Goal: Task Accomplishment & Management: Use online tool/utility

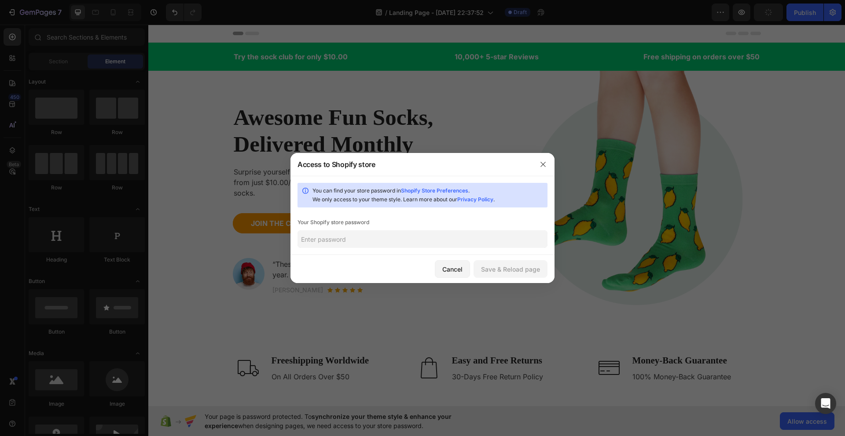
drag, startPoint x: 447, startPoint y: 239, endPoint x: 450, endPoint y: 231, distance: 8.3
click at [446, 239] on input "text" at bounding box center [422, 240] width 250 height 18
click at [544, 161] on icon "button" at bounding box center [542, 164] width 7 height 7
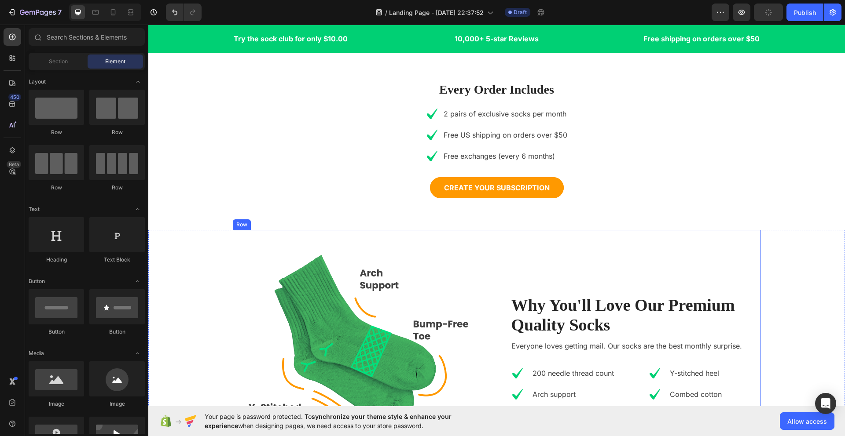
radio input "false"
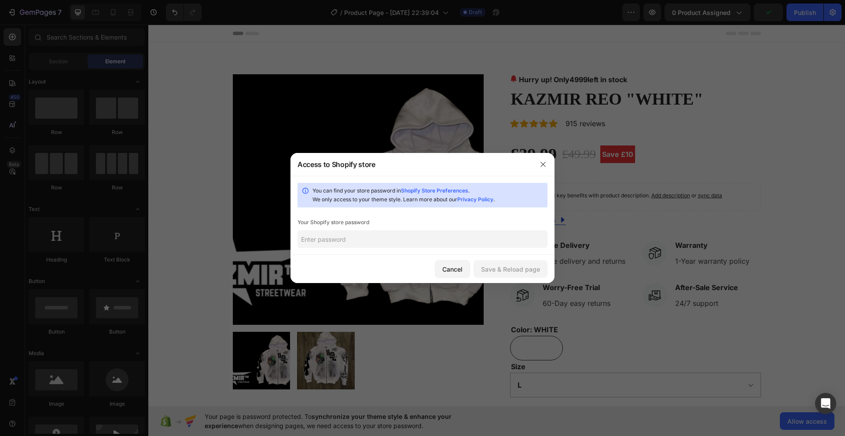
click at [433, 246] on input "text" at bounding box center [422, 240] width 250 height 18
paste input "lawlyo"
type input "lawlyo"
click at [512, 268] on div "Save & Reload page" at bounding box center [510, 269] width 59 height 9
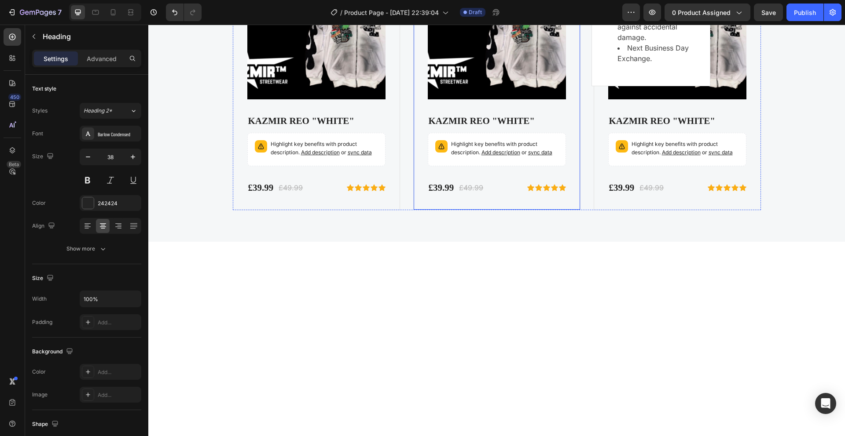
scroll to position [3090, 0]
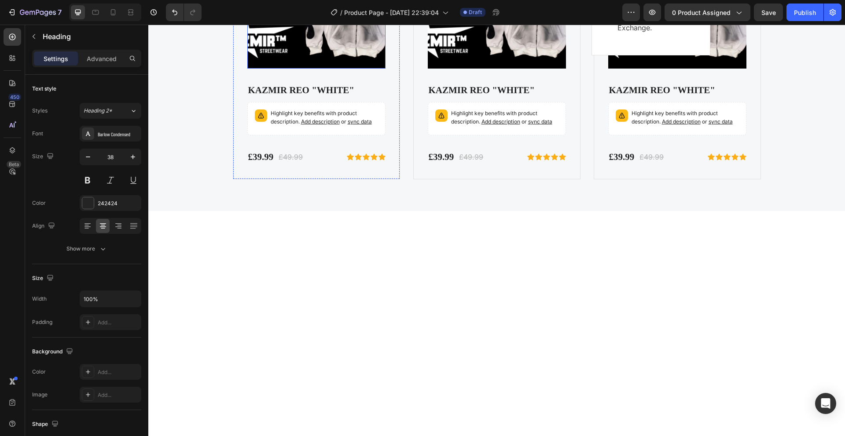
click at [321, 69] on img at bounding box center [316, -1] width 138 height 138
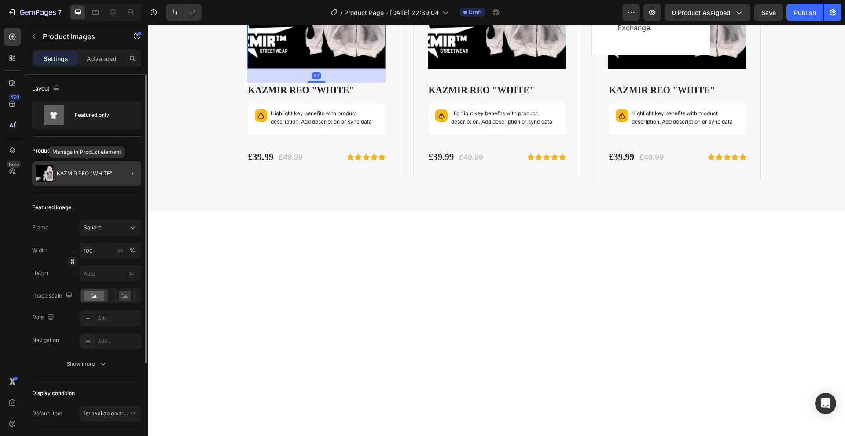
click at [74, 167] on div "KAZMIR REO "WHITE"" at bounding box center [86, 173] width 109 height 25
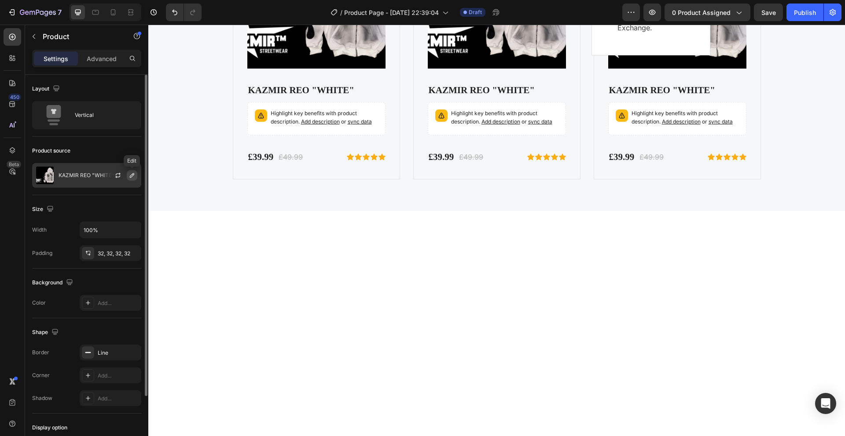
click at [130, 177] on icon "button" at bounding box center [132, 175] width 4 height 4
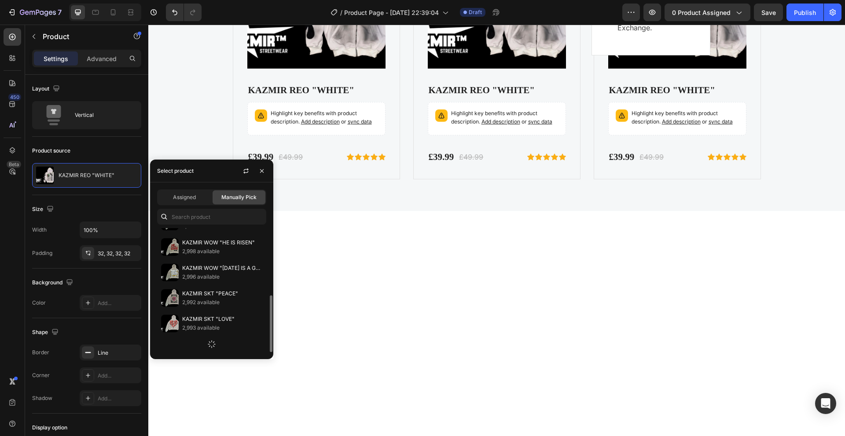
scroll to position [0, 0]
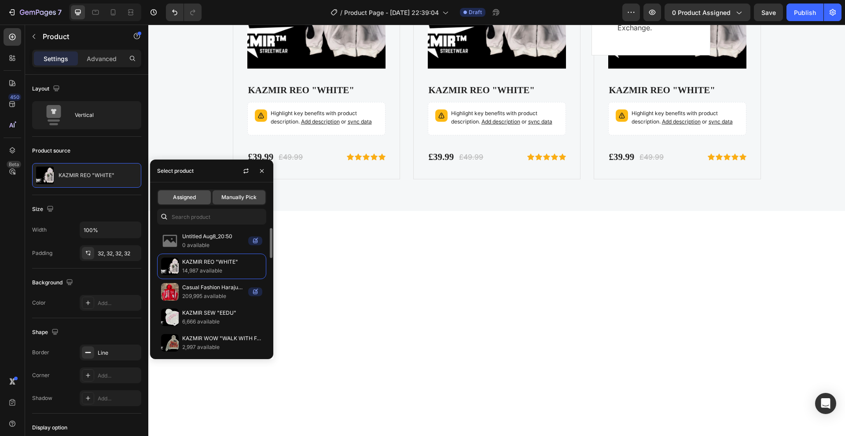
click at [190, 198] on span "Assigned" at bounding box center [184, 198] width 23 height 8
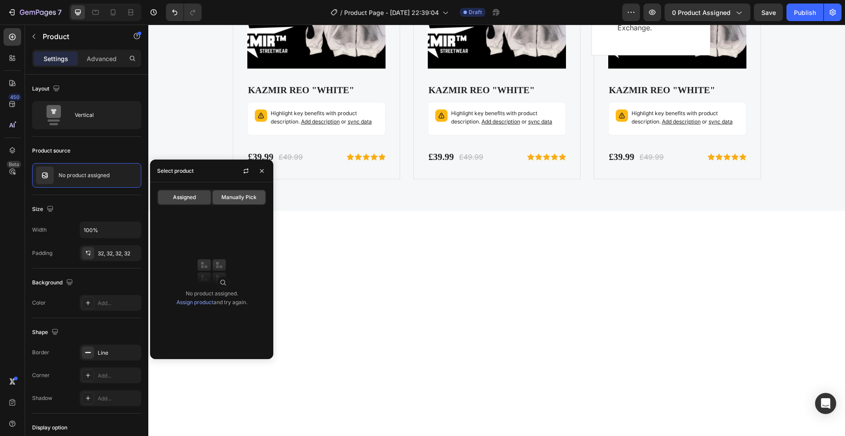
click at [220, 204] on div "Manually Pick" at bounding box center [239, 198] width 53 height 14
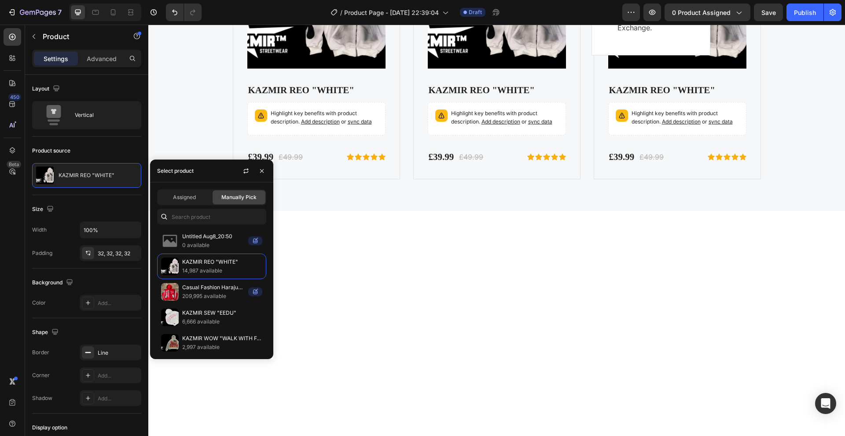
click at [222, 199] on span "Manually Pick" at bounding box center [238, 198] width 35 height 8
click at [188, 217] on input "text" at bounding box center [211, 217] width 109 height 16
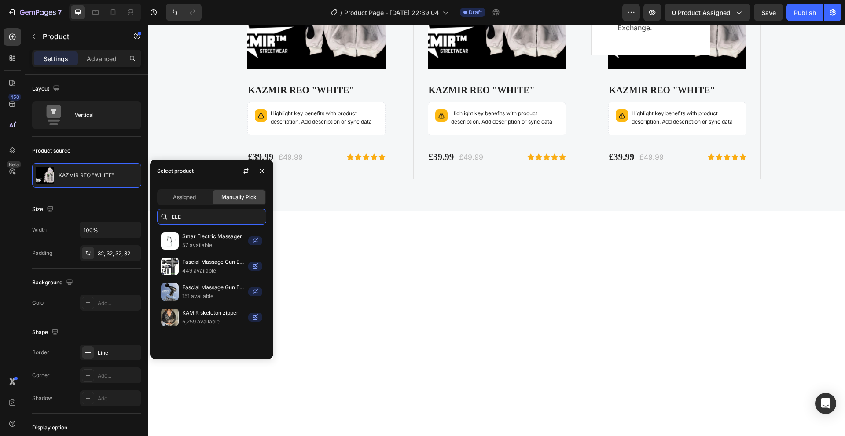
type input "ELE"
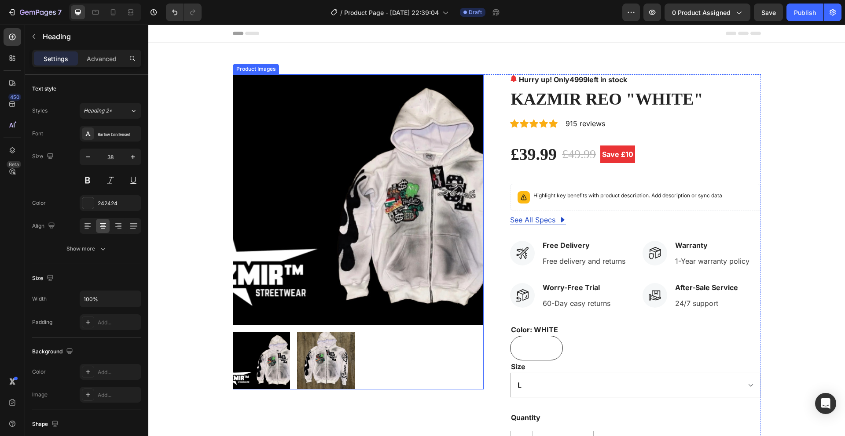
click at [360, 203] on img at bounding box center [358, 199] width 251 height 251
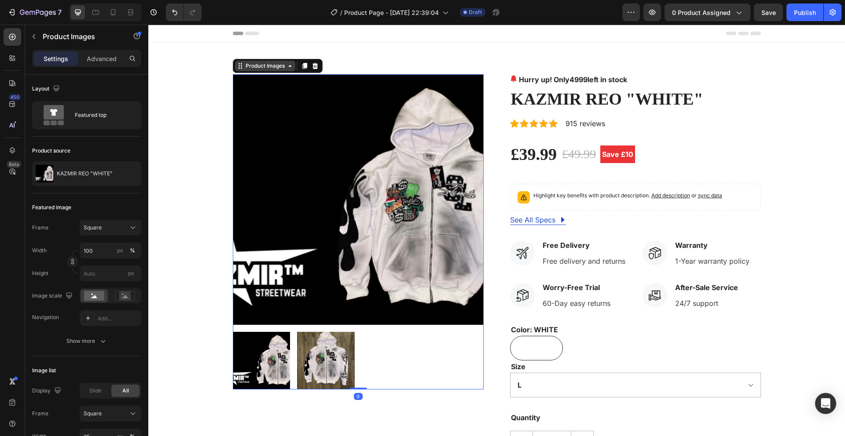
click at [286, 67] on icon at bounding box center [289, 65] width 7 height 7
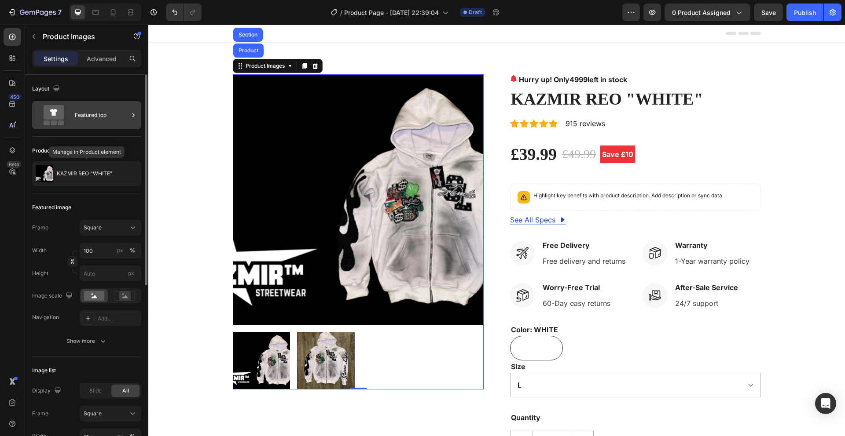
click at [89, 104] on div "Featured top" at bounding box center [86, 115] width 109 height 28
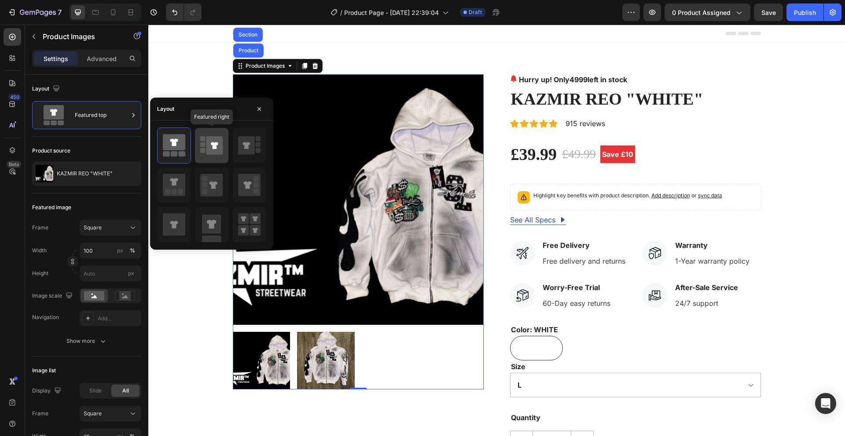
click at [201, 156] on icon at bounding box center [211, 145] width 22 height 25
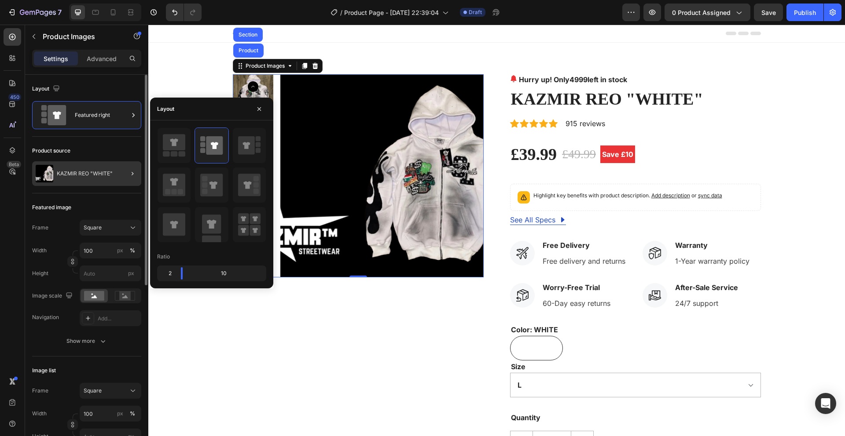
click at [121, 178] on div at bounding box center [129, 173] width 25 height 25
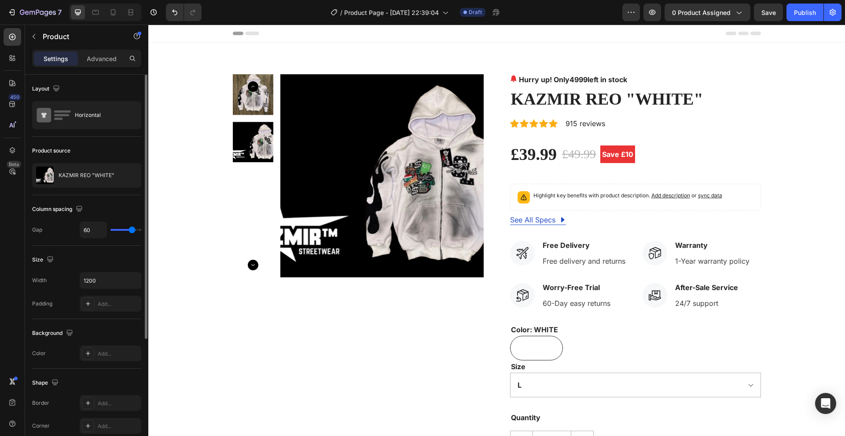
click at [115, 195] on div "Layout Horizontal" at bounding box center [86, 220] width 109 height 51
click at [115, 123] on div "Horizontal" at bounding box center [102, 115] width 54 height 20
click at [117, 176] on icon "button" at bounding box center [117, 175] width 7 height 7
click at [128, 178] on icon "button" at bounding box center [131, 175] width 7 height 7
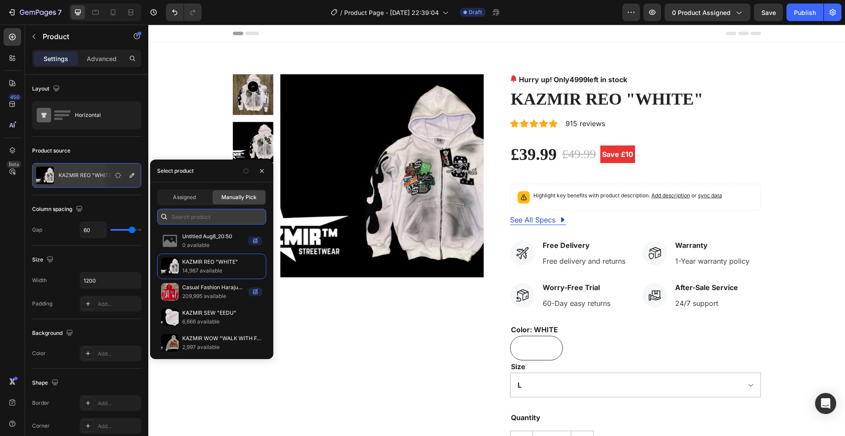
click at [193, 220] on input "text" at bounding box center [211, 217] width 109 height 16
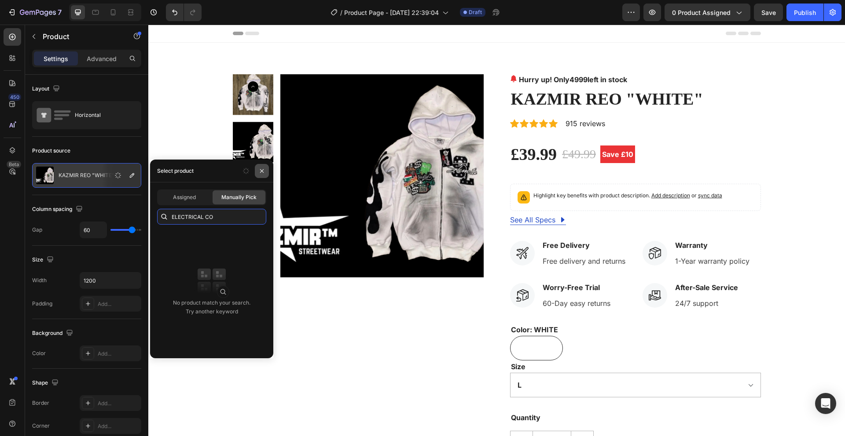
type input "ELECTRICAL CO"
drag, startPoint x: 261, startPoint y: 171, endPoint x: 113, endPoint y: 146, distance: 150.3
click at [261, 171] on icon "button" at bounding box center [261, 171] width 7 height 7
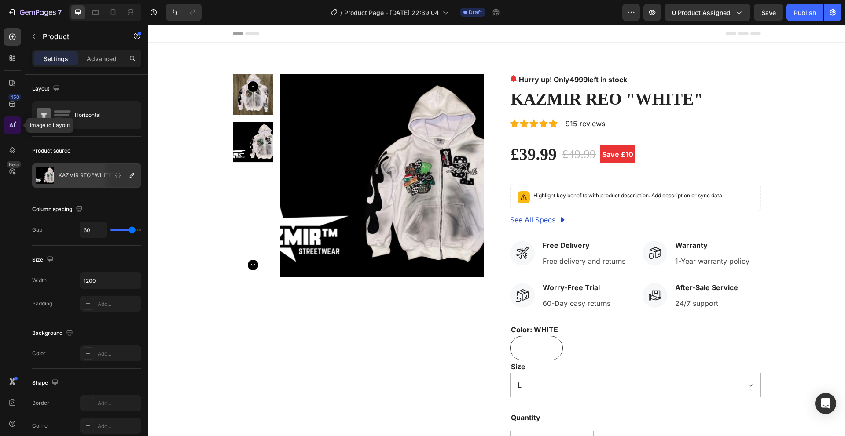
click at [12, 121] on icon at bounding box center [12, 125] width 9 height 9
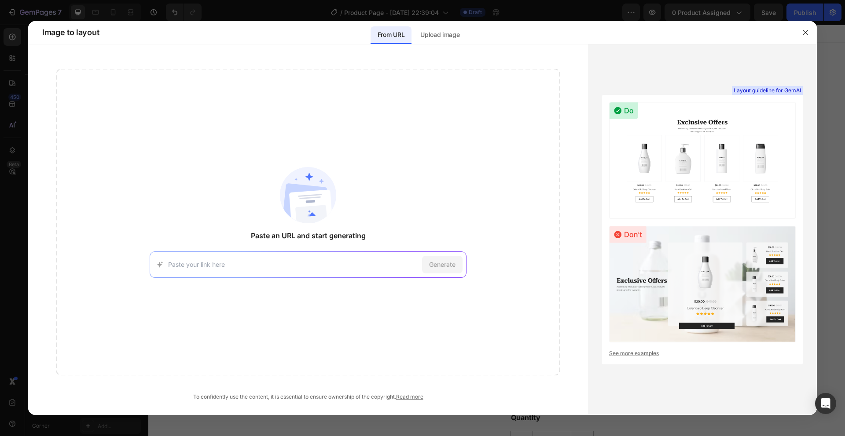
click at [279, 270] on div "Generate" at bounding box center [308, 265] width 317 height 26
click at [444, 39] on p "Upload image" at bounding box center [439, 34] width 39 height 11
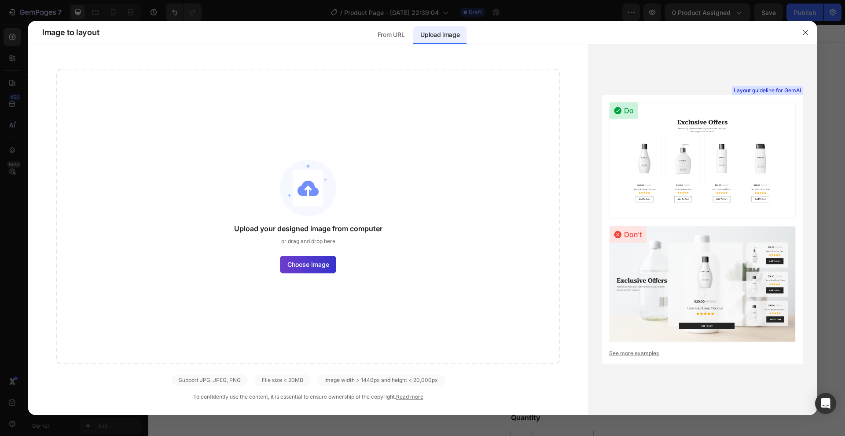
click at [316, 268] on span "Choose image" at bounding box center [308, 264] width 42 height 9
click at [0, 0] on input "Choose image" at bounding box center [0, 0] width 0 height 0
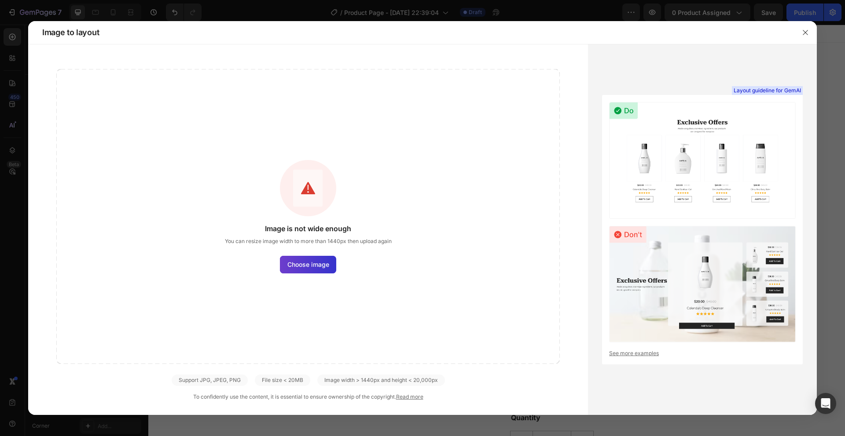
click at [316, 267] on span "Choose image" at bounding box center [308, 264] width 42 height 9
click at [0, 0] on input "Choose image" at bounding box center [0, 0] width 0 height 0
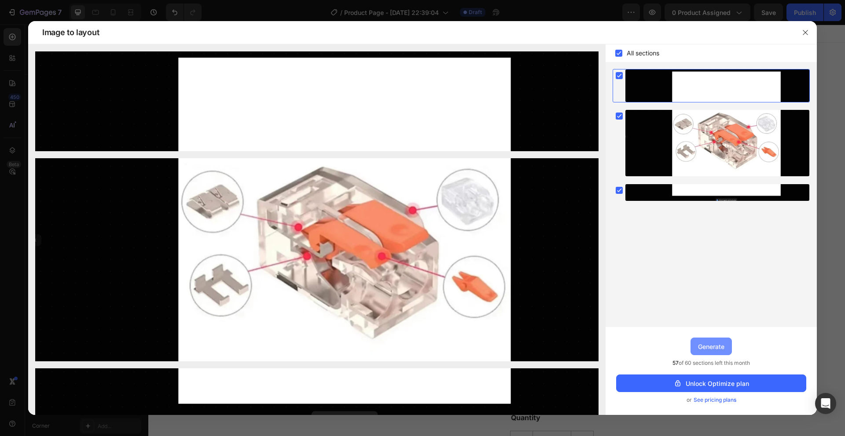
click at [705, 348] on div "Generate" at bounding box center [711, 346] width 26 height 9
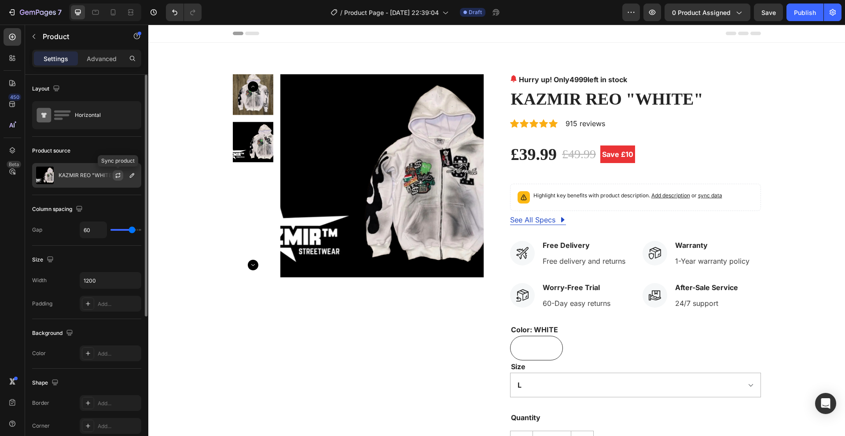
click at [120, 176] on icon "button" at bounding box center [117, 177] width 5 height 3
click at [132, 176] on icon "button" at bounding box center [131, 175] width 7 height 7
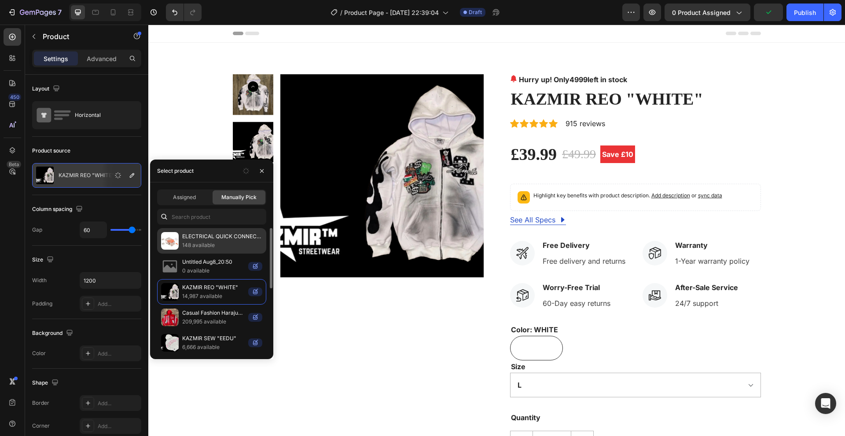
click at [191, 239] on p "ELECTRICAL QUICK CONNECTER." at bounding box center [222, 236] width 80 height 9
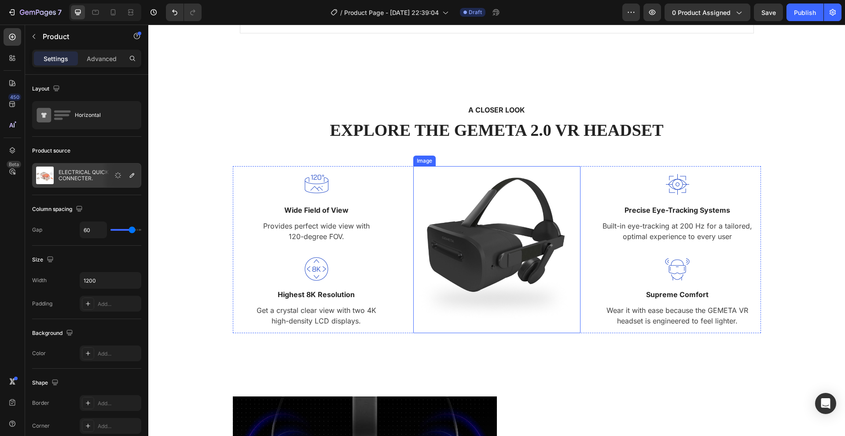
scroll to position [2203, 0]
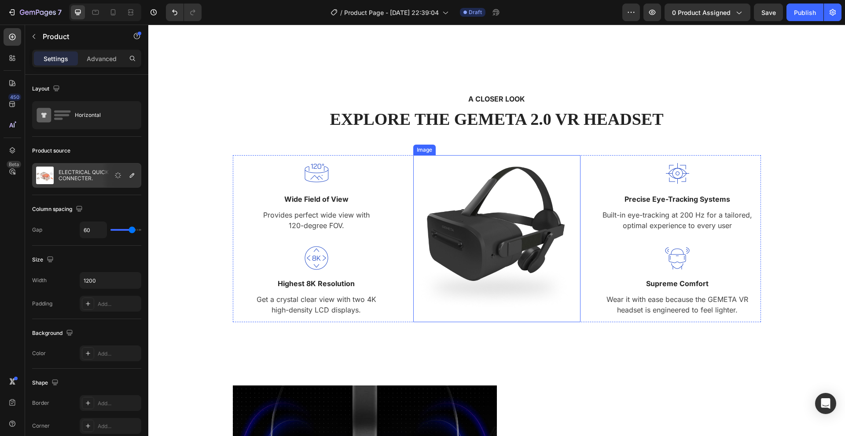
click at [447, 280] on img at bounding box center [496, 238] width 167 height 167
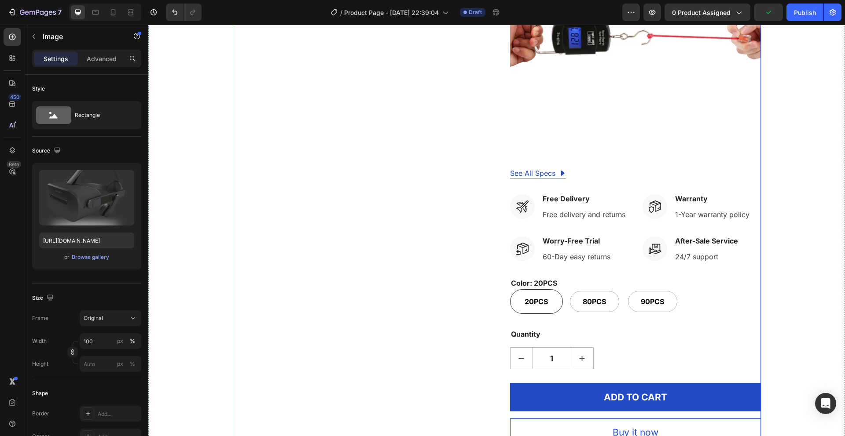
scroll to position [1383, 0]
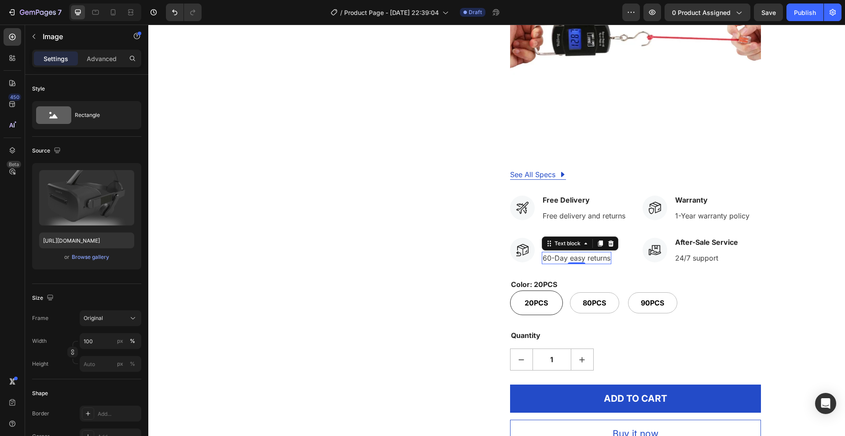
click at [543, 260] on p "60-Day easy returns" at bounding box center [577, 258] width 68 height 11
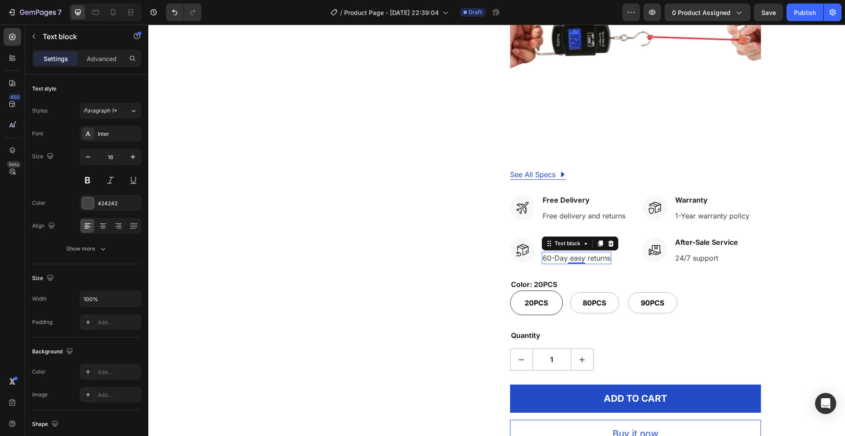
click at [547, 258] on p "60-Day easy returns" at bounding box center [577, 258] width 68 height 11
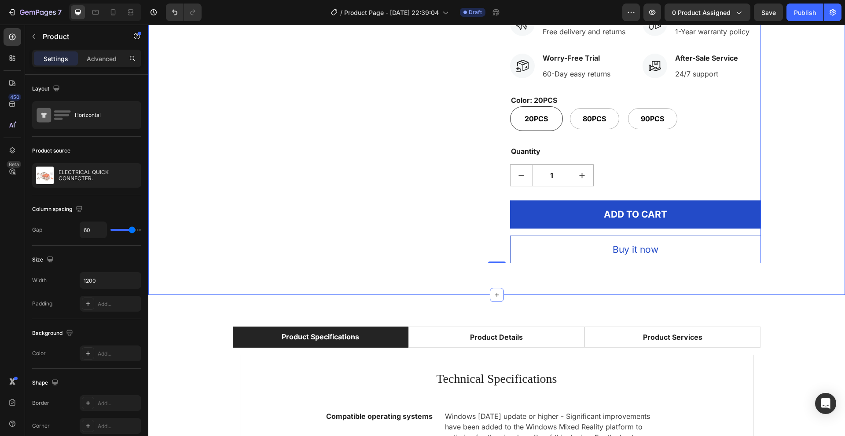
scroll to position [1822, 0]
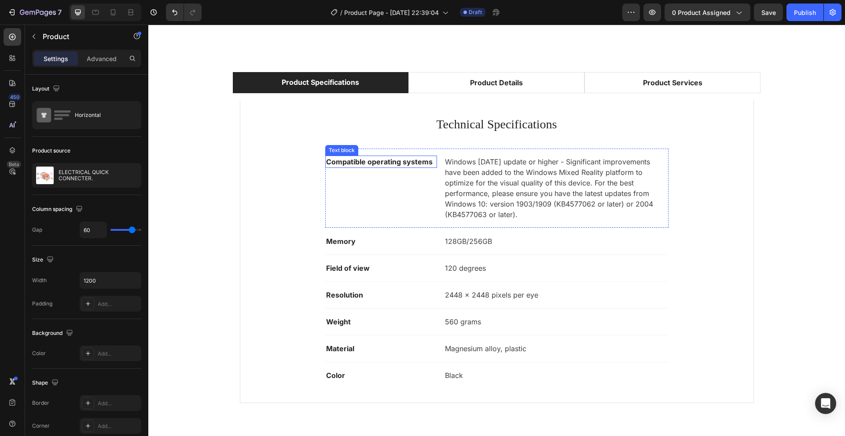
click at [380, 162] on p "Compatible operating systems" at bounding box center [381, 162] width 110 height 11
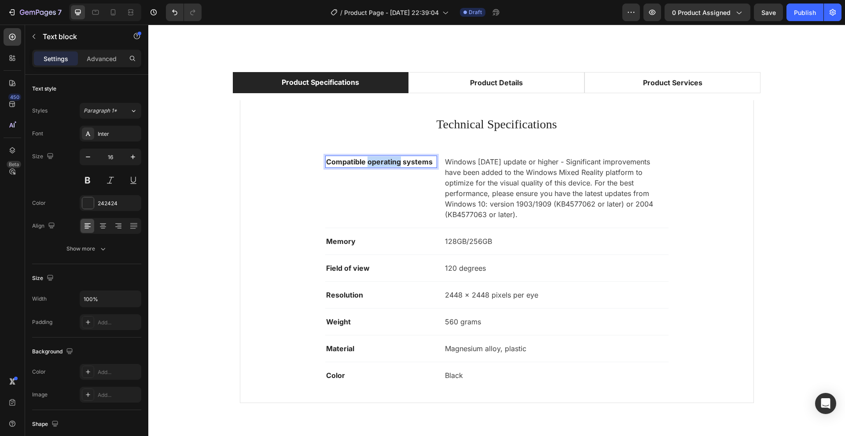
click at [380, 162] on p "Compatible operating systems" at bounding box center [381, 162] width 110 height 11
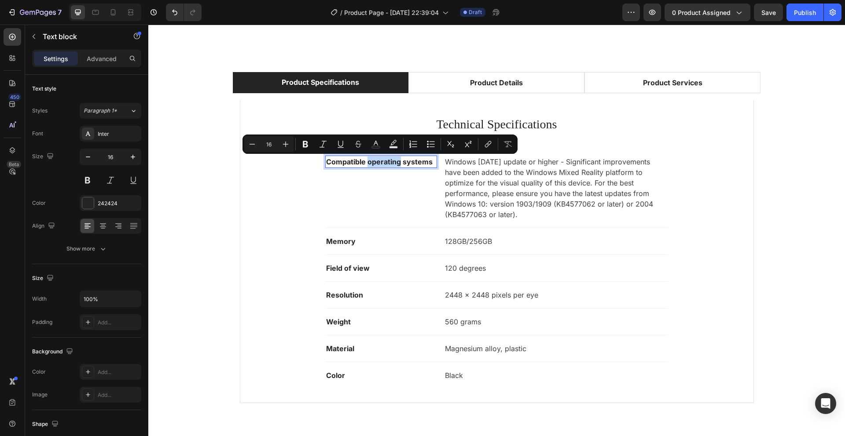
click at [386, 162] on p "Compatible operating systems" at bounding box center [381, 162] width 110 height 11
drag, startPoint x: 356, startPoint y: 156, endPoint x: 330, endPoint y: 156, distance: 26.8
click at [330, 156] on div "Compatible operating systems" at bounding box center [381, 162] width 112 height 12
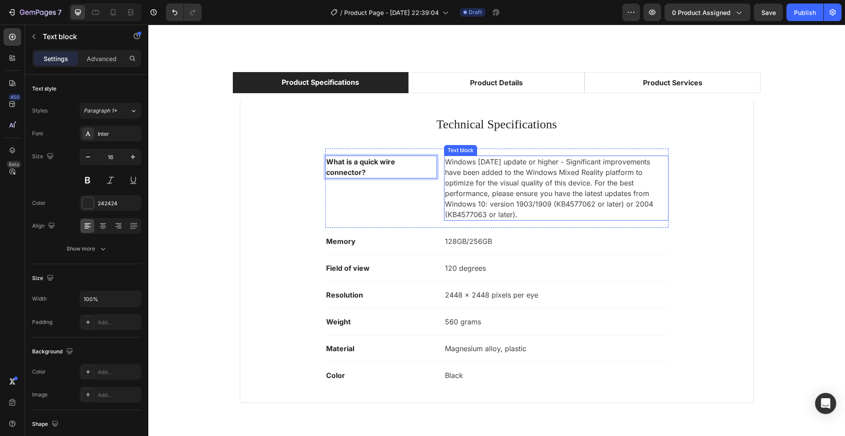
click at [460, 179] on p "Windows 10 May 2019 update or higher - Significant improvements have been added…" at bounding box center [556, 188] width 222 height 63
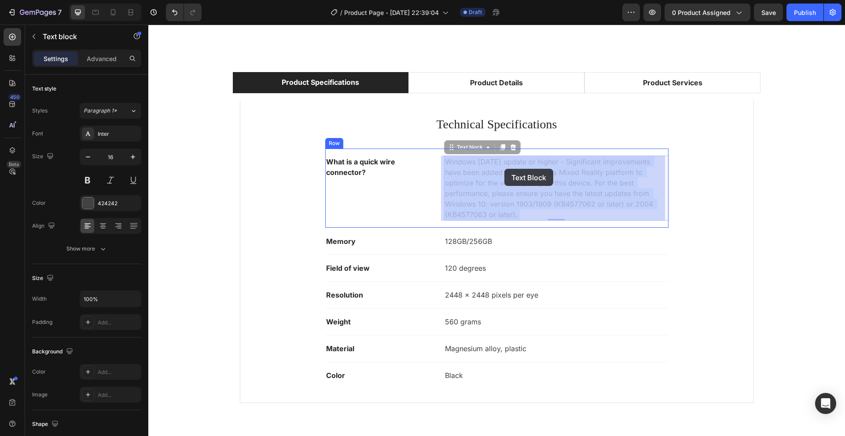
drag, startPoint x: 443, startPoint y: 163, endPoint x: 533, endPoint y: 201, distance: 97.4
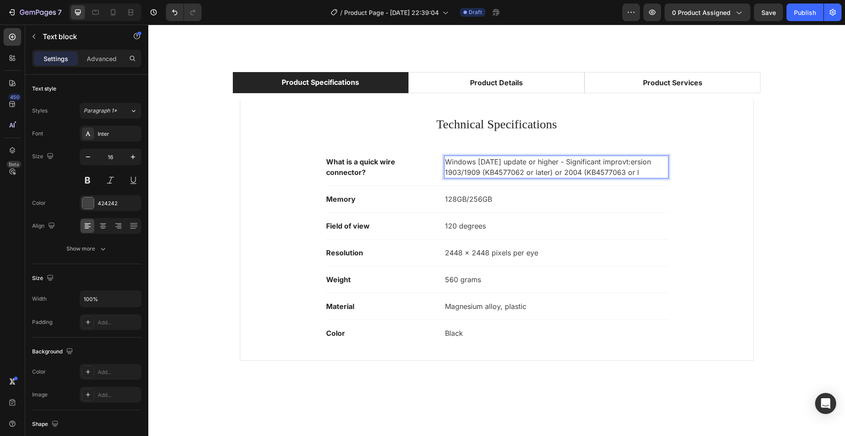
drag, startPoint x: 531, startPoint y: 215, endPoint x: 465, endPoint y: 175, distance: 77.2
click at [465, 175] on p "Windows 10 May 2019 update or higher - Significant improvt:ersion 1903/1909 (KB…" at bounding box center [556, 167] width 222 height 21
click at [459, 166] on p "Windows 10 May 2019 update or higher - Significant improt:ersion 1903/1909 (KB4…" at bounding box center [556, 167] width 222 height 21
click at [464, 166] on p "10 May 2019 update or higher - Significant improt:ersion 1903/1909 (KB4577062 o…" at bounding box center [556, 167] width 222 height 21
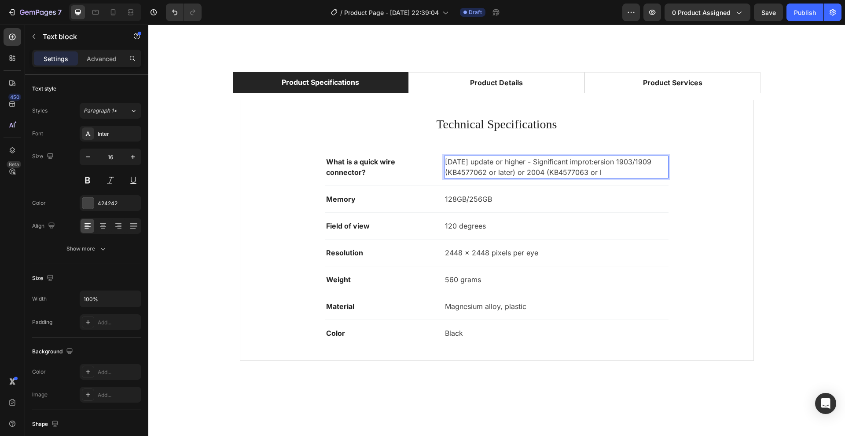
drag, startPoint x: 571, startPoint y: 161, endPoint x: 500, endPoint y: 163, distance: 70.9
click at [500, 163] on p "10 May 2019 update or higher - Significant improt:ersion 1903/1909 (KB4577062 o…" at bounding box center [556, 167] width 222 height 21
drag, startPoint x: 477, startPoint y: 164, endPoint x: 448, endPoint y: 163, distance: 28.6
click at [448, 163] on p "10 May 2019 upd" at bounding box center [556, 162] width 222 height 11
click at [337, 196] on p "Memory" at bounding box center [381, 199] width 110 height 11
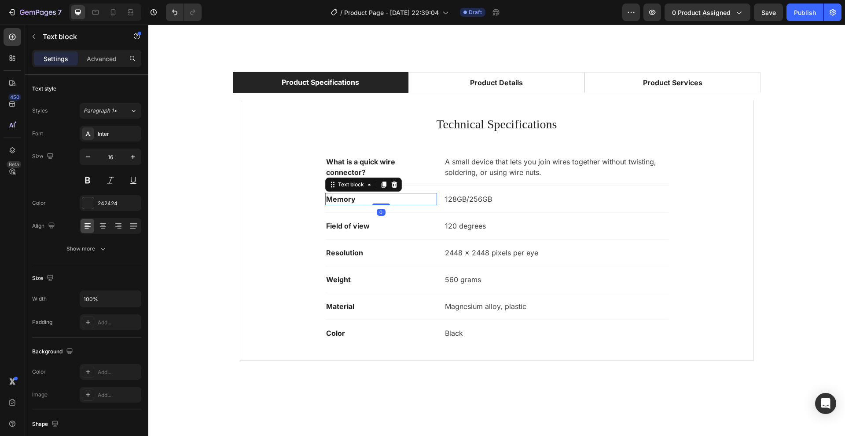
click at [337, 196] on p "Memory" at bounding box center [381, 199] width 110 height 11
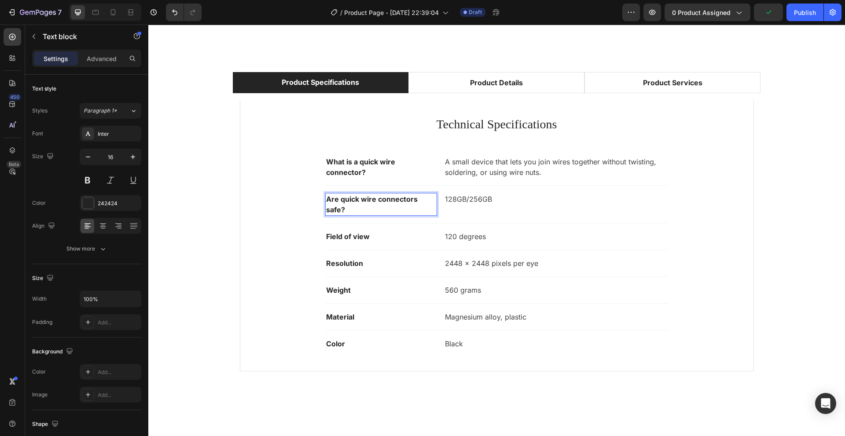
click at [447, 198] on p "128GB/256GB" at bounding box center [556, 199] width 222 height 11
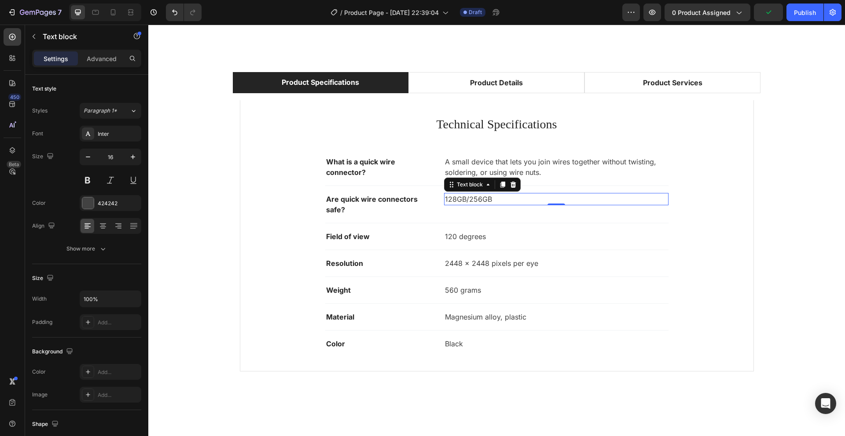
click at [455, 200] on p "128GB/256GB" at bounding box center [556, 199] width 222 height 11
click at [483, 200] on p "12GB/256GB" at bounding box center [556, 199] width 222 height 11
click at [484, 200] on p "12GB/256GB" at bounding box center [556, 199] width 222 height 11
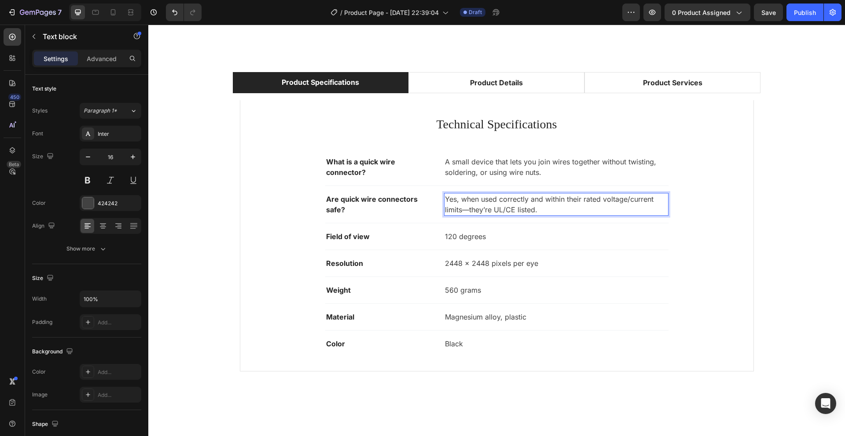
click at [462, 213] on p "Yes, when used correctly and within their rated voltage/current limits—they’re …" at bounding box center [556, 204] width 222 height 21
click at [465, 212] on p "Yes, when used correctly and within their rated voltage/current limits—they’re …" at bounding box center [556, 204] width 222 height 21
click at [353, 237] on p "Field of view" at bounding box center [381, 236] width 110 height 11
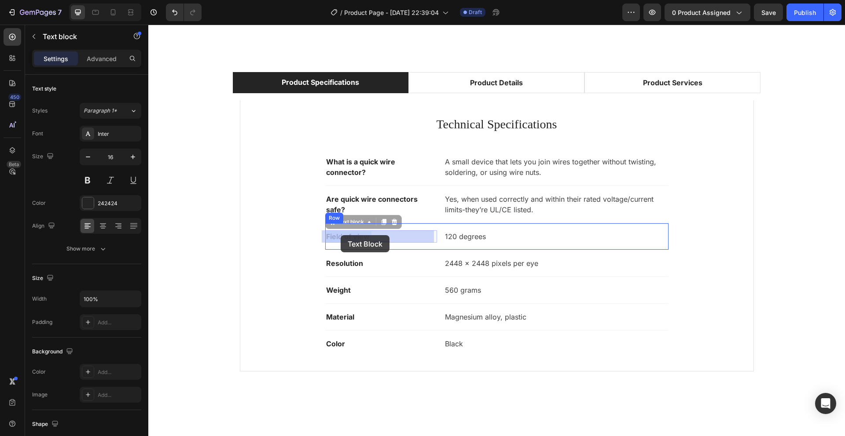
drag, startPoint x: 374, startPoint y: 238, endPoint x: 341, endPoint y: 235, distance: 33.1
click at [363, 236] on p "Field of view" at bounding box center [381, 236] width 110 height 11
click at [360, 236] on p "Field of view" at bounding box center [381, 236] width 110 height 11
click at [360, 235] on p "Field of view" at bounding box center [381, 236] width 110 height 11
click at [352, 238] on p "Field of view" at bounding box center [381, 236] width 110 height 11
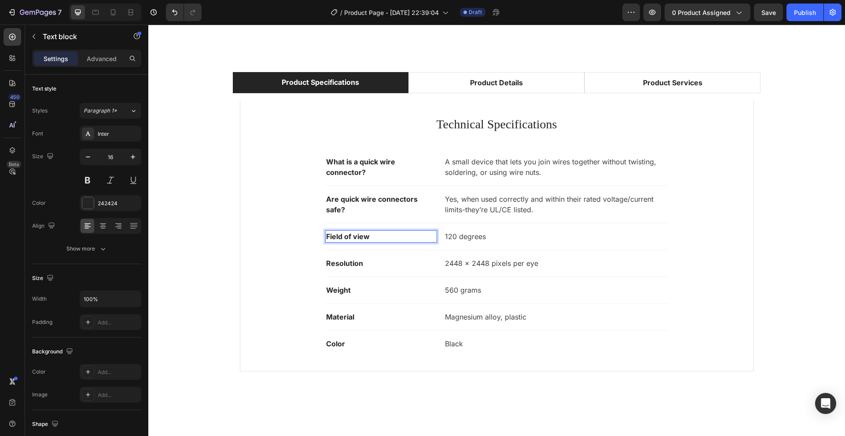
click at [352, 234] on p "Field of view" at bounding box center [381, 236] width 110 height 11
click at [354, 235] on p "Field of w" at bounding box center [381, 236] width 110 height 11
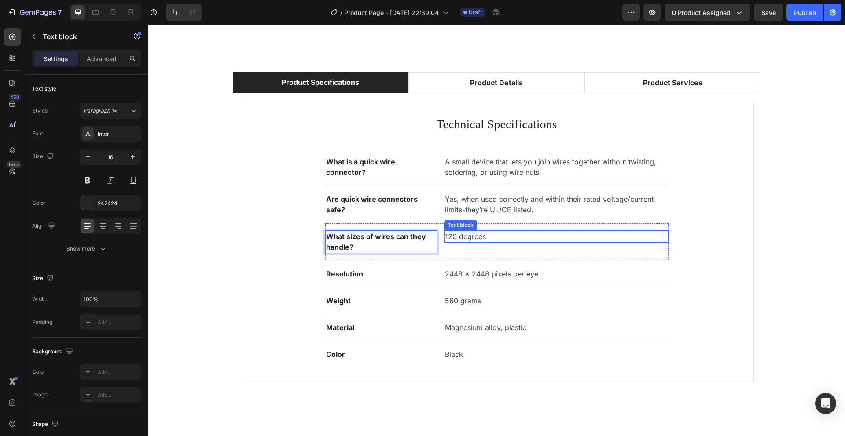
click at [462, 242] on div "120 degrees" at bounding box center [556, 237] width 224 height 12
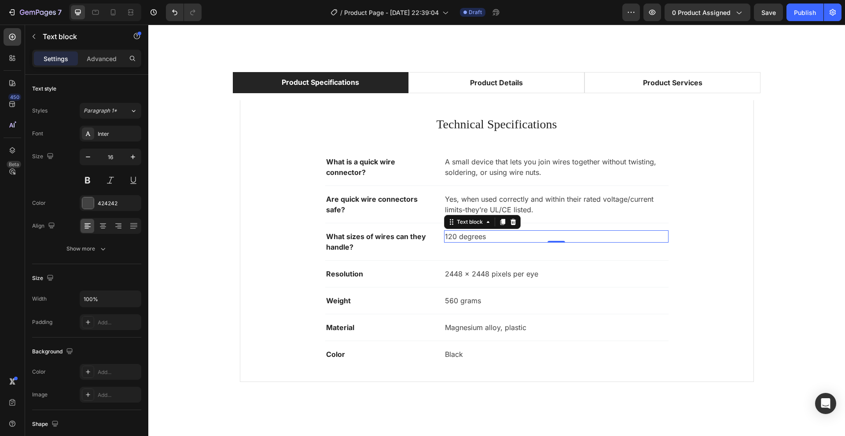
click at [462, 242] on div "120 degrees" at bounding box center [556, 237] width 224 height 12
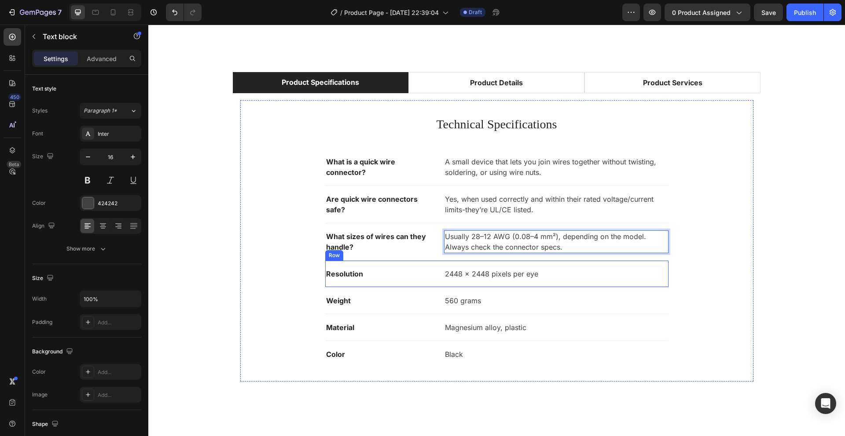
click at [358, 276] on p "Resolution" at bounding box center [381, 274] width 110 height 11
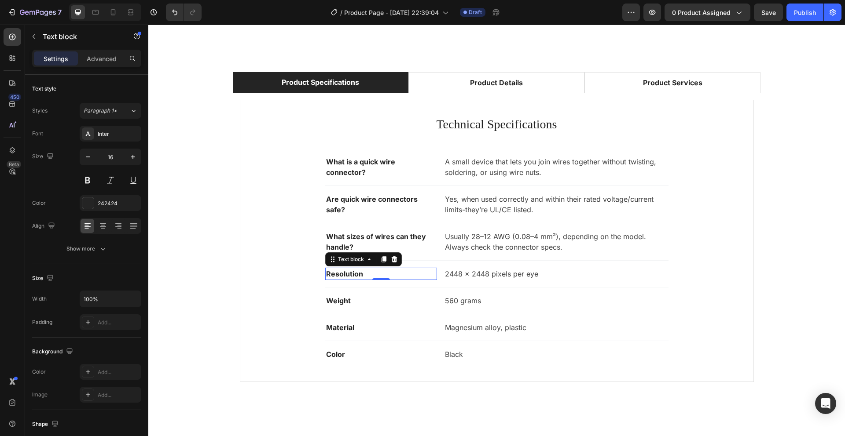
click at [360, 275] on p "Resolution" at bounding box center [381, 274] width 110 height 11
click at [359, 275] on p "Resolution" at bounding box center [381, 274] width 110 height 11
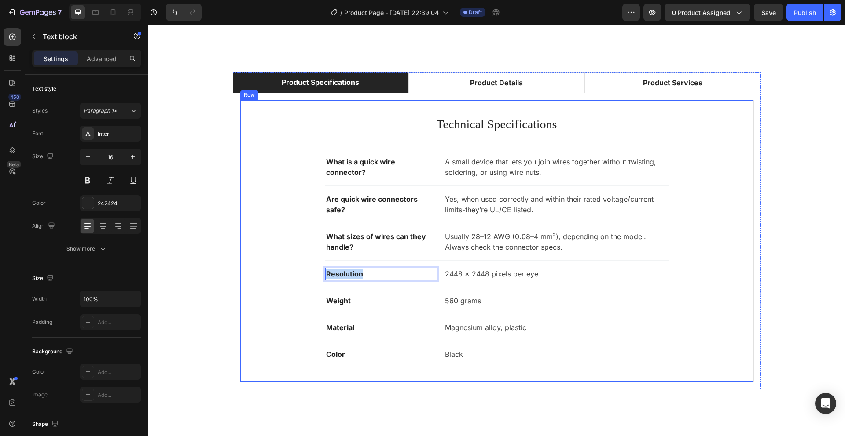
drag, startPoint x: 360, startPoint y: 275, endPoint x: 297, endPoint y: 246, distance: 70.1
click at [317, 272] on div "Technical Specifications Heading What is a quick wire connector? Text block A s…" at bounding box center [496, 240] width 485 height 253
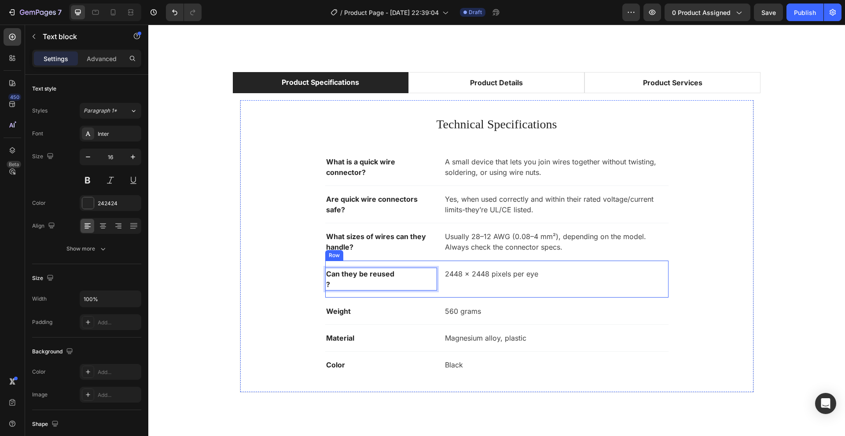
click at [507, 270] on p "2448 x 2448 pixels per eye" at bounding box center [556, 274] width 222 height 11
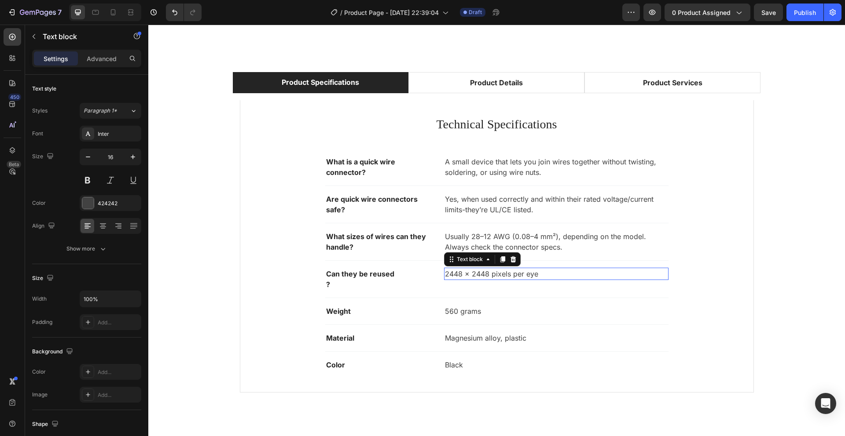
click at [508, 273] on p "2448 x 2448 pixels per eye" at bounding box center [556, 274] width 222 height 11
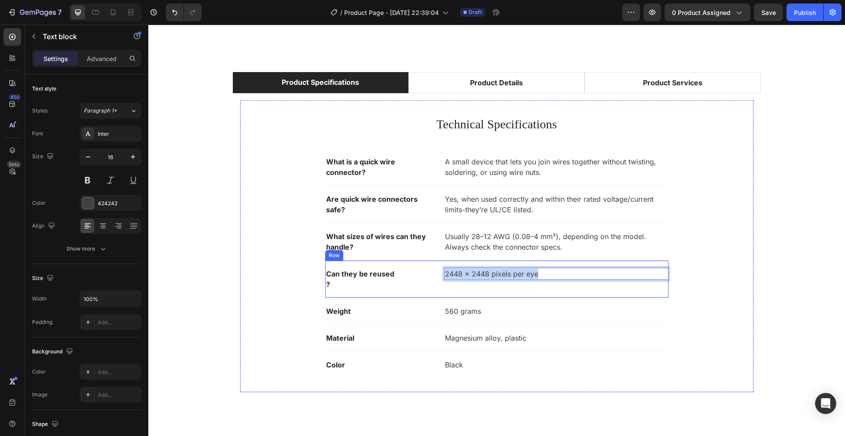
drag, startPoint x: 533, startPoint y: 275, endPoint x: 444, endPoint y: 264, distance: 89.1
click at [444, 264] on div "Can they be reused ? Text block 2448 x 2448 pixels per eye Text block 0 Row" at bounding box center [496, 279] width 343 height 37
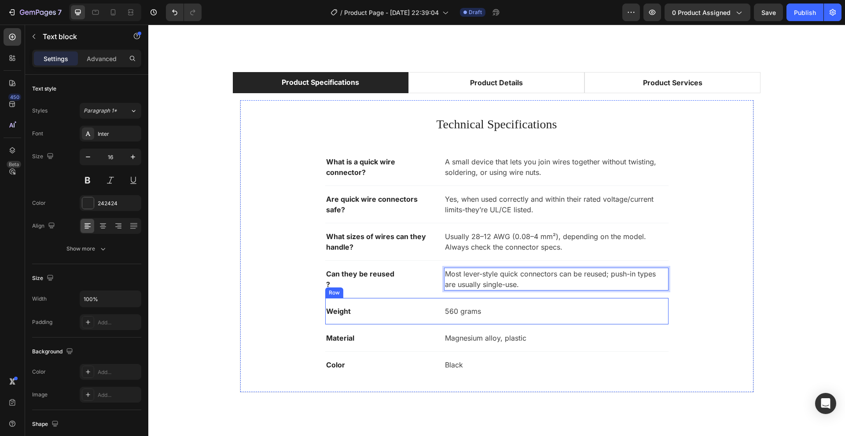
click at [336, 314] on p "Weight" at bounding box center [381, 311] width 110 height 11
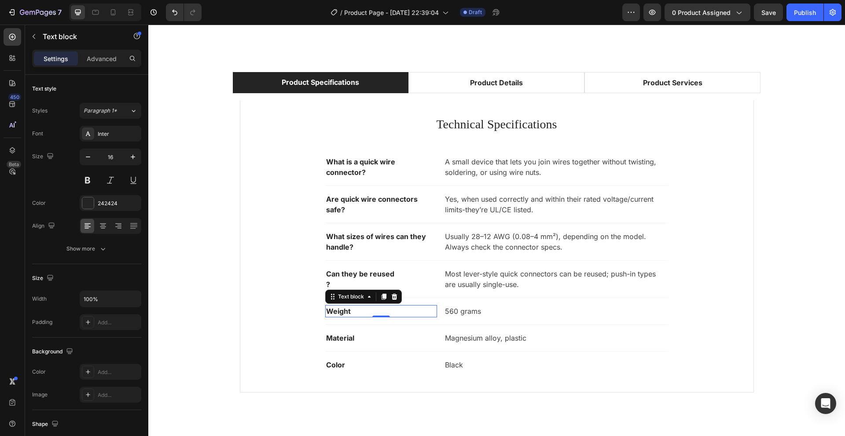
click at [359, 305] on div "Weight" at bounding box center [381, 311] width 112 height 12
drag, startPoint x: 353, startPoint y: 315, endPoint x: 289, endPoint y: 307, distance: 64.8
click at [289, 307] on div "Technical Specifications Heading What is a quick wire connector? Text block A s…" at bounding box center [496, 246] width 485 height 264
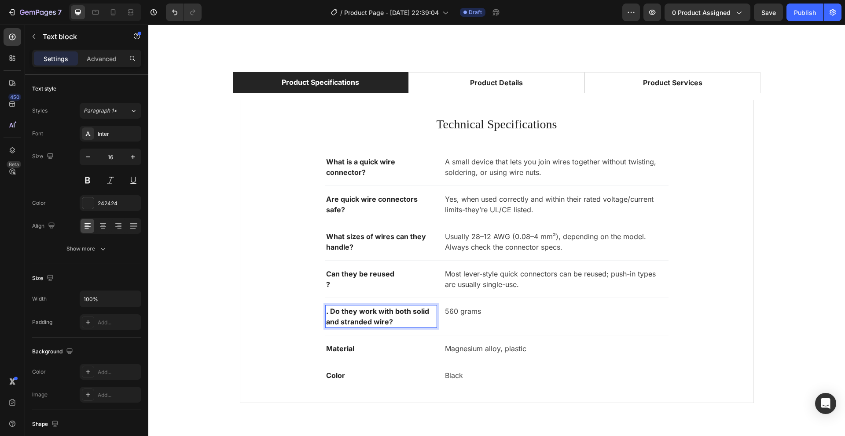
click at [326, 313] on p ". Do they work with both solid and stranded wire?" at bounding box center [381, 316] width 110 height 21
click at [454, 311] on p "560 grams" at bounding box center [556, 311] width 222 height 11
click at [456, 310] on p "560 grams" at bounding box center [556, 311] width 222 height 11
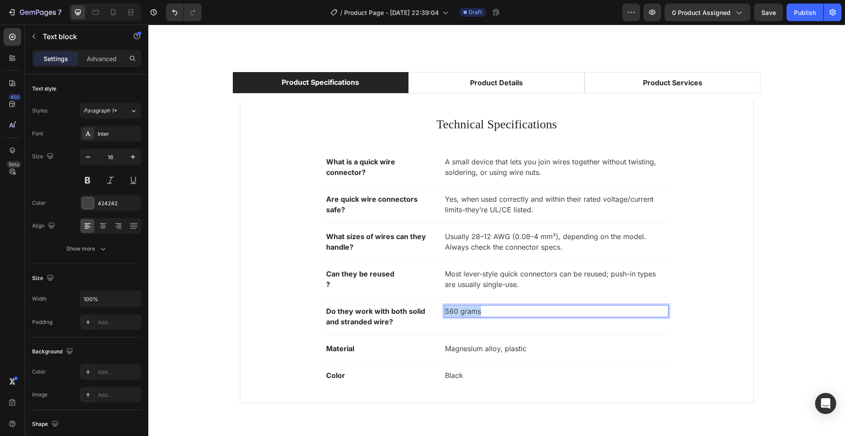
drag, startPoint x: 480, startPoint y: 310, endPoint x: 360, endPoint y: 306, distance: 119.7
click at [359, 307] on div "Do they work with both solid and stranded wire? Text block 560 grams Text block…" at bounding box center [496, 316] width 343 height 37
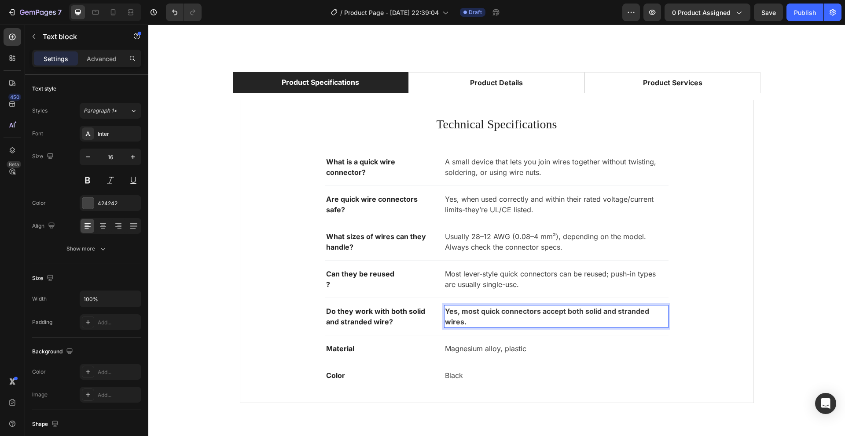
click at [462, 316] on p "Yes, most quick connectors accept both solid and stranded wires." at bounding box center [556, 316] width 222 height 21
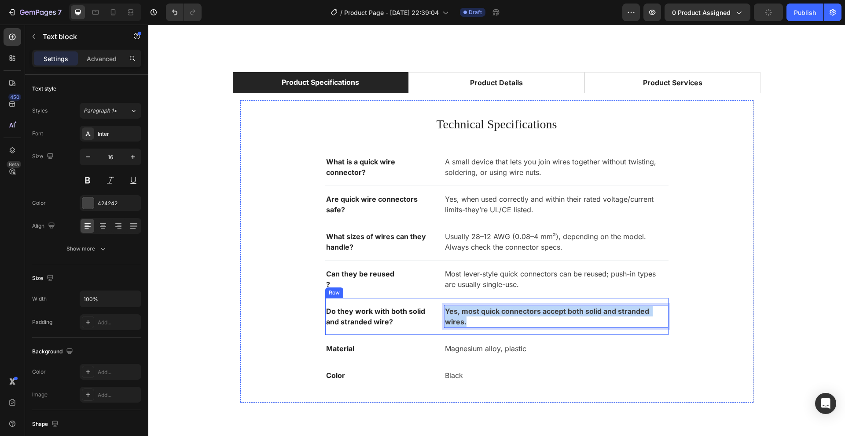
drag, startPoint x: 465, startPoint y: 320, endPoint x: 425, endPoint y: 303, distance: 43.6
click at [425, 303] on div "Do they work with both solid and stranded wire? Text block Yes, most quick conn…" at bounding box center [496, 316] width 343 height 37
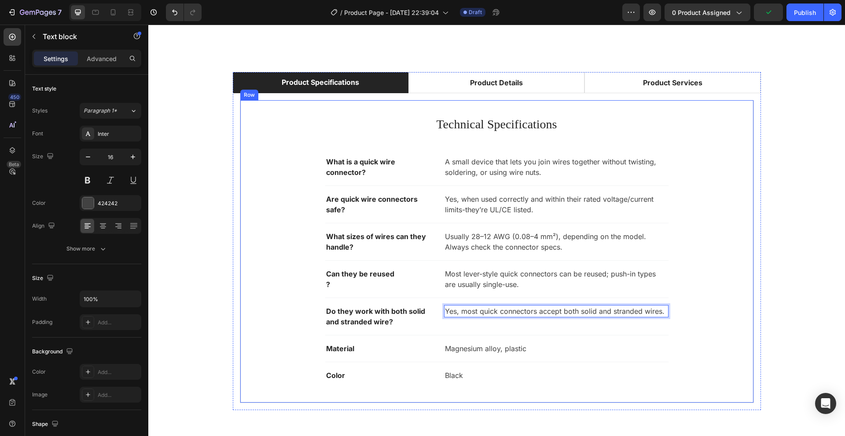
click at [347, 337] on div "Text block" at bounding box center [341, 338] width 29 height 8
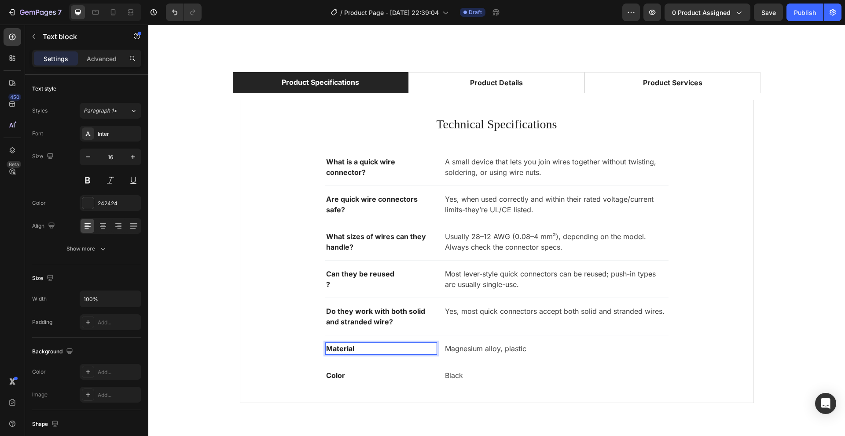
click at [353, 348] on p "Material" at bounding box center [381, 349] width 110 height 11
drag, startPoint x: 341, startPoint y: 351, endPoint x: 319, endPoint y: 349, distance: 22.9
click at [319, 349] on div "Technical Specifications Heading What is a quick wire connector? Text block A s…" at bounding box center [496, 251] width 485 height 275
click at [474, 346] on p "Magnesium alloy, plastic" at bounding box center [556, 349] width 222 height 11
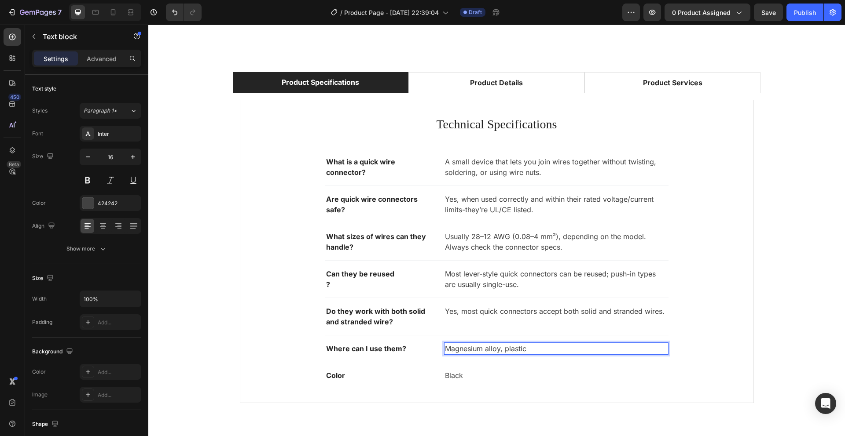
click at [474, 348] on p "Magnesium alloy, plastic" at bounding box center [556, 349] width 222 height 11
click at [478, 351] on p "Magnesium alloy, plastic" at bounding box center [556, 349] width 222 height 11
click at [478, 351] on p "alloy, plasic" at bounding box center [556, 349] width 222 height 11
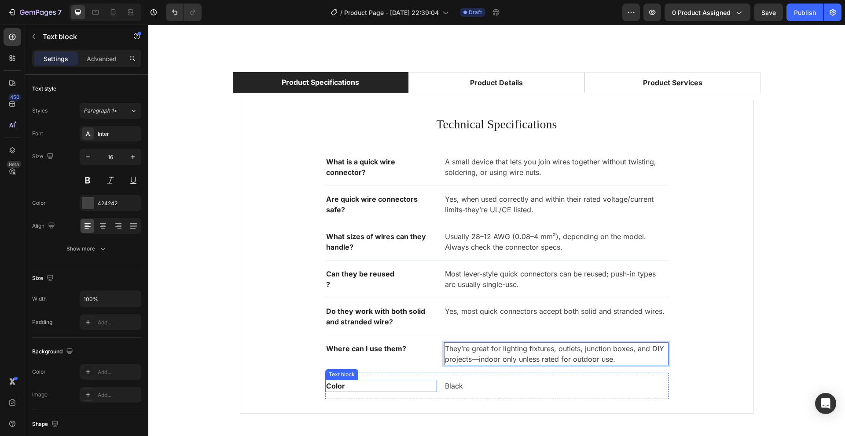
click at [339, 386] on p "Color" at bounding box center [381, 386] width 110 height 11
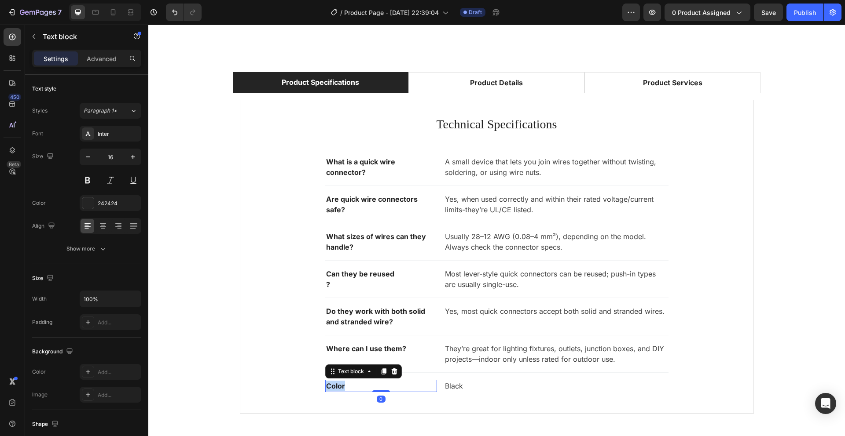
click at [339, 386] on p "Color" at bounding box center [381, 386] width 110 height 11
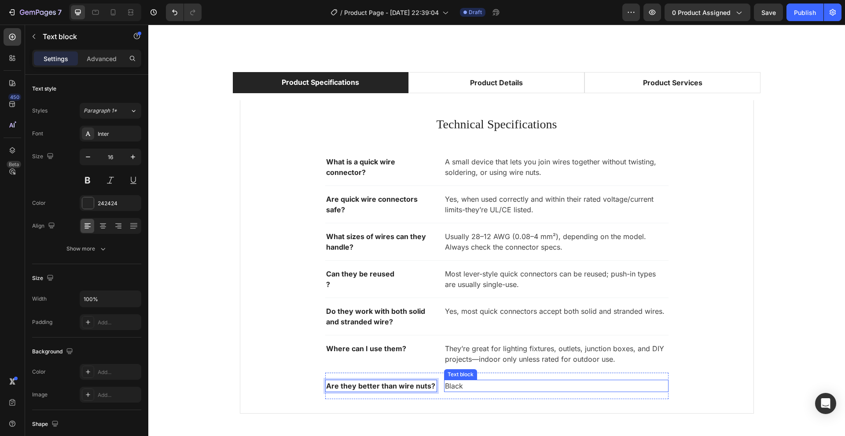
click at [451, 386] on p "Black" at bounding box center [556, 386] width 222 height 11
click at [452, 387] on p "Black" at bounding box center [556, 386] width 222 height 11
drag, startPoint x: 463, startPoint y: 386, endPoint x: 414, endPoint y: 381, distance: 49.1
click at [411, 385] on div "Are they better than wire nuts? Text block Black Text block 0 Row" at bounding box center [496, 386] width 343 height 26
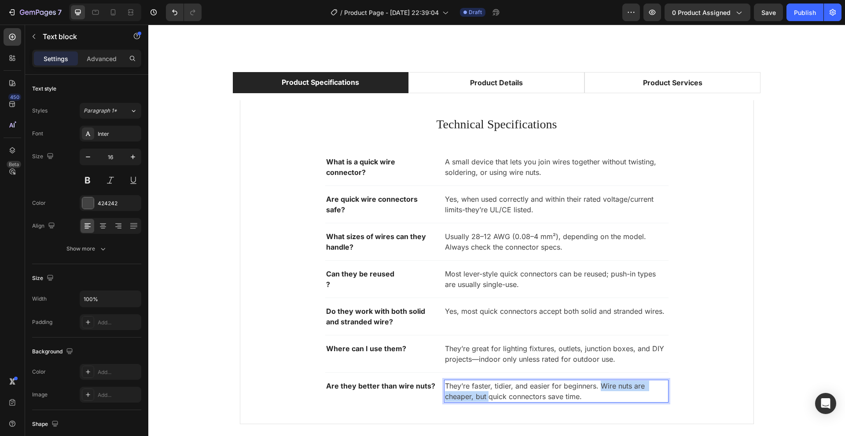
drag, startPoint x: 599, startPoint y: 385, endPoint x: 484, endPoint y: 399, distance: 115.3
click at [484, 399] on p "They’re faster, tidier, and easier for beginners. Wire nuts are cheaper, but qu…" at bounding box center [556, 391] width 222 height 21
click at [457, 399] on p "They’re faster, tidier, and easier for beginners. Quick connectors save time." at bounding box center [556, 391] width 222 height 21
click at [496, 116] on p "Technical Specifications" at bounding box center [496, 124] width 483 height 18
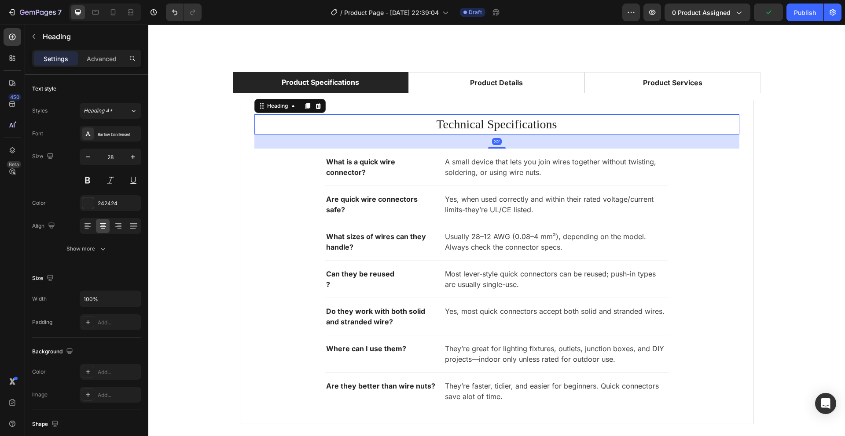
click at [474, 126] on p "Technical Specifications" at bounding box center [496, 124] width 483 height 18
click at [474, 127] on p "Technical Specifications" at bounding box center [496, 124] width 483 height 18
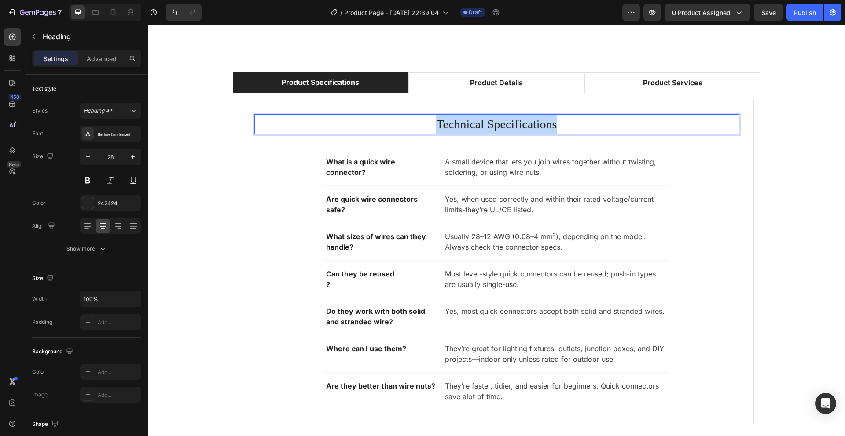
drag, startPoint x: 568, startPoint y: 125, endPoint x: 382, endPoint y: 84, distance: 190.6
click at [389, 133] on p "Technical Specifications" at bounding box center [496, 124] width 483 height 18
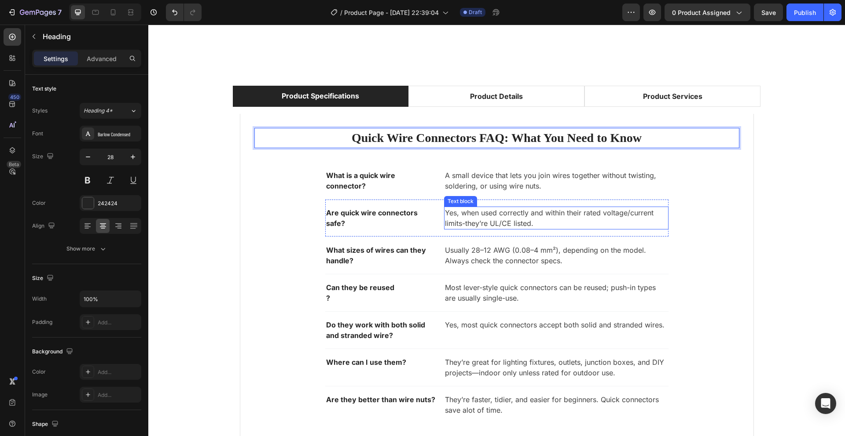
scroll to position [1804, 0]
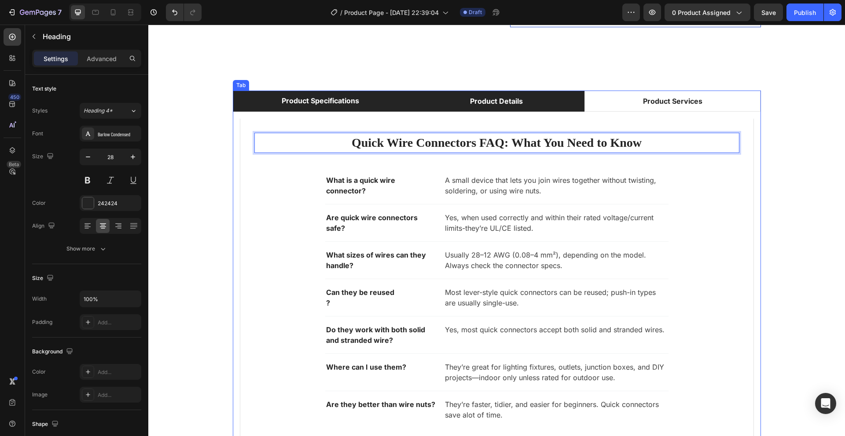
click at [494, 99] on div "Product Details" at bounding box center [496, 101] width 55 height 13
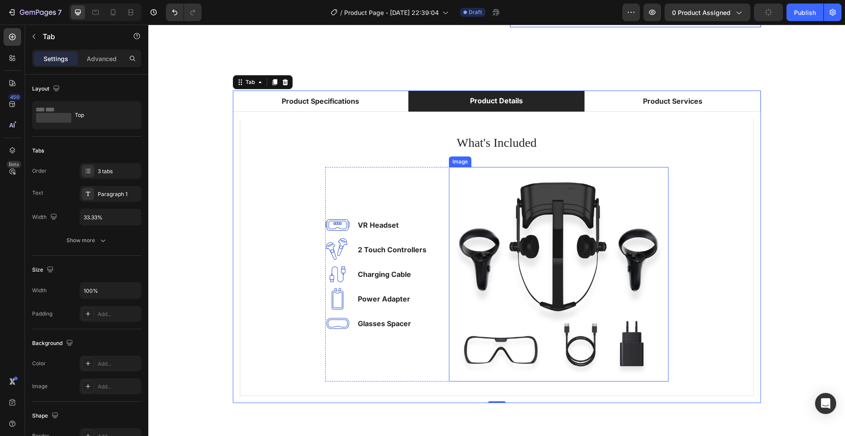
click at [515, 242] on img at bounding box center [559, 274] width 220 height 215
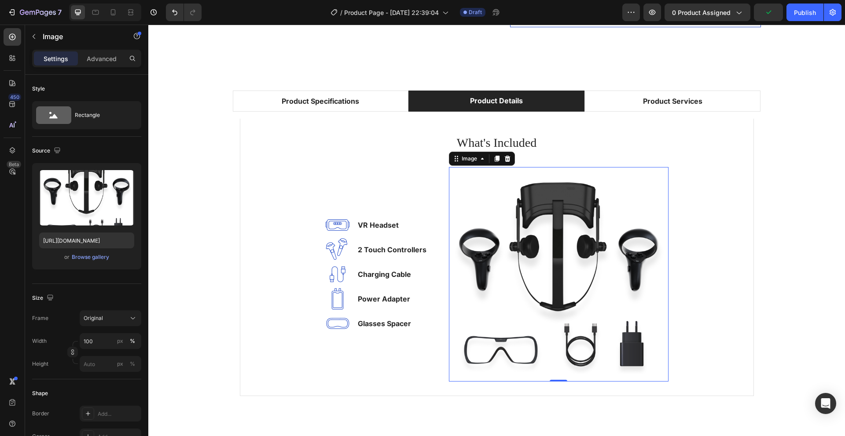
click at [491, 252] on img at bounding box center [559, 274] width 220 height 215
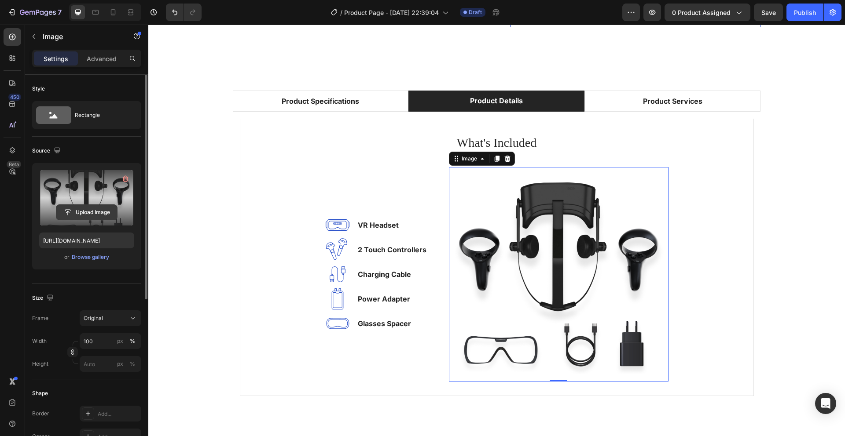
click at [92, 209] on input "file" at bounding box center [86, 212] width 61 height 15
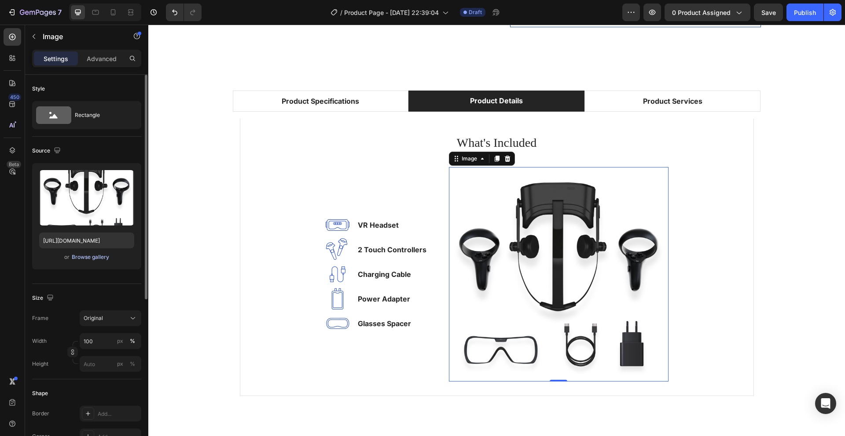
click at [82, 258] on div "Browse gallery" at bounding box center [90, 257] width 37 height 8
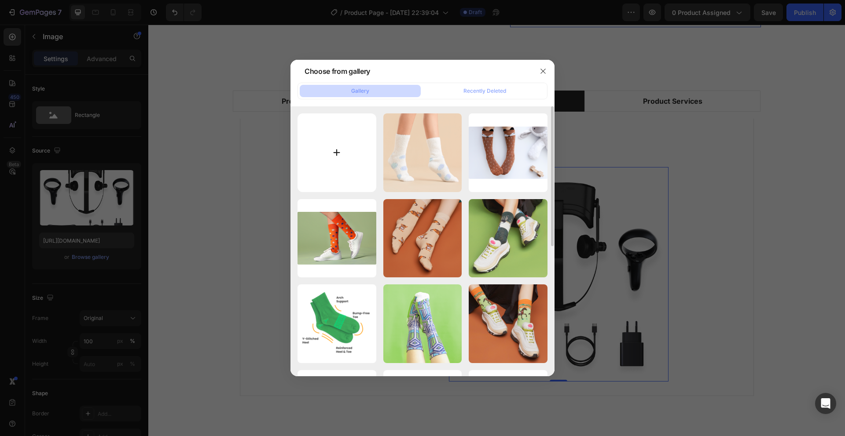
click at [335, 160] on input "file" at bounding box center [336, 153] width 79 height 79
type input "C:\fakepath\Screenshot 2025-08-26 at 22.47.26.png"
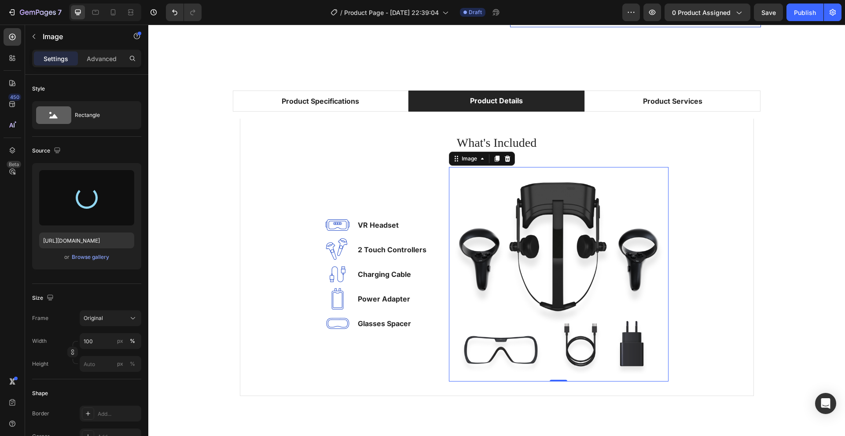
type input "https://cdn.shopify.com/s/files/1/0956/7646/5498/files/gempages_572559629951698…"
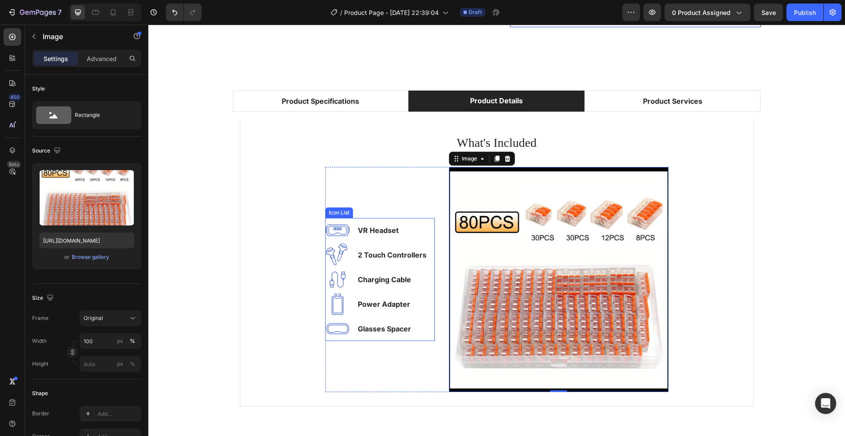
click at [530, 340] on img at bounding box center [559, 279] width 220 height 225
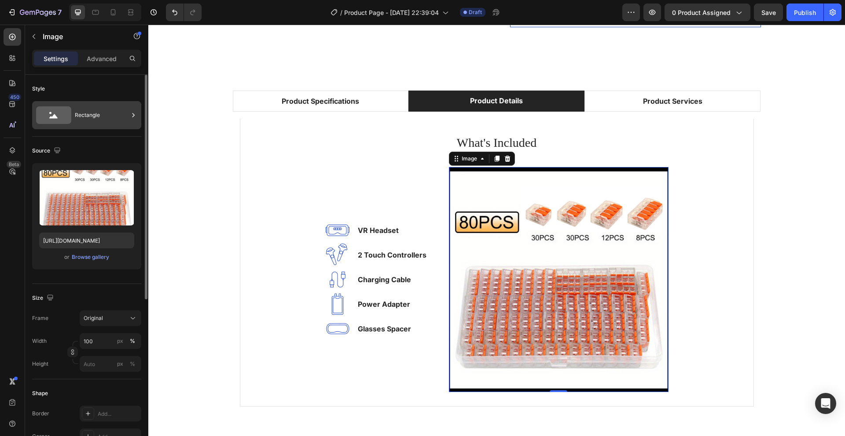
click at [65, 113] on icon at bounding box center [53, 115] width 35 height 18
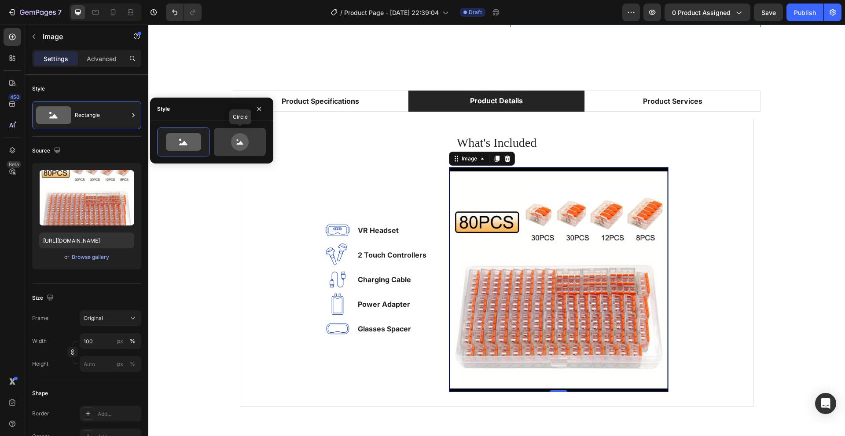
click at [238, 149] on icon at bounding box center [240, 142] width 18 height 18
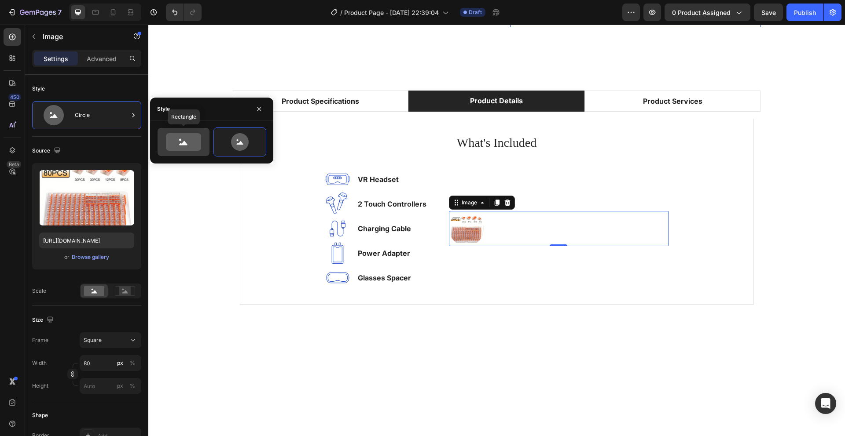
click at [180, 147] on icon at bounding box center [183, 142] width 35 height 18
type input "100"
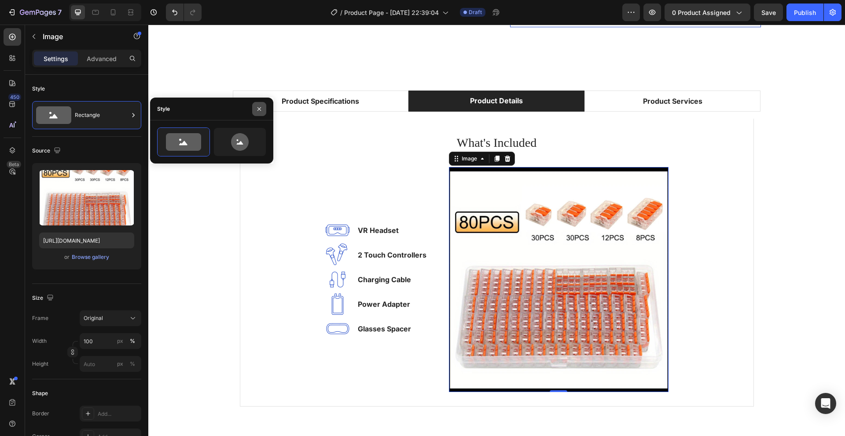
drag, startPoint x: 261, startPoint y: 110, endPoint x: 113, endPoint y: 85, distance: 149.9
click at [261, 110] on icon "button" at bounding box center [259, 109] width 7 height 7
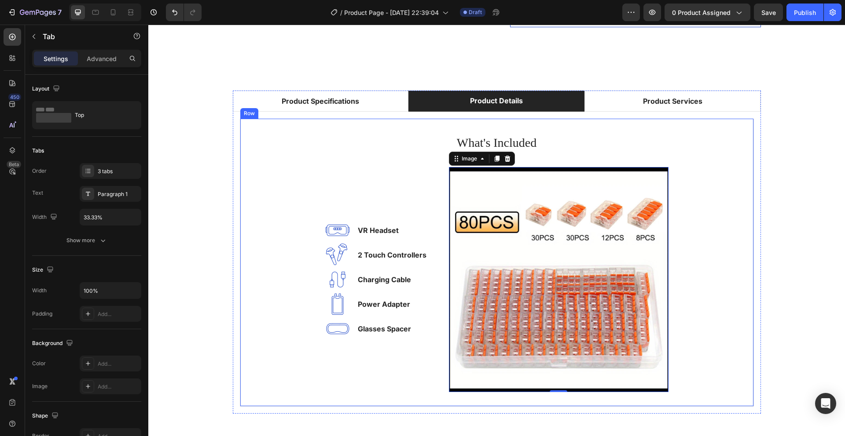
click at [486, 113] on div "⁠⁠⁠⁠⁠⁠⁠ Quick Wire Connectors FAQ: What You Need to Know Heading What is a quic…" at bounding box center [497, 263] width 528 height 302
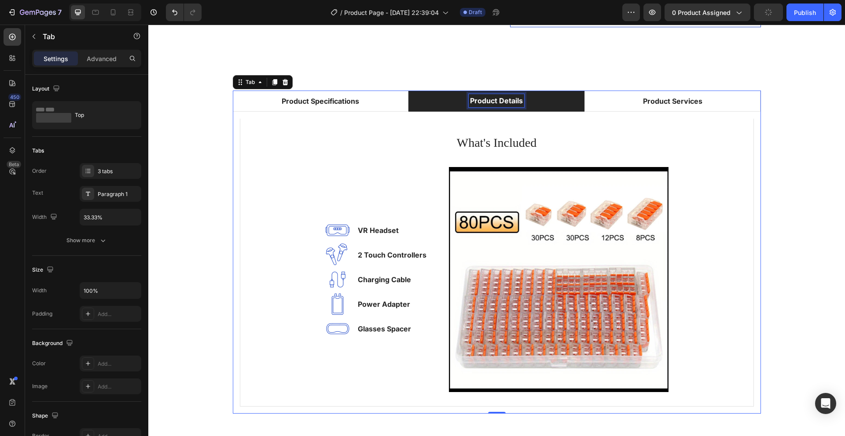
click at [488, 106] on div "Product Details" at bounding box center [496, 100] width 55 height 13
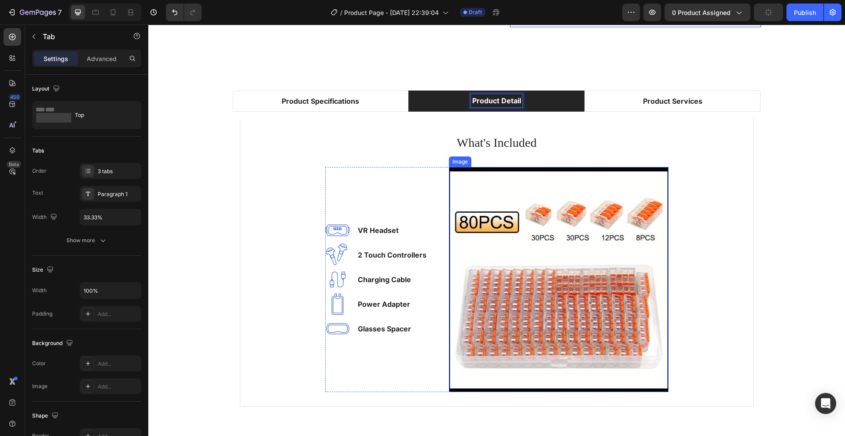
click at [495, 231] on img at bounding box center [559, 279] width 220 height 225
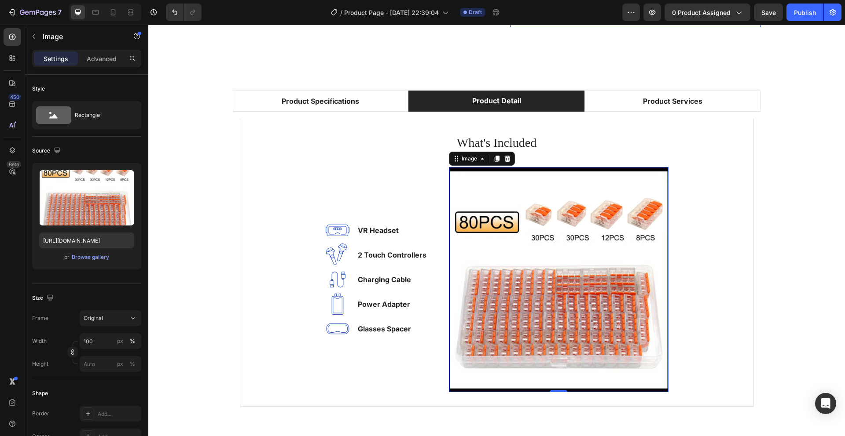
click at [477, 237] on img at bounding box center [559, 279] width 220 height 225
click at [479, 236] on img at bounding box center [559, 279] width 220 height 225
drag, startPoint x: 435, startPoint y: 250, endPoint x: 399, endPoint y: 258, distance: 36.9
click at [432, 251] on div "Image VR Headset Text block Image 2 Touch Controllers Text block Image Charging…" at bounding box center [496, 279] width 343 height 225
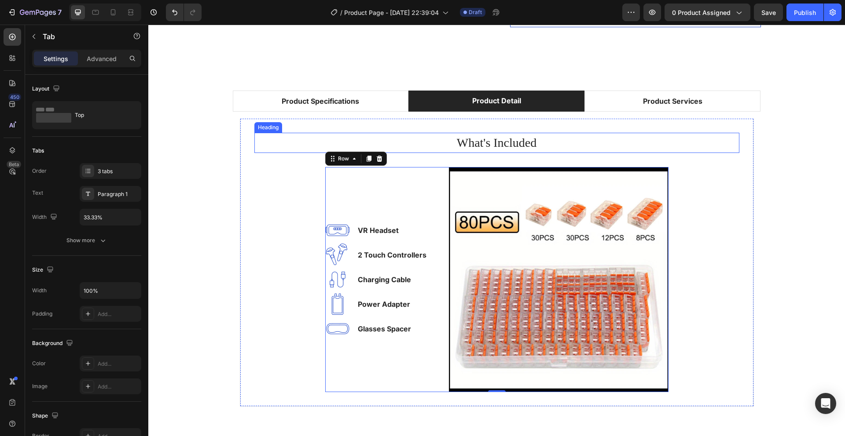
click at [441, 105] on li "Product Detail" at bounding box center [496, 101] width 176 height 21
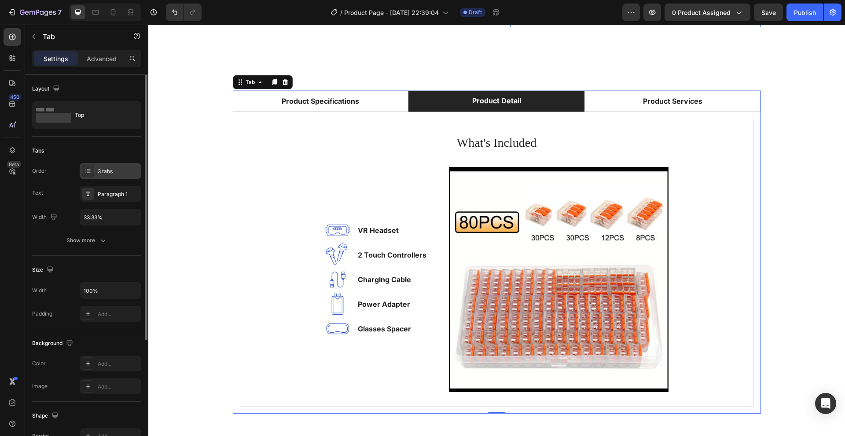
click at [113, 178] on div "3 tabs" at bounding box center [111, 171] width 62 height 16
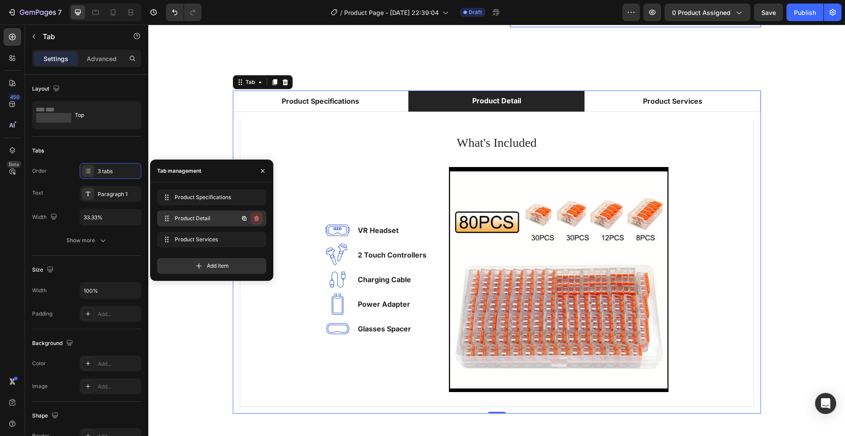
click at [257, 220] on icon "button" at bounding box center [256, 218] width 4 height 5
click at [252, 220] on div "Delete" at bounding box center [250, 219] width 16 height 8
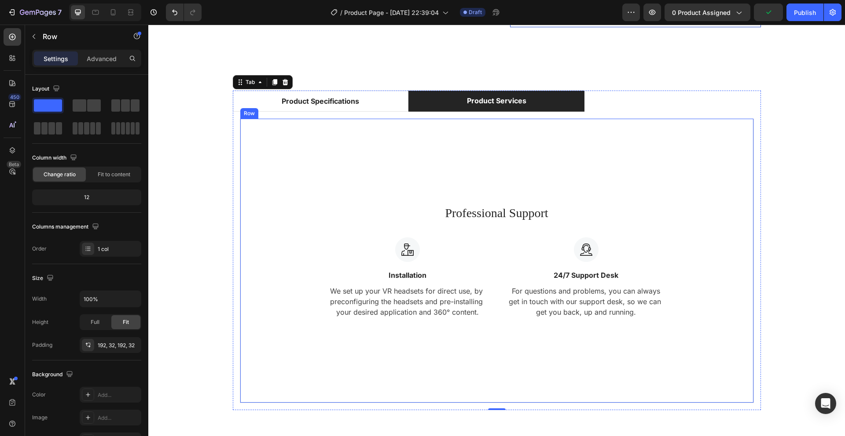
click at [393, 326] on div "Professional Support Heading Image Installation Text block We set up your VR he…" at bounding box center [497, 261] width 514 height 285
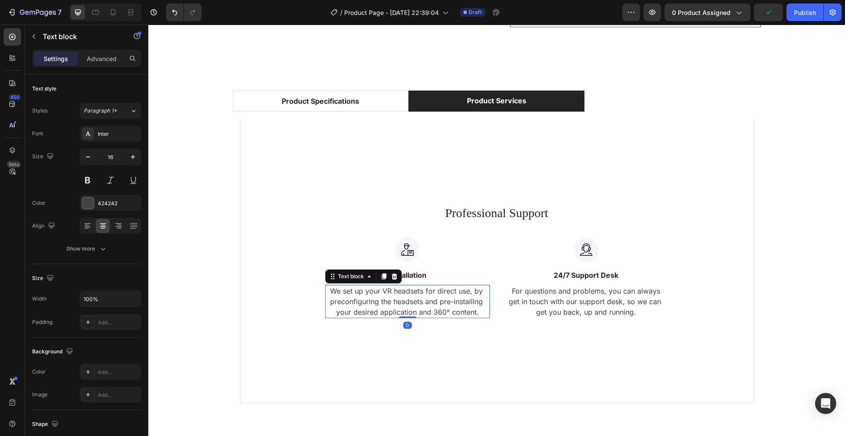
click at [425, 307] on p "We set up your VR headsets for direct use, by preconfiguring the headsets and p…" at bounding box center [407, 302] width 163 height 32
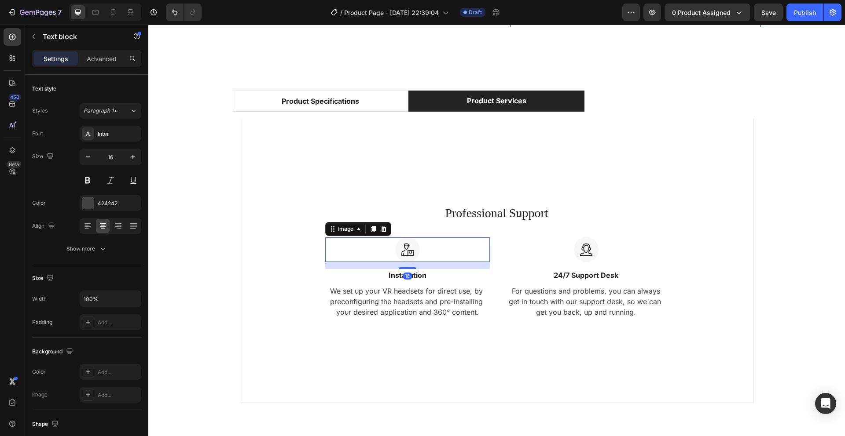
click at [404, 253] on img at bounding box center [407, 250] width 25 height 25
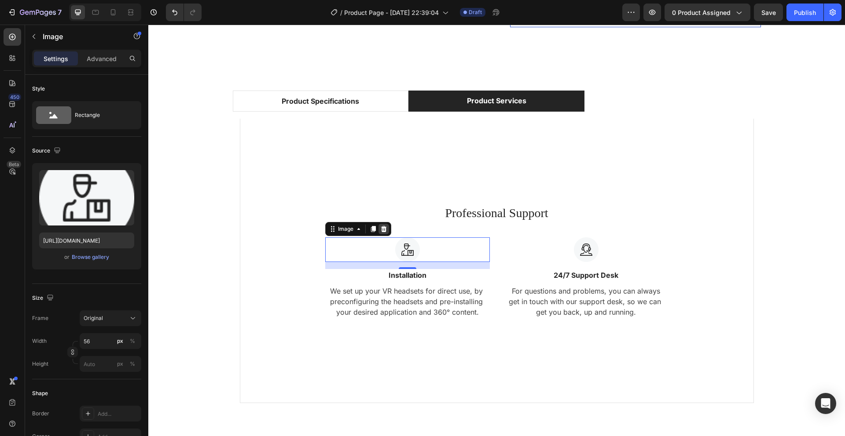
click at [383, 231] on icon at bounding box center [383, 229] width 7 height 7
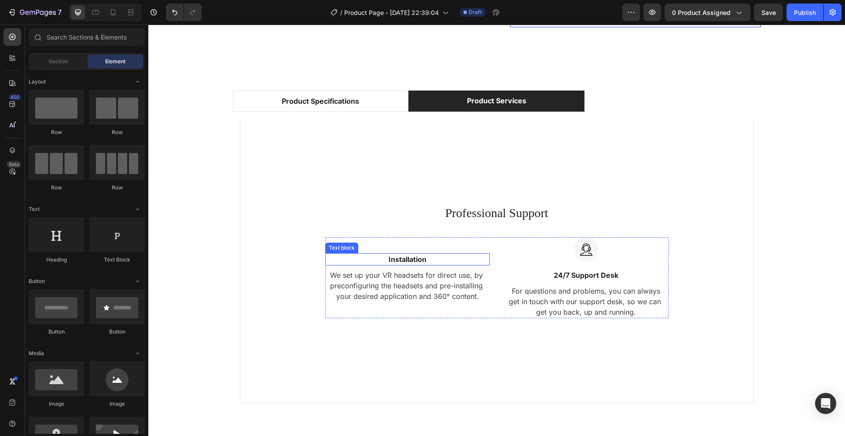
click at [394, 265] on div "Installation Text block" at bounding box center [407, 259] width 165 height 12
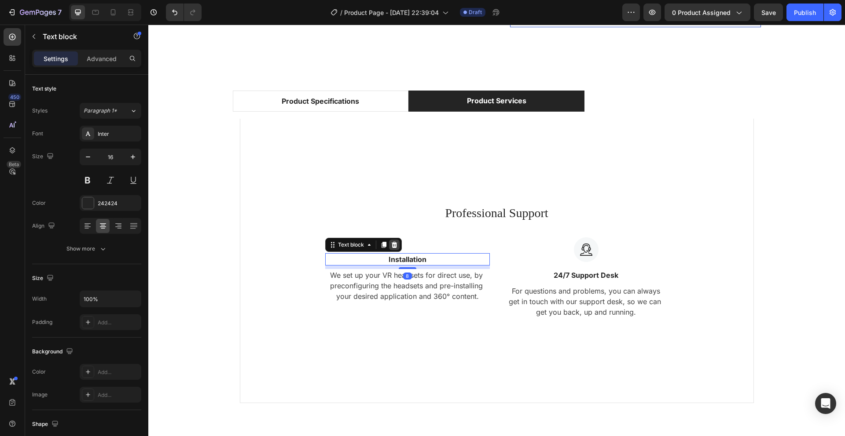
click at [392, 246] on icon at bounding box center [394, 245] width 6 height 6
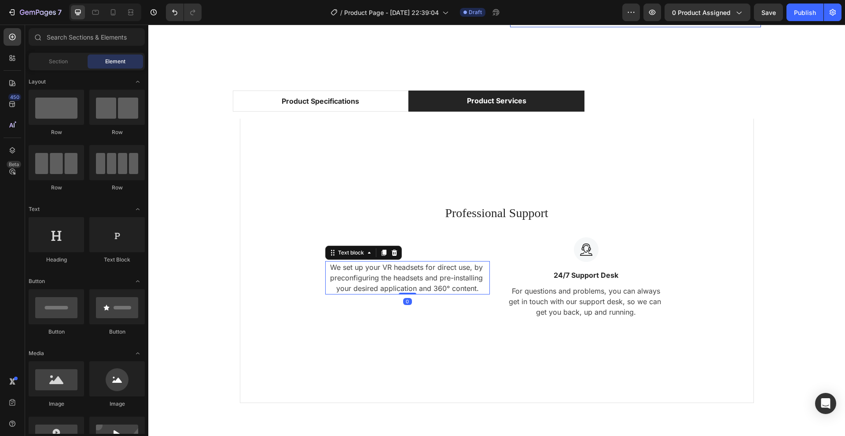
click at [390, 279] on p "We set up your VR headsets for direct use, by preconfiguring the headsets and p…" at bounding box center [407, 278] width 163 height 32
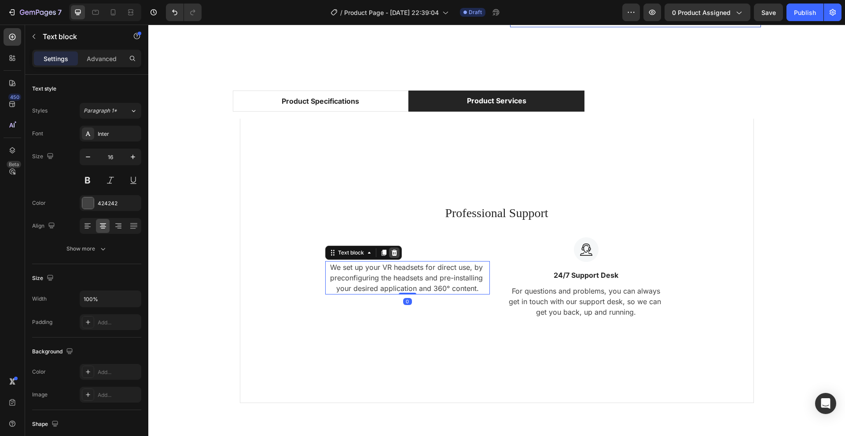
click at [392, 248] on div at bounding box center [394, 253] width 11 height 11
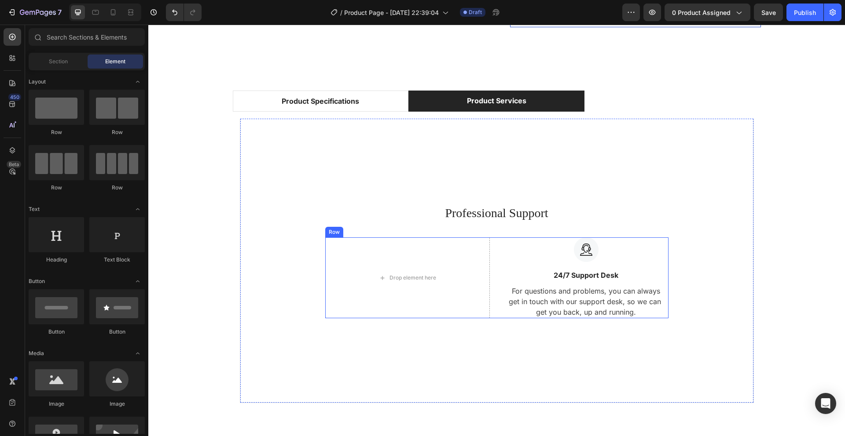
click at [495, 265] on div "Drop element here Image 24/7 Support Desk Text block For questions and problems…" at bounding box center [496, 278] width 343 height 81
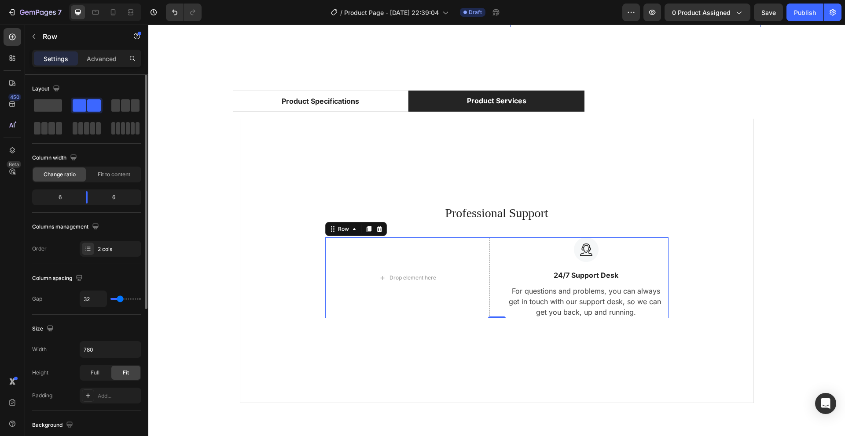
click at [58, 198] on div "6" at bounding box center [56, 197] width 45 height 12
click at [61, 111] on span at bounding box center [48, 105] width 28 height 12
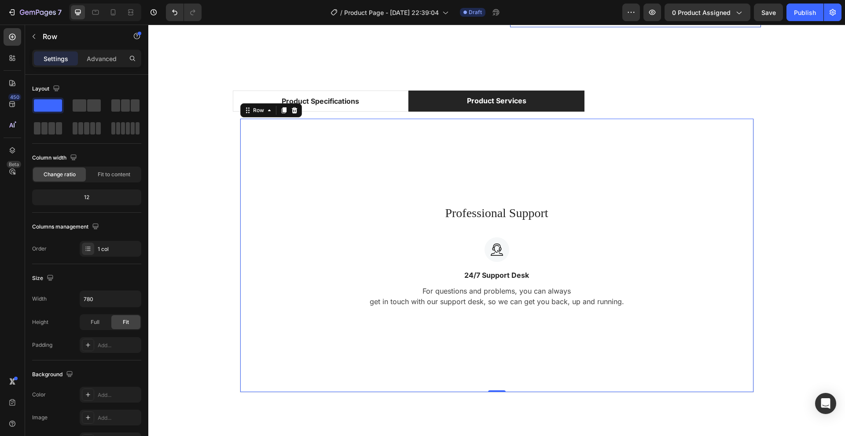
click at [323, 339] on div "Professional Support Heading Image 24/7 Support Desk Text block For questions a…" at bounding box center [497, 256] width 514 height 274
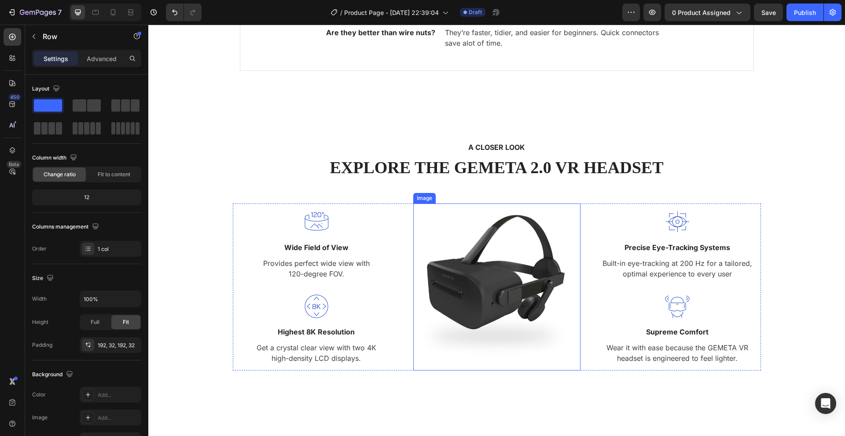
scroll to position [2139, 0]
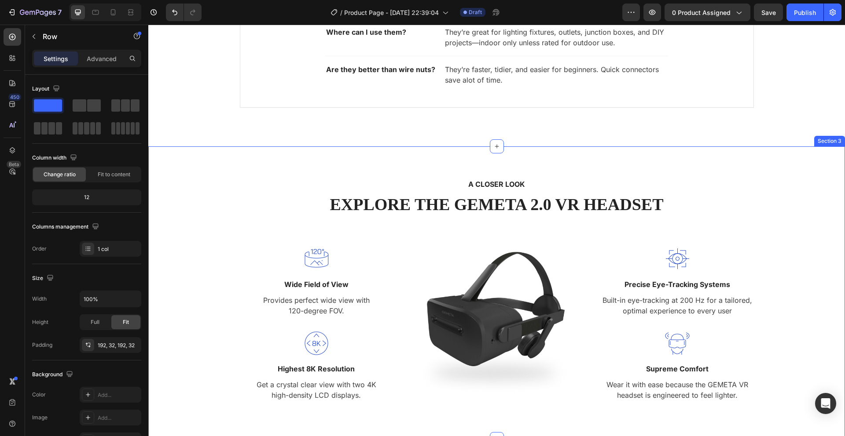
click at [359, 171] on div "A CLOSER LOOK Text block EXPLORE THE GEMETA 2.0 VR HEADSET Heading Row Image Wi…" at bounding box center [496, 293] width 697 height 293
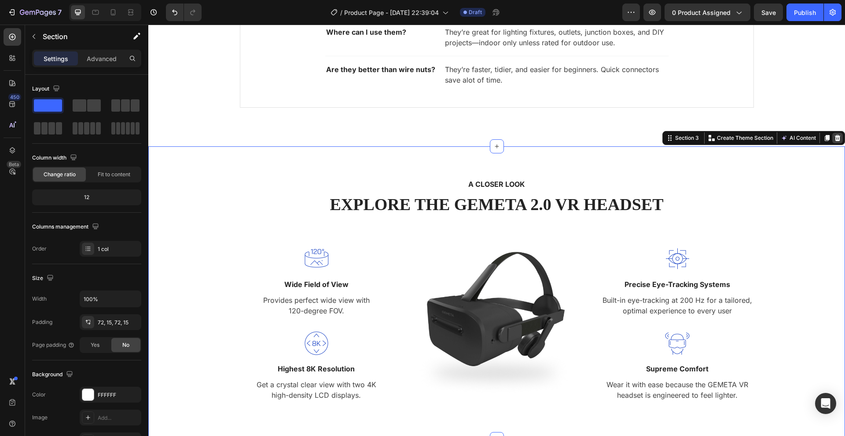
click at [835, 138] on icon at bounding box center [838, 138] width 6 height 6
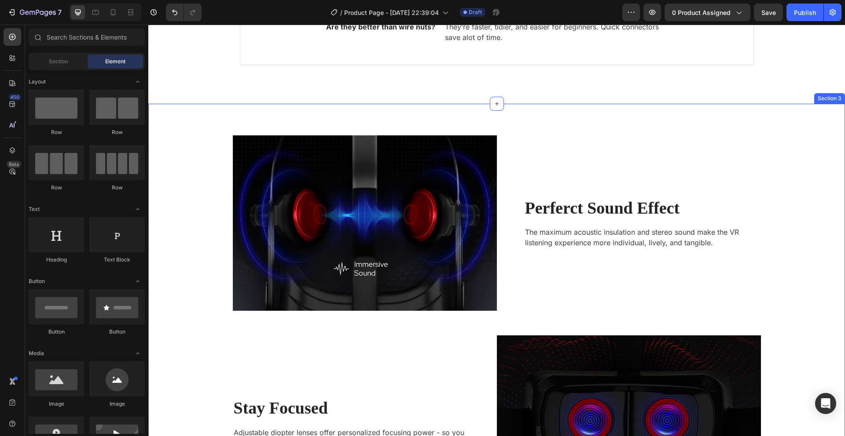
scroll to position [2130, 0]
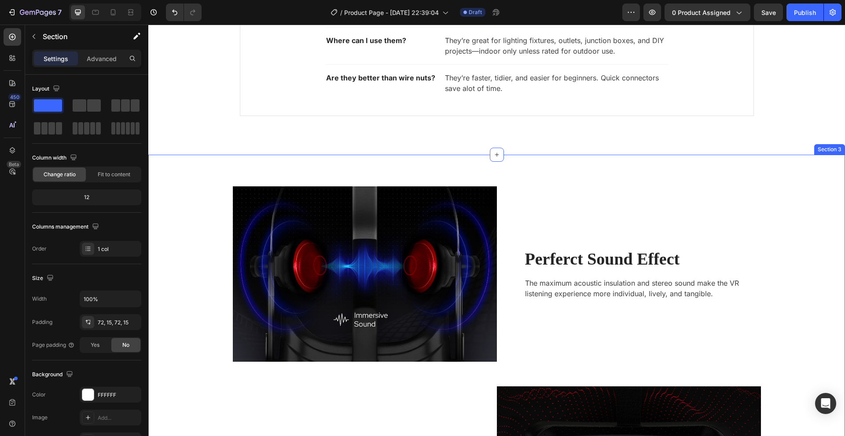
click at [835, 149] on icon at bounding box center [838, 146] width 6 height 6
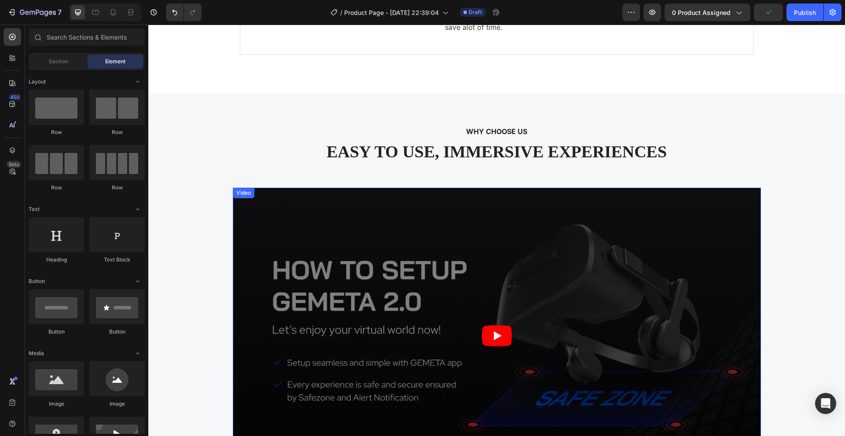
scroll to position [2193, 0]
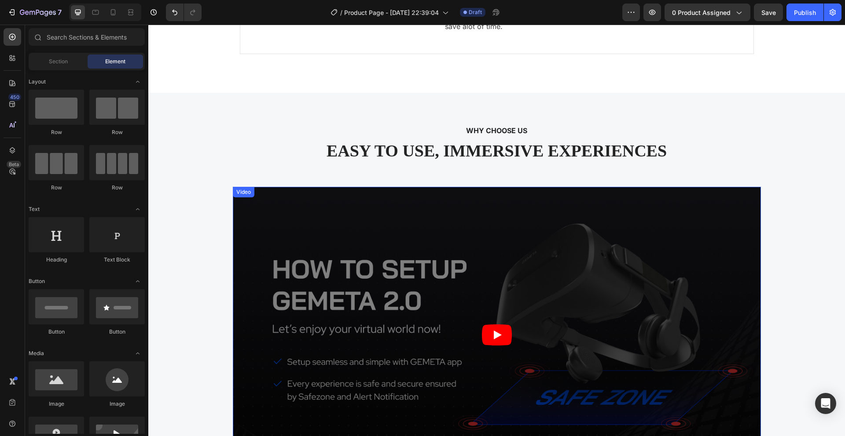
click at [269, 278] on article at bounding box center [497, 335] width 528 height 297
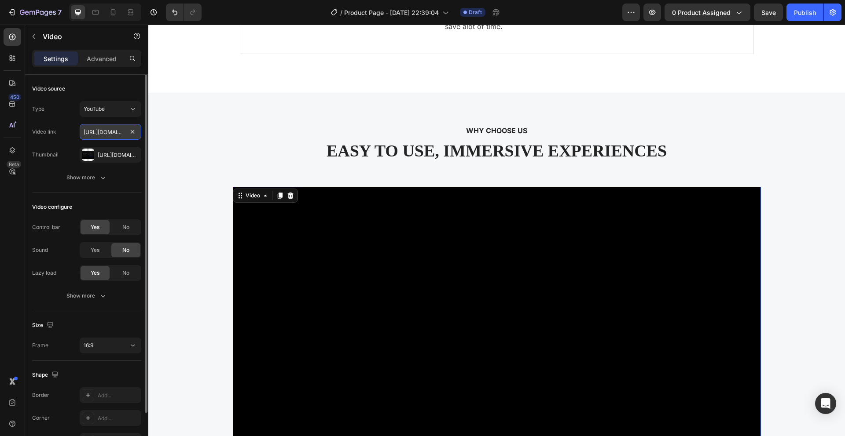
click at [124, 134] on input "https://www.youtube.com/watch?v=ktsFdCND3wM" at bounding box center [111, 132] width 62 height 16
paste input "https://www.youtube.com/watch?v=z5ZwkJKhBrA"
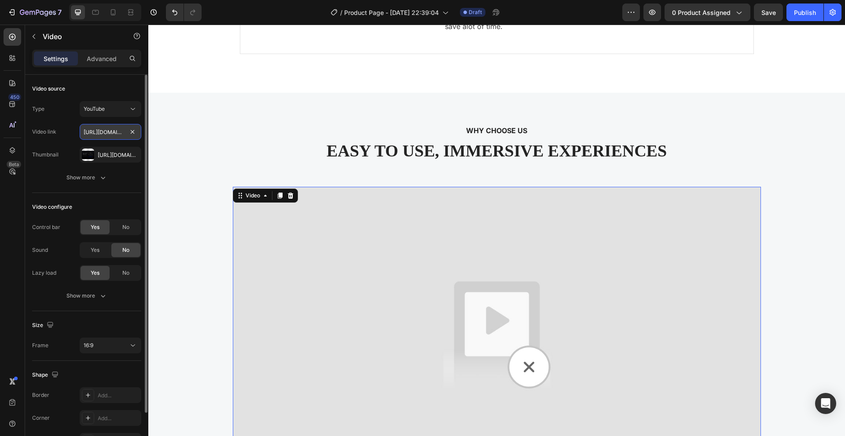
scroll to position [0, 86]
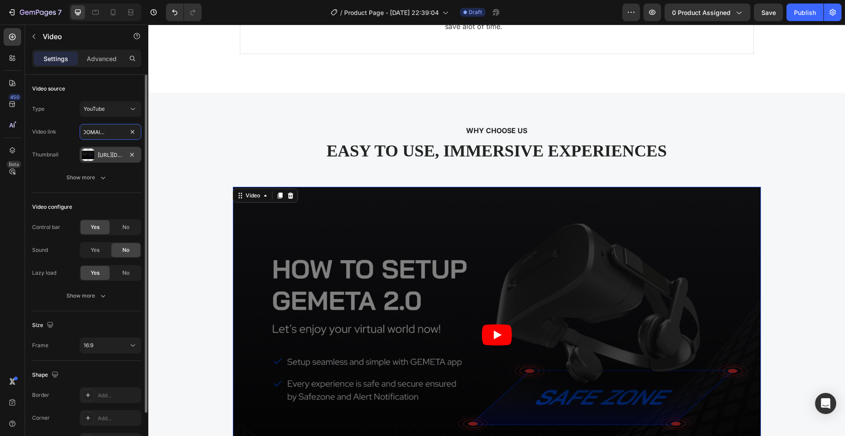
type input "https://www.youtube.com/watch?v=z5ZwkJKhBrA"
click at [104, 155] on div "Https://ucarecdn.Com/2d2f869d-4d8f-4117-a3fe-b8ae3ffe68b2/-/format/auto/" at bounding box center [111, 155] width 26 height 8
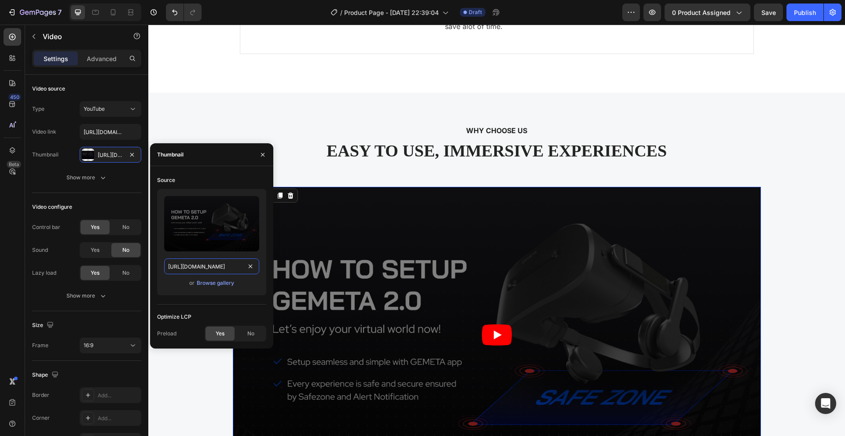
click at [216, 269] on input "https://ucarecdn.com/2d2f869d-4d8f-4117-a3fe-b8ae3ffe68b2/-/format/auto/" at bounding box center [211, 267] width 95 height 16
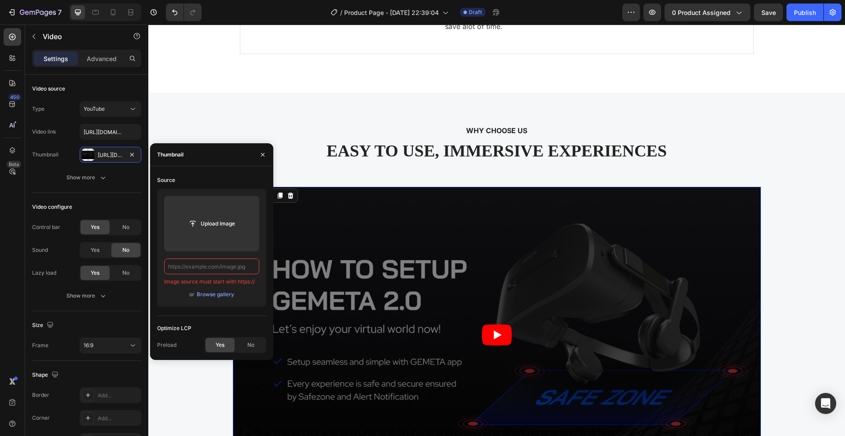
paste input "https://www.youtube.com/watch?v=z5ZwkJKhBrA"
click at [219, 295] on div "Browse gallery" at bounding box center [215, 295] width 37 height 8
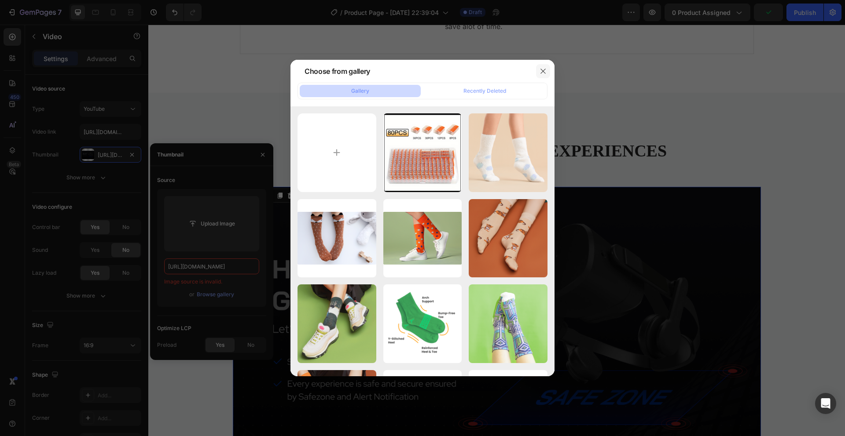
click at [545, 65] on button "button" at bounding box center [543, 71] width 14 height 14
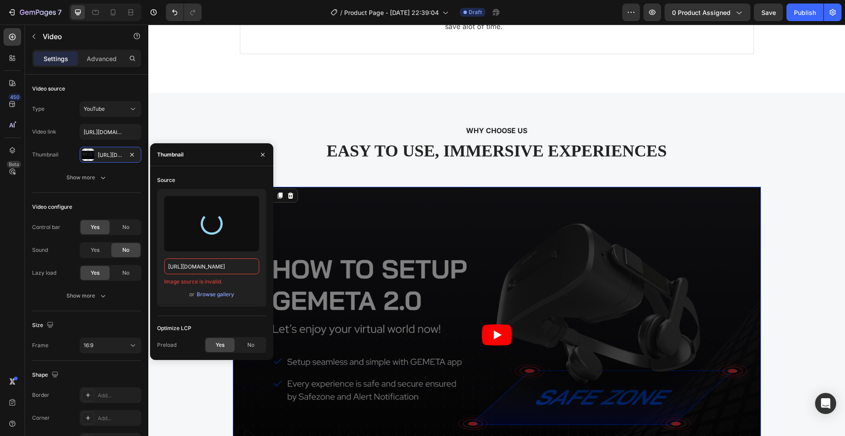
type input "https://cdn.shopify.com/s/files/1/0956/7646/5498/files/gempages_572559629951698…"
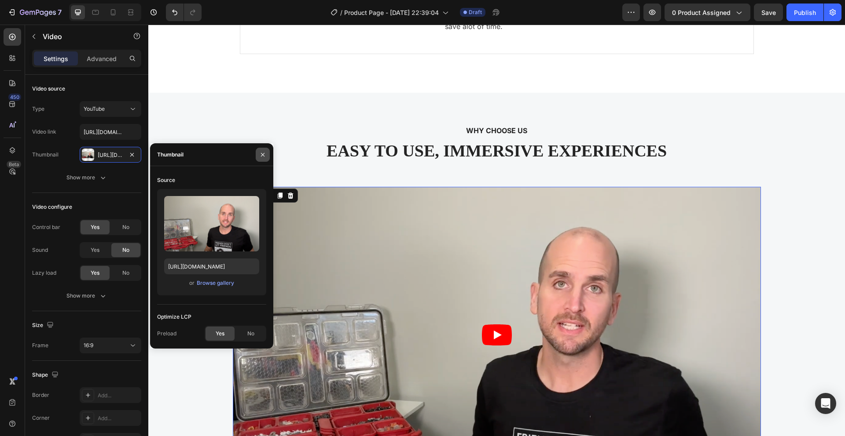
click at [263, 151] on icon "button" at bounding box center [262, 154] width 7 height 7
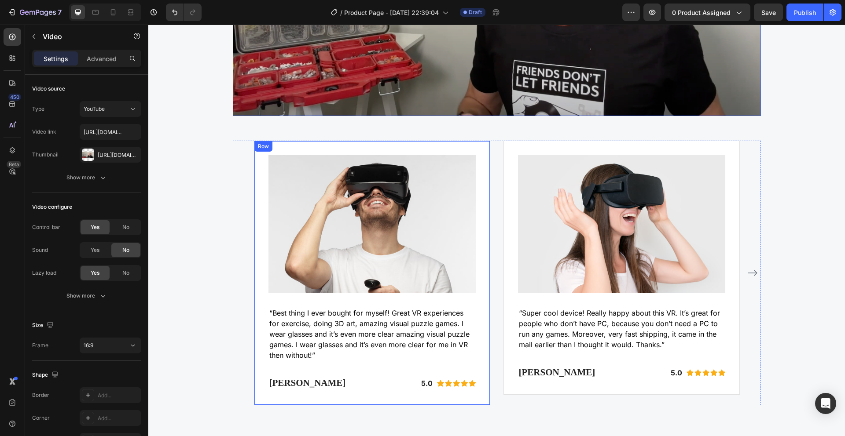
scroll to position [2559, 0]
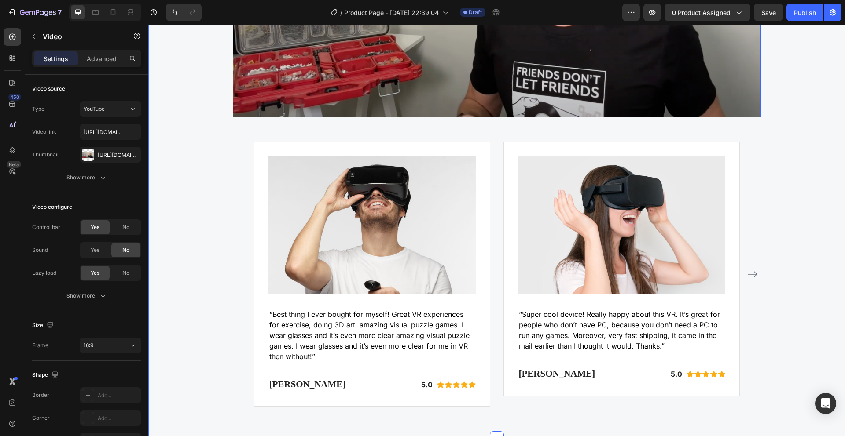
click at [187, 197] on div "WHY CHOOSE US Text block EASY TO USE, IMMERSIVE EXPERIENCES Heading Video 56 Im…" at bounding box center [496, 82] width 683 height 649
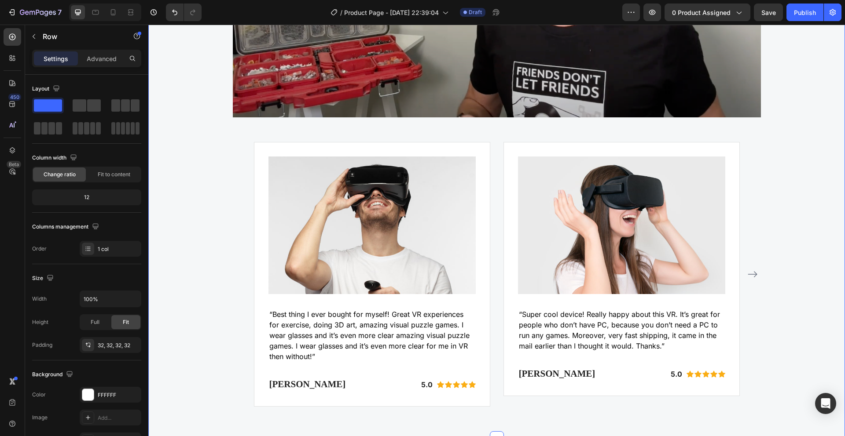
click at [257, 205] on div "Image “Best thing I ever bought for myself! Great VR experiences for exercise, …" at bounding box center [372, 274] width 236 height 265
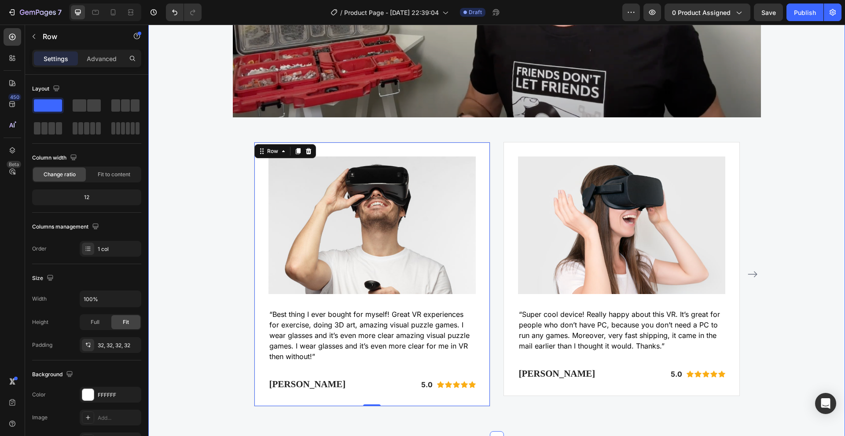
click at [793, 225] on div "WHY CHOOSE US Text block EASY TO USE, IMMERSIVE EXPERIENCES Heading Video Image…" at bounding box center [496, 82] width 683 height 649
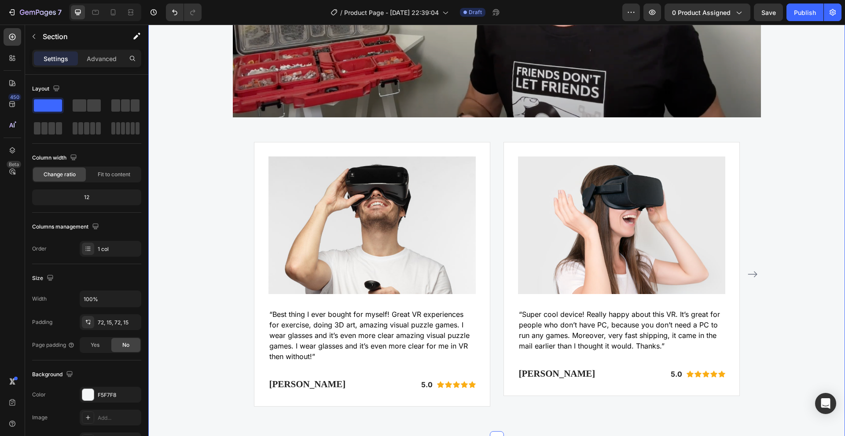
click at [778, 230] on div "WHY CHOOSE US Text block EASY TO USE, IMMERSIVE EXPERIENCES Heading Video Image…" at bounding box center [496, 82] width 683 height 649
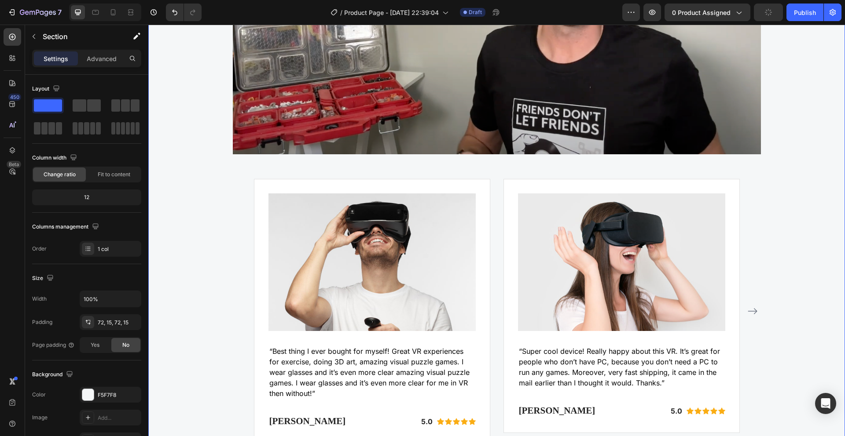
scroll to position [2482, 0]
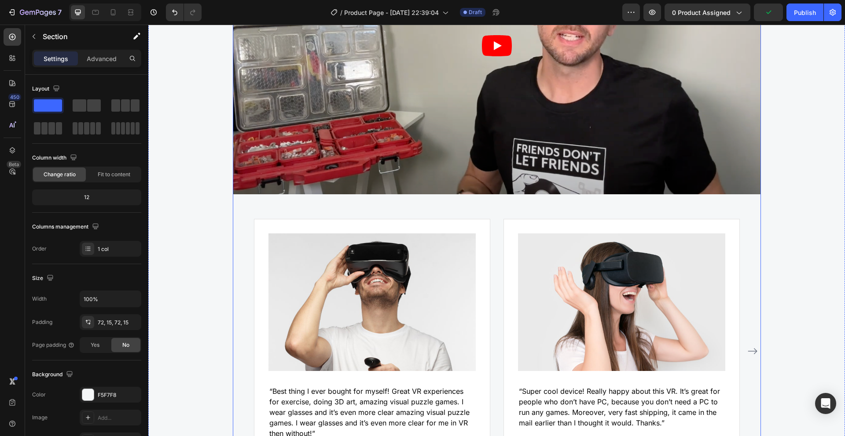
drag, startPoint x: 709, startPoint y: 209, endPoint x: 705, endPoint y: 214, distance: 5.6
click at [708, 212] on div "Video Image “Best thing I ever bought for myself! Great VR experiences for exer…" at bounding box center [497, 190] width 528 height 587
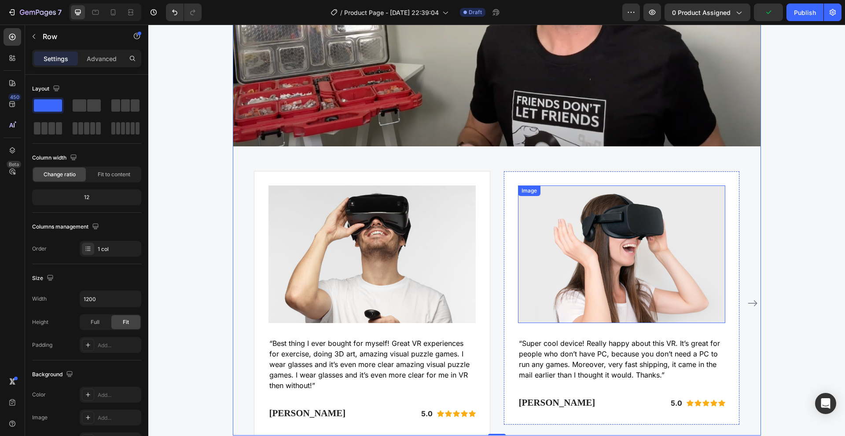
scroll to position [2598, 0]
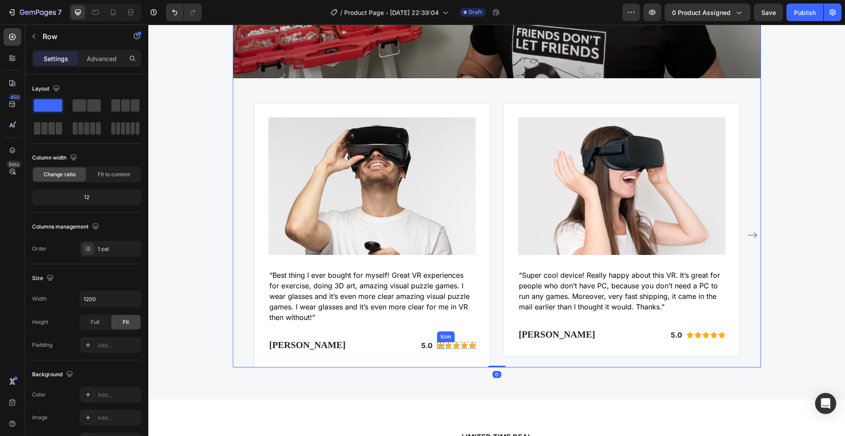
click at [432, 289] on p "“Best thing I ever bought for myself! Great VR experiences for exercise, doing …" at bounding box center [371, 296] width 205 height 53
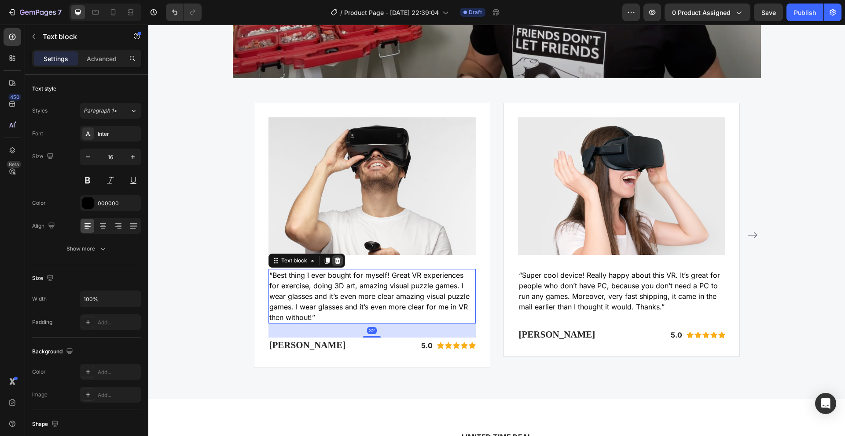
click at [334, 262] on icon at bounding box center [337, 261] width 6 height 6
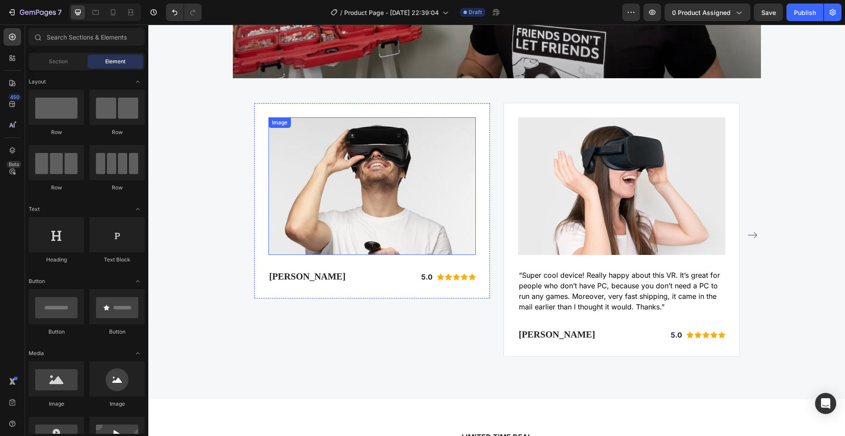
click at [351, 245] on img at bounding box center [371, 186] width 207 height 138
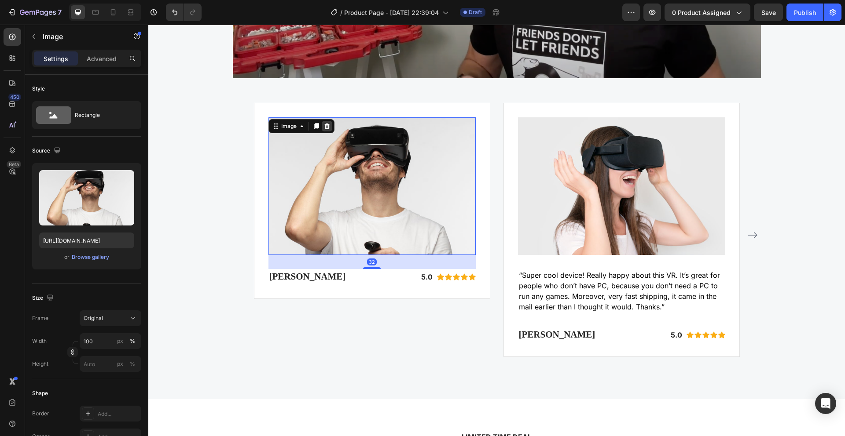
click at [324, 126] on icon at bounding box center [327, 126] width 6 height 6
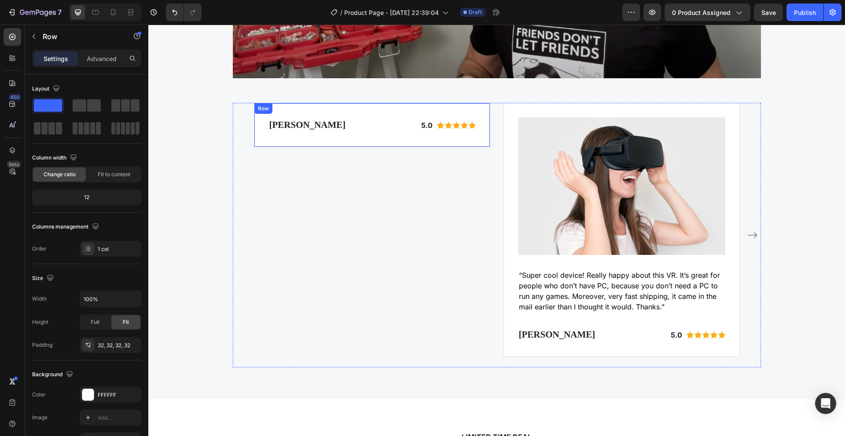
click at [332, 133] on div "Eric Raymond Heading 5.0 Text block Icon Icon Icon Icon Icon Icon List Hoz Row …" at bounding box center [372, 125] width 236 height 45
click at [305, 109] on icon at bounding box center [308, 112] width 7 height 7
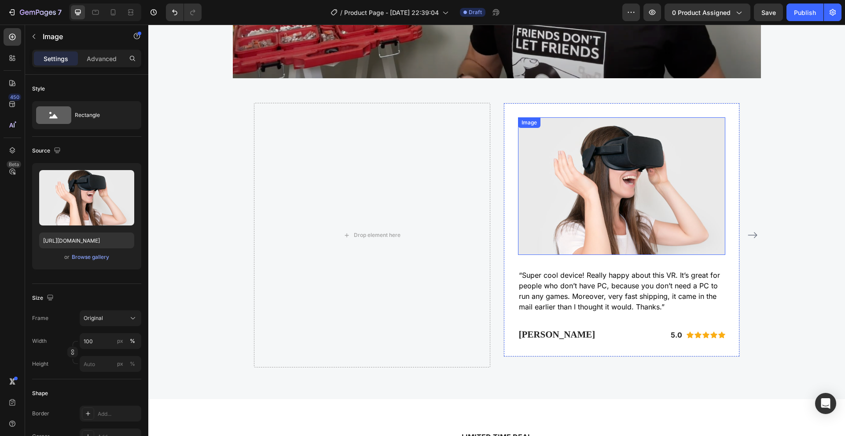
click at [614, 190] on img at bounding box center [621, 186] width 207 height 138
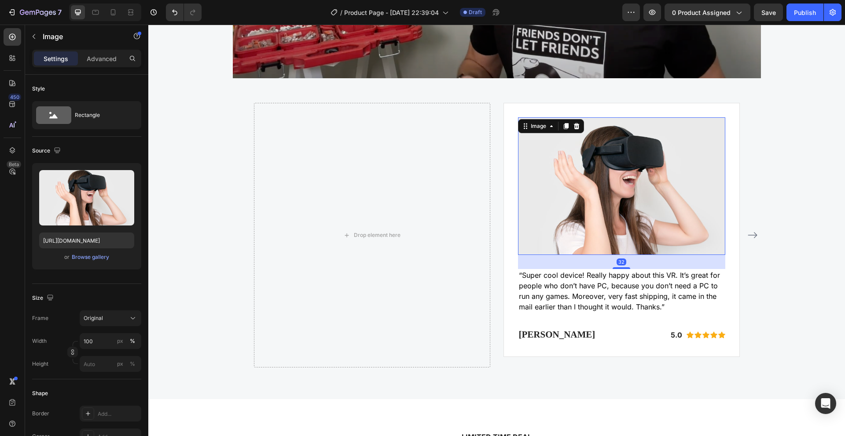
click at [578, 127] on div "Image" at bounding box center [551, 126] width 66 height 14
click at [578, 129] on div at bounding box center [576, 126] width 11 height 11
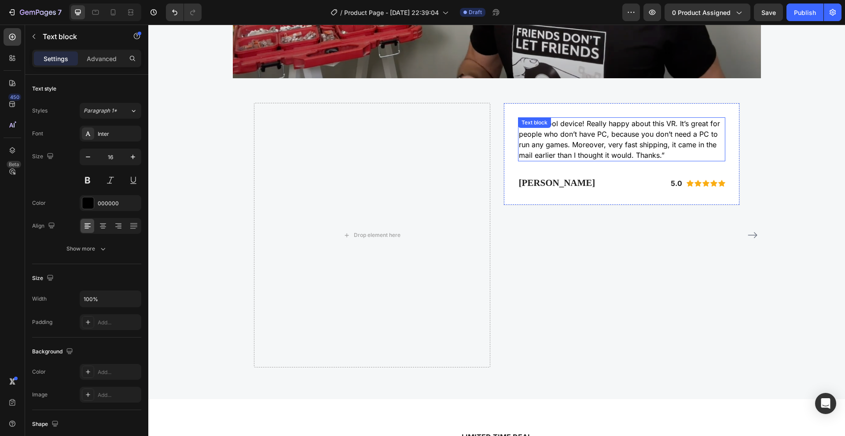
click at [574, 129] on div "“Super cool device! Really happy about this VR. It’s great for people who don’t…" at bounding box center [621, 139] width 207 height 44
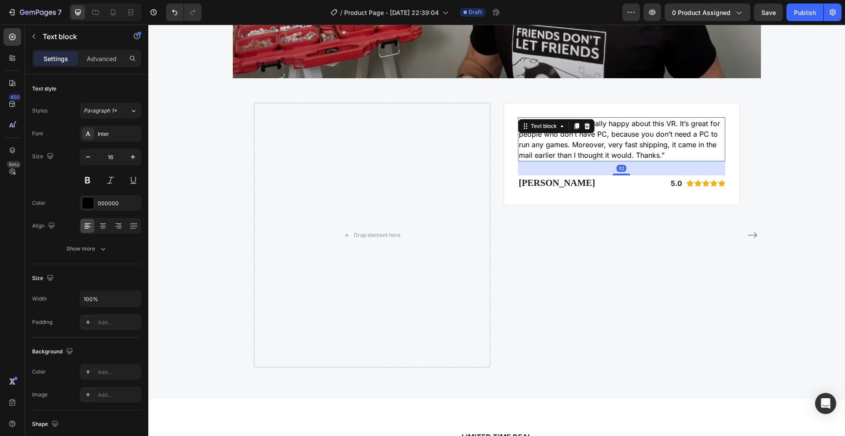
click at [584, 125] on icon at bounding box center [586, 126] width 7 height 7
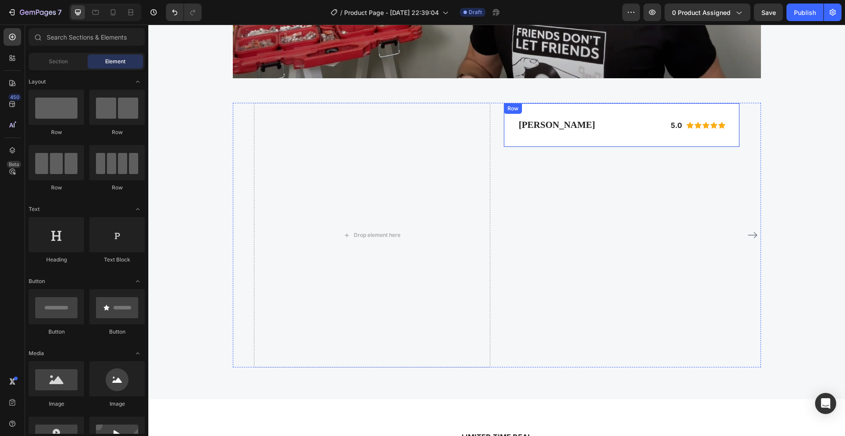
click at [587, 141] on div "Gabriella Holland Heading 5.0 Text block Icon Icon Icon Icon Icon Icon List Hoz…" at bounding box center [621, 125] width 236 height 45
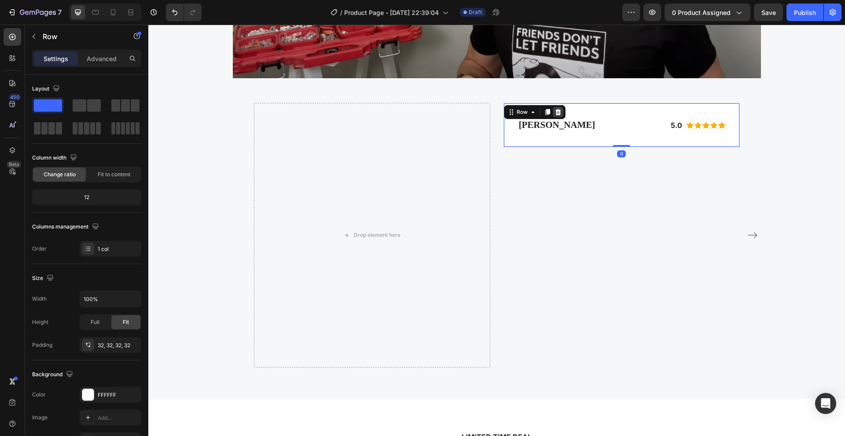
click at [554, 113] on icon at bounding box center [557, 112] width 7 height 7
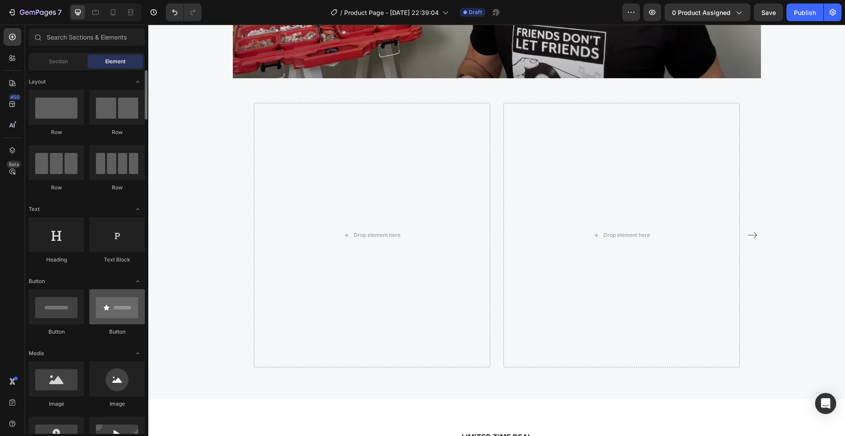
click at [114, 317] on div at bounding box center [116, 307] width 55 height 35
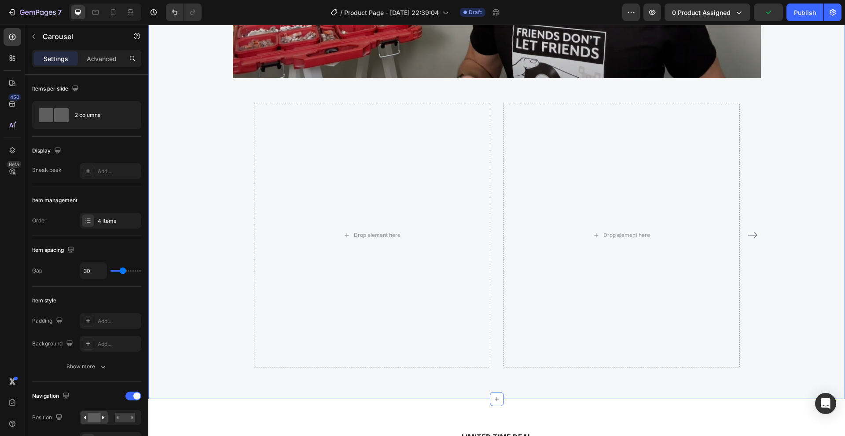
click at [265, 296] on div "Drop element here" at bounding box center [372, 235] width 236 height 265
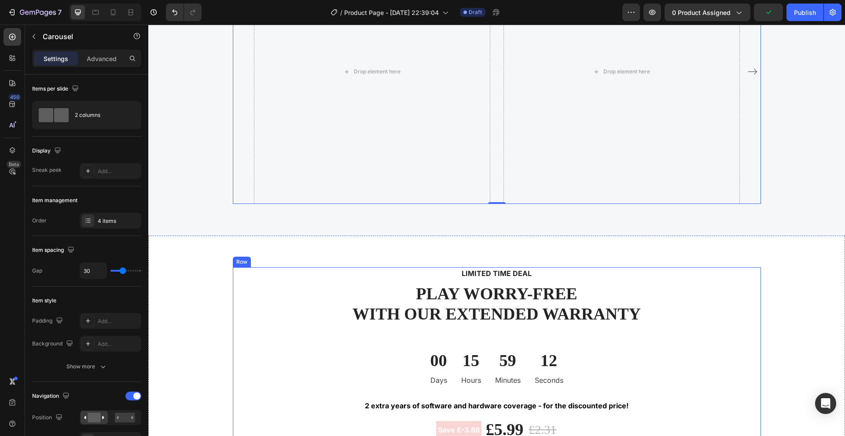
scroll to position [2609, 0]
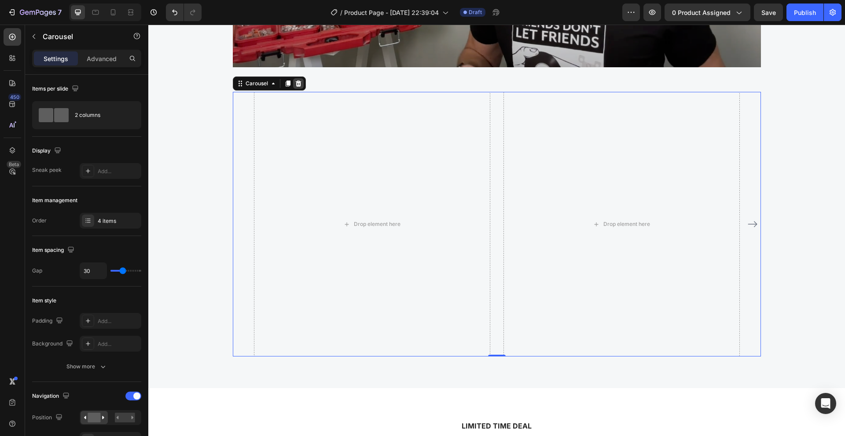
click at [296, 83] on icon at bounding box center [298, 84] width 6 height 6
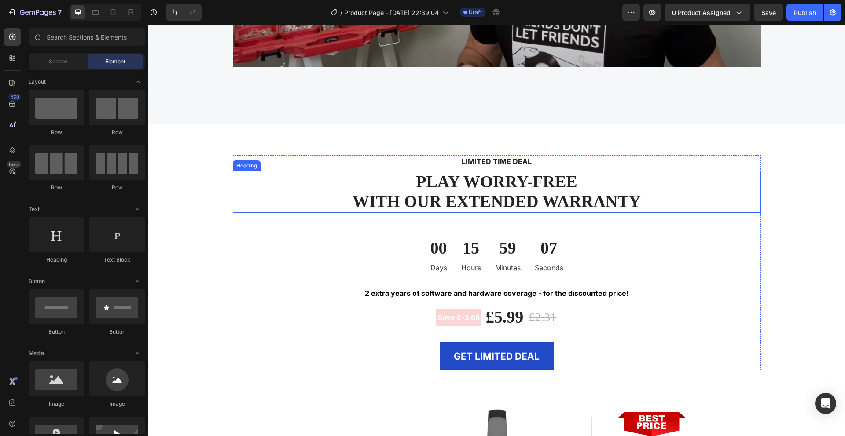
click at [450, 187] on p "PLAY WORRY-FREE WITH OUR EXTENDED WARRANTY" at bounding box center [497, 192] width 526 height 40
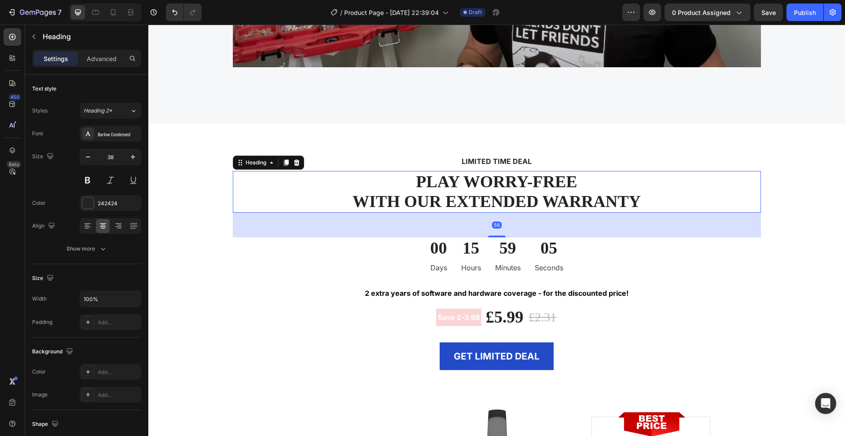
click at [440, 198] on p "PLAY WORRY-FREE WITH OUR EXTENDED WARRANTY" at bounding box center [497, 192] width 526 height 40
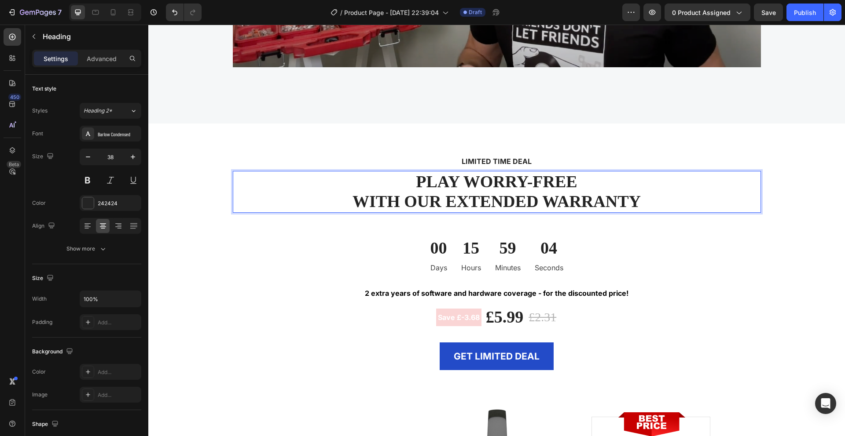
click at [437, 182] on p "PLAY WORRY-FREE WITH OUR EXTENDED WARRANTY" at bounding box center [497, 192] width 526 height 40
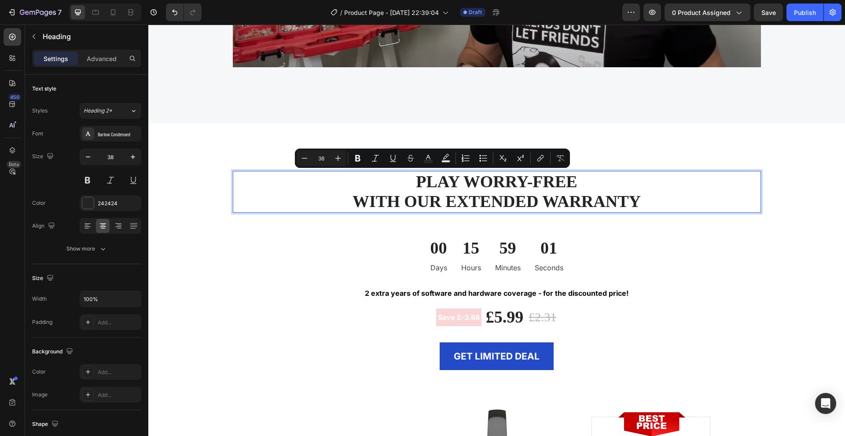
click at [561, 181] on p "PLAY WORRY-FREE WITH OUR EXTENDED WARRANTY" at bounding box center [497, 192] width 526 height 40
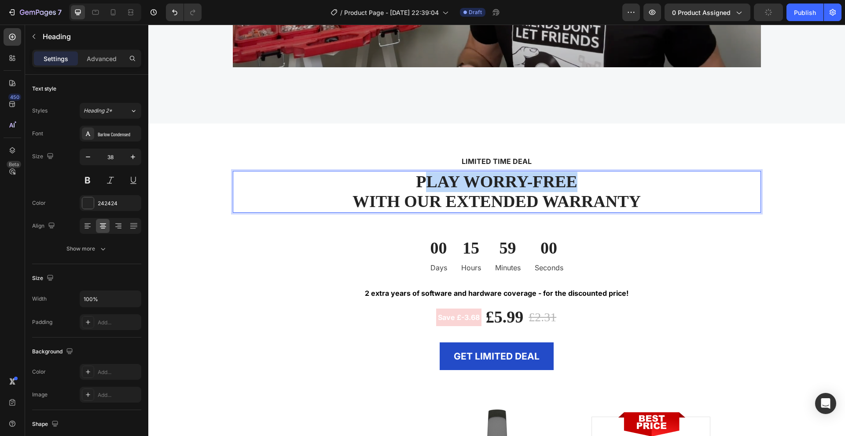
drag, startPoint x: 555, startPoint y: 182, endPoint x: 412, endPoint y: 174, distance: 143.2
click at [422, 176] on p "PLAY WORRY-FREE WITH OUR EXTENDED WARRANTY" at bounding box center [497, 192] width 526 height 40
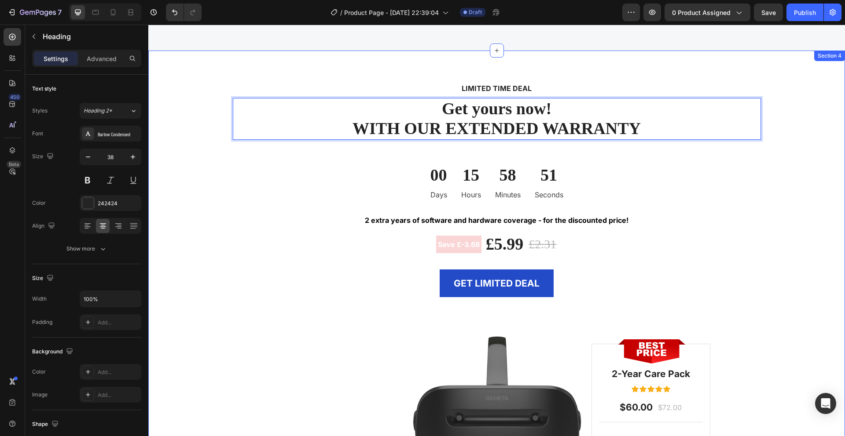
scroll to position [2687, 0]
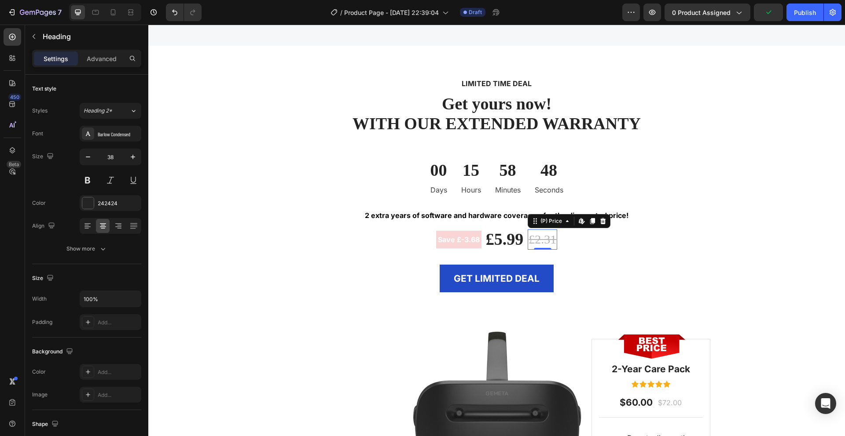
click at [536, 244] on div "£2.31" at bounding box center [542, 240] width 29 height 20
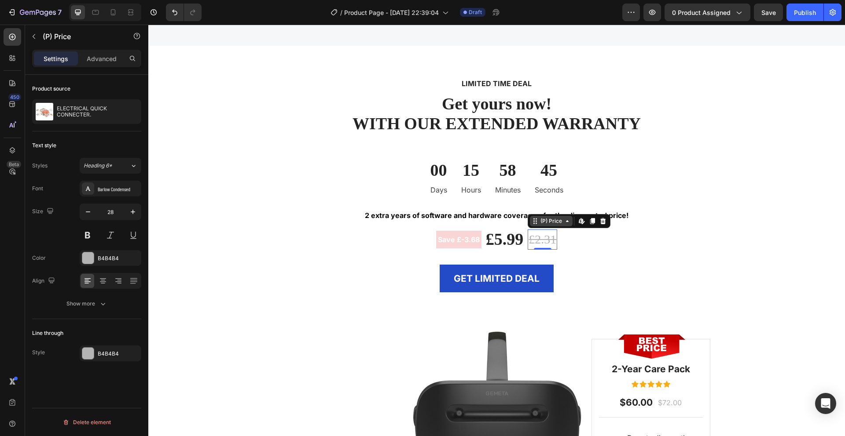
click at [559, 222] on div "(P) Price" at bounding box center [551, 221] width 25 height 8
click at [554, 223] on div "(P) Price" at bounding box center [551, 221] width 25 height 8
click at [498, 248] on div "£5.99 (P) Price (P) Price" at bounding box center [505, 240] width 40 height 22
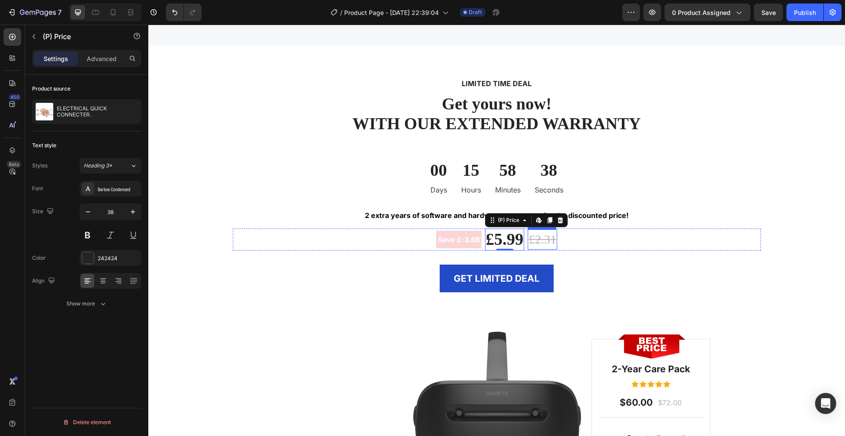
drag, startPoint x: 538, startPoint y: 238, endPoint x: 507, endPoint y: 242, distance: 30.6
click at [537, 238] on div "£2.31" at bounding box center [542, 240] width 29 height 20
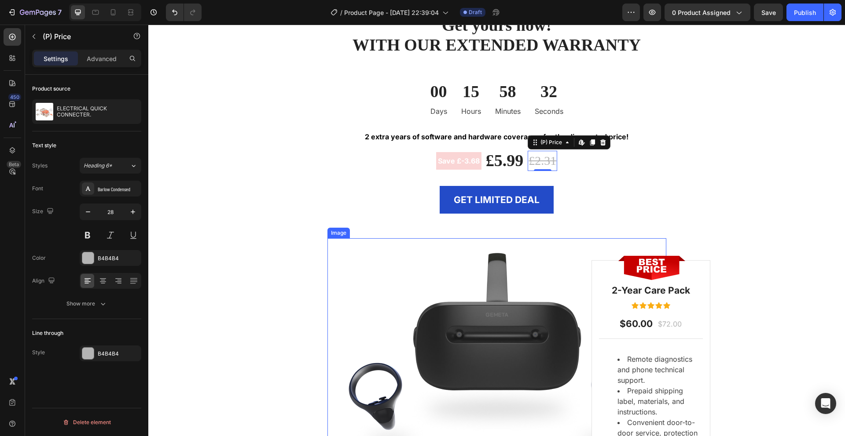
scroll to position [2874, 0]
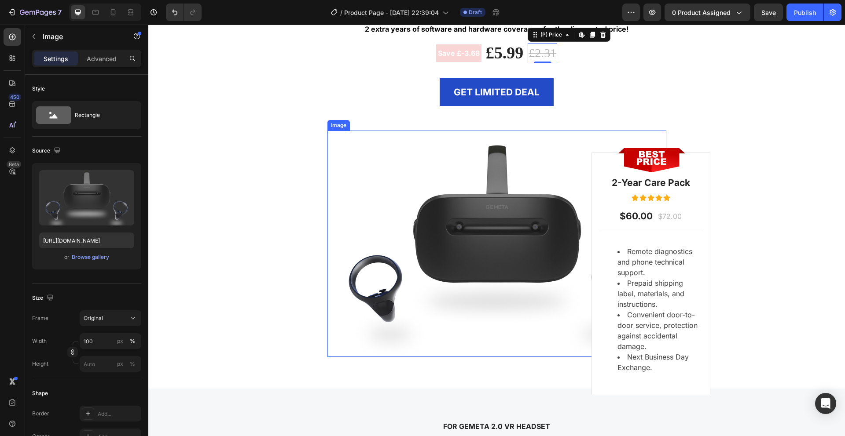
click at [587, 317] on div "Image Image 2-Year Care Pack Heading Icon Icon Icon Icon Icon Icon List Hoz $60…" at bounding box center [496, 244] width 339 height 227
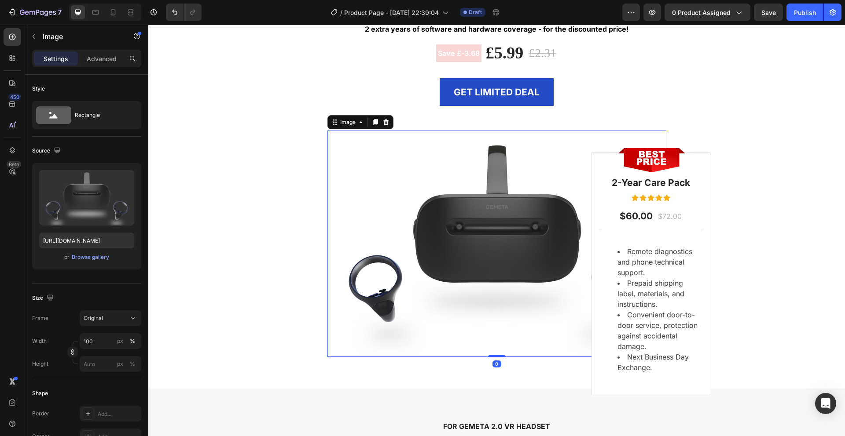
click at [383, 123] on icon at bounding box center [385, 122] width 7 height 7
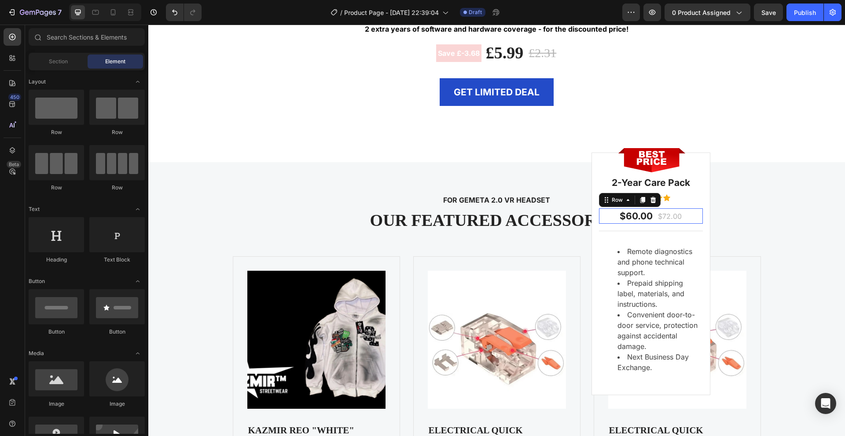
click at [607, 213] on div "$60.00 Text block $72.00 Text block Row 0" at bounding box center [651, 217] width 104 height 16
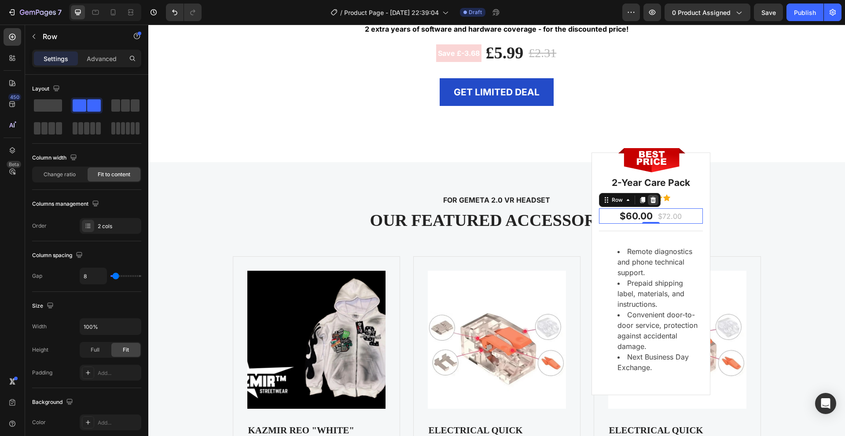
click at [649, 200] on icon at bounding box center [652, 200] width 7 height 7
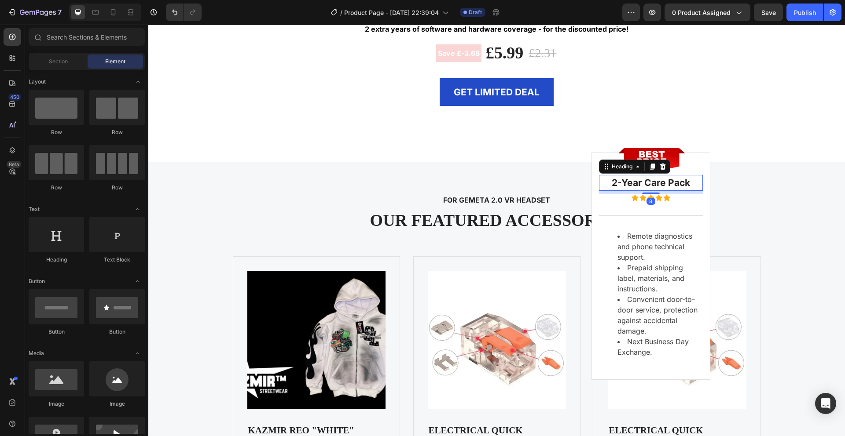
click at [631, 188] on p "2-Year Care Pack" at bounding box center [651, 183] width 102 height 14
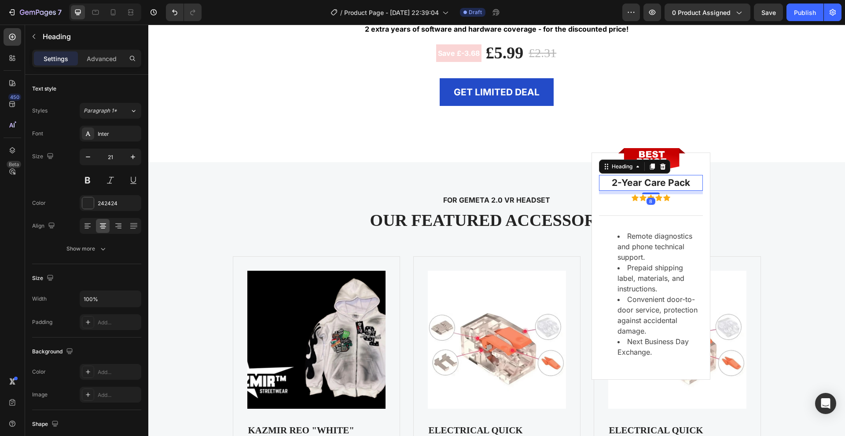
click at [660, 166] on icon at bounding box center [663, 167] width 6 height 6
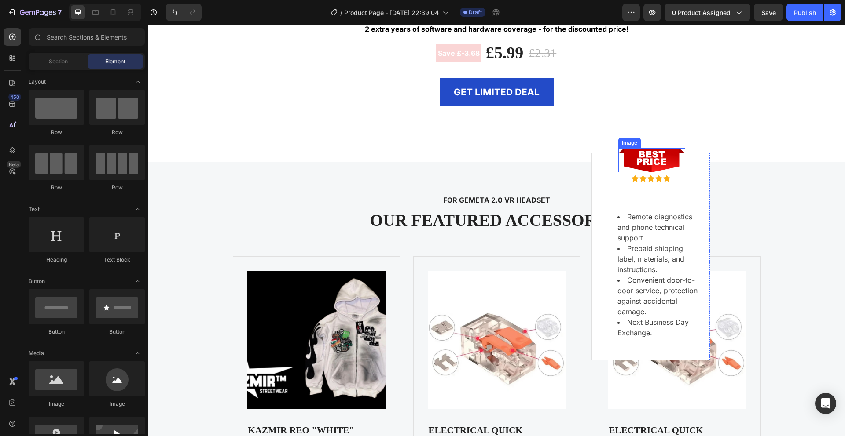
click at [618, 163] on img at bounding box center [651, 160] width 67 height 24
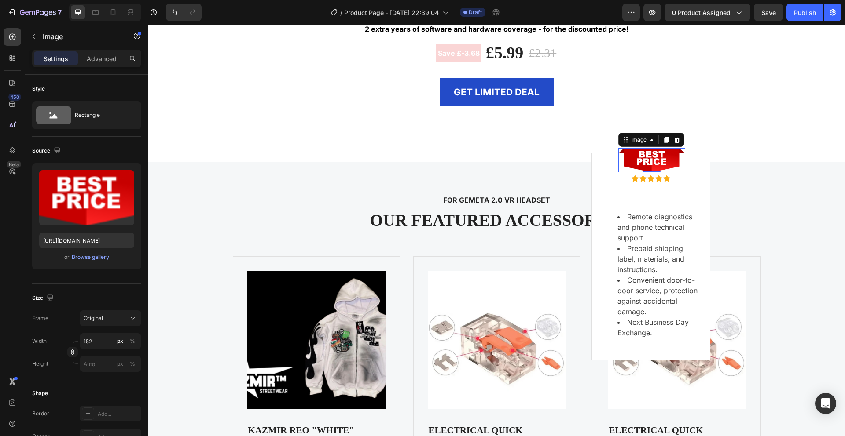
click at [674, 142] on icon at bounding box center [677, 140] width 6 height 6
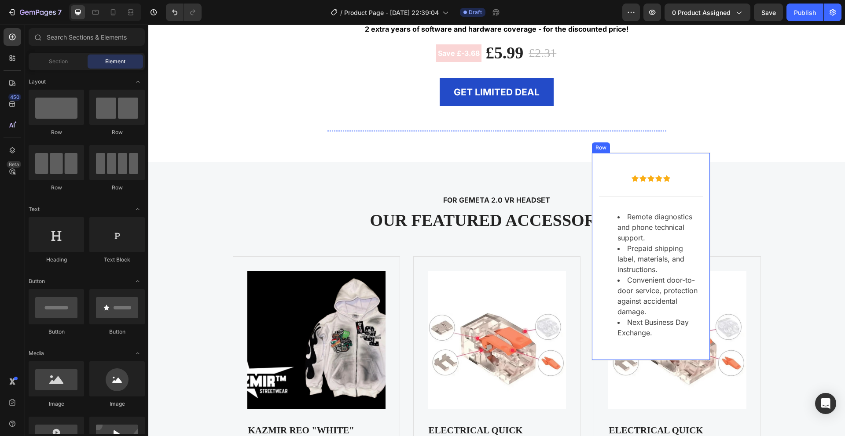
click at [649, 160] on div "Icon Icon Icon Icon Icon Icon List Hoz Title Line Remote diagnostics and phone …" at bounding box center [650, 257] width 119 height 208
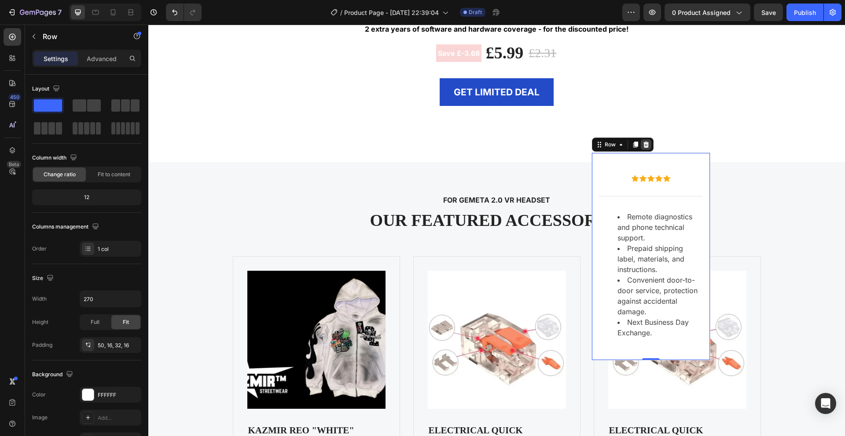
click at [643, 144] on icon at bounding box center [646, 145] width 6 height 6
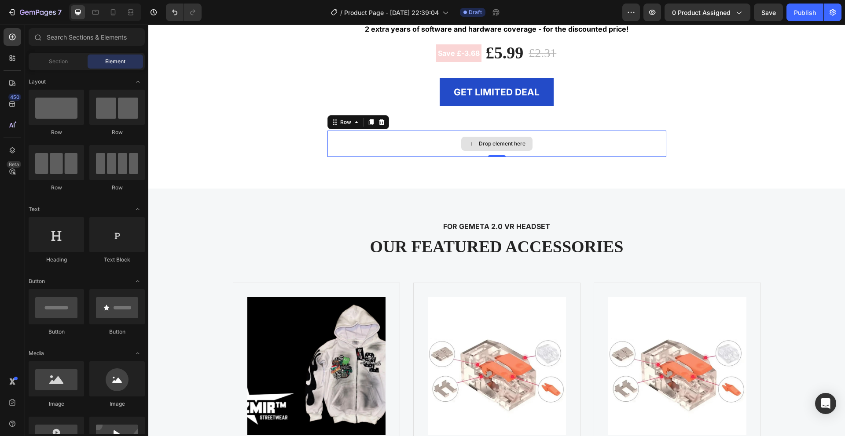
click at [546, 147] on div "Drop element here" at bounding box center [496, 144] width 339 height 26
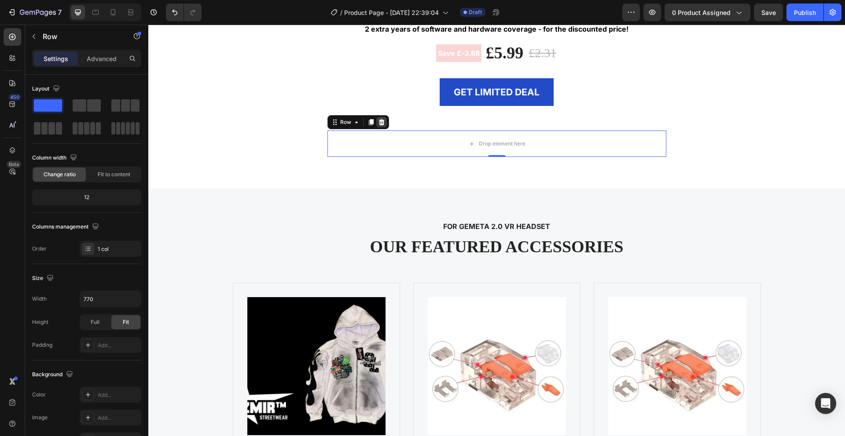
click at [382, 120] on div at bounding box center [381, 122] width 11 height 11
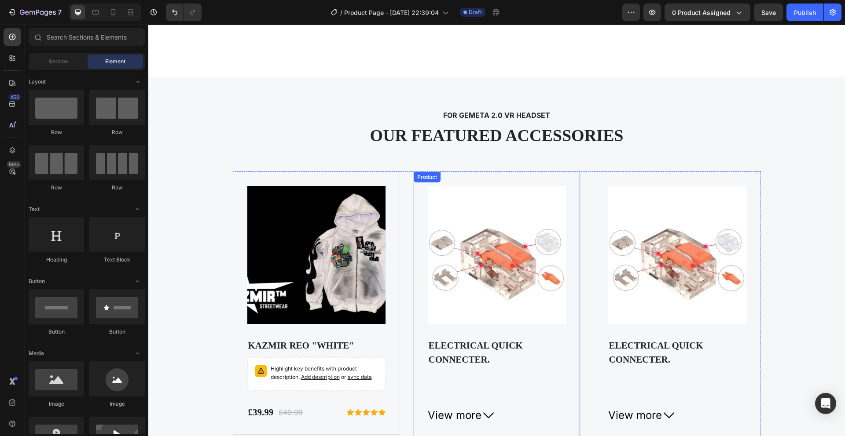
scroll to position [3031, 0]
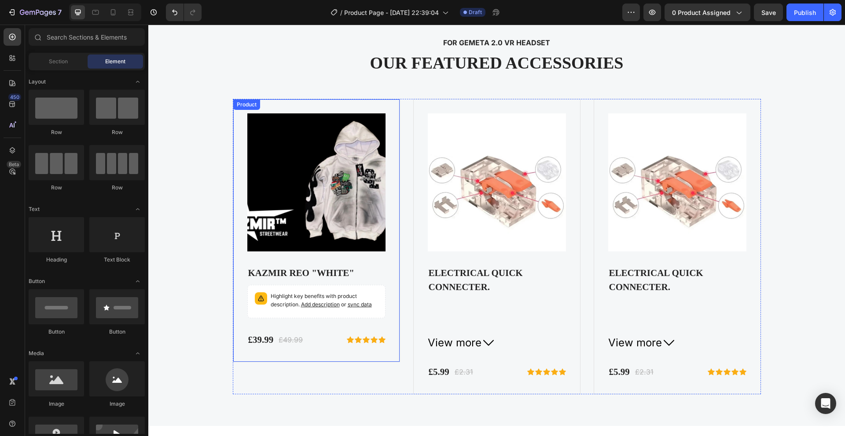
click at [341, 106] on div "Product Images KAZMIR REO "WHITE" (P) Title Highlight key benefits with product…" at bounding box center [316, 231] width 167 height 264
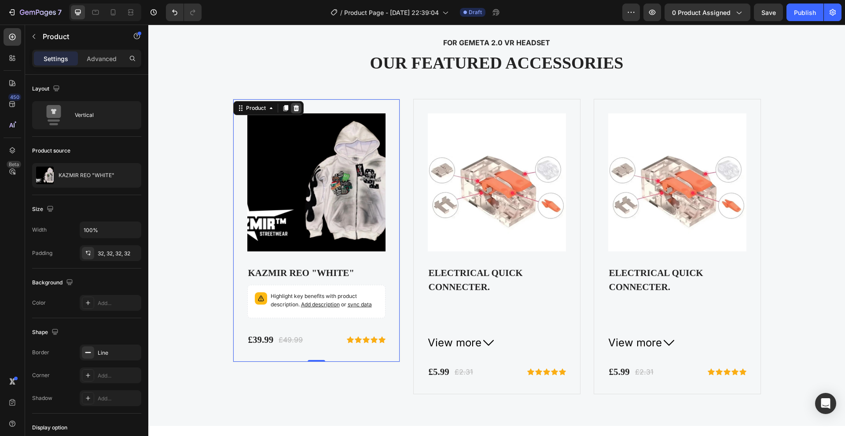
click at [293, 106] on icon at bounding box center [296, 108] width 6 height 6
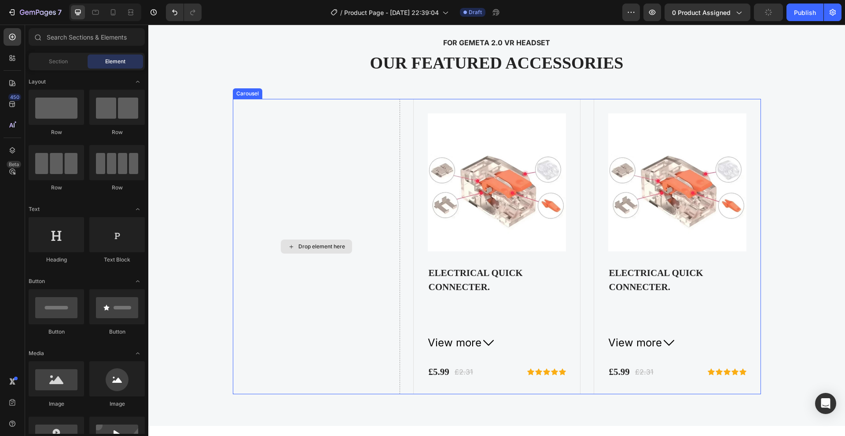
click at [308, 117] on div "Drop element here" at bounding box center [316, 247] width 167 height 296
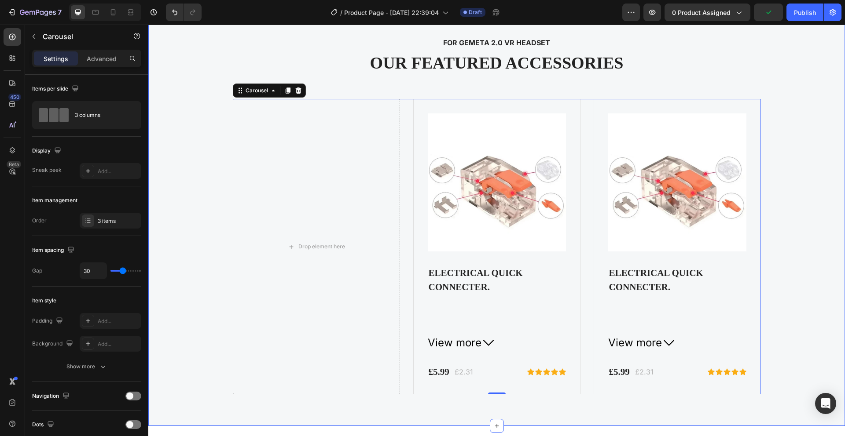
click at [207, 174] on div "FOR GEMETA 2.0 VR HEADSET Text block OUR FEATURED ACCESSORIES Heading Drop elem…" at bounding box center [496, 216] width 683 height 358
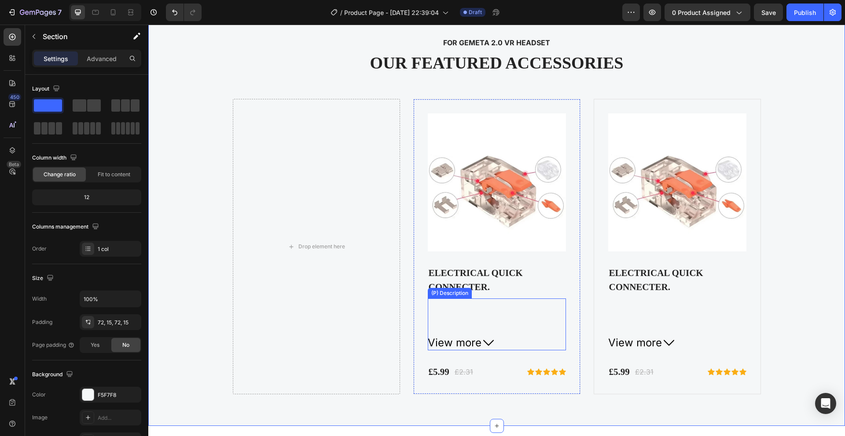
click at [477, 304] on div "Brand Name : KAZMIR Hign-concerned Chemical : None Voltage : 380 V" at bounding box center [497, 314] width 138 height 30
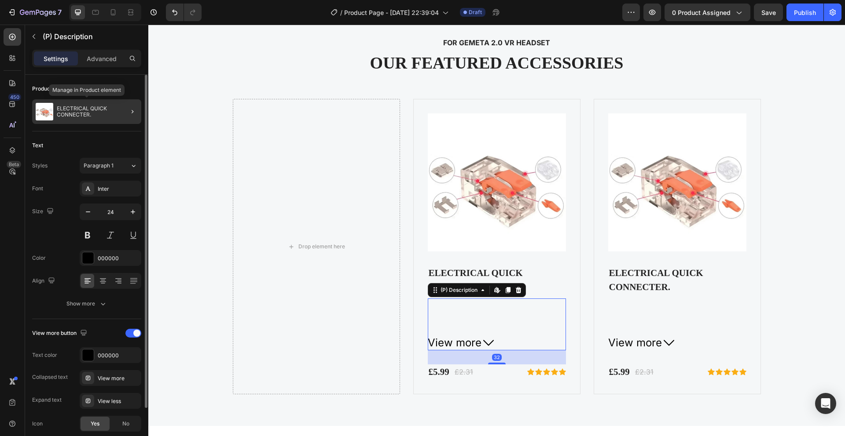
click at [82, 106] on p "ELECTRICAL QUICK CONNECTER." at bounding box center [97, 112] width 81 height 12
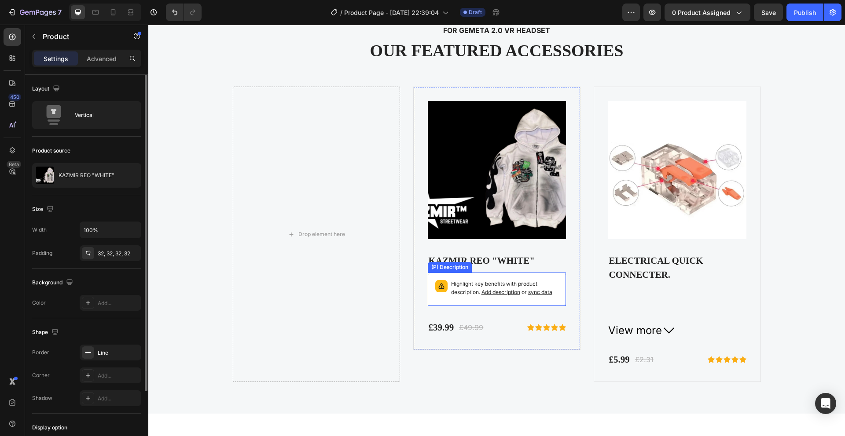
click at [472, 215] on img at bounding box center [497, 170] width 138 height 138
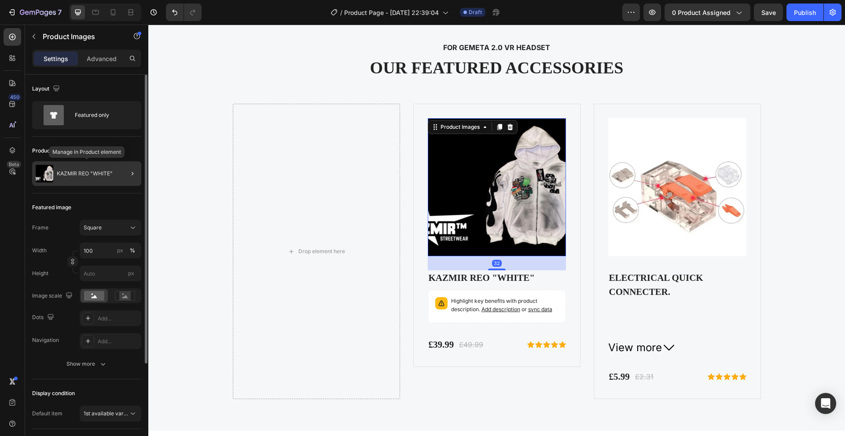
click at [90, 178] on div "KAZMIR REO "WHITE"" at bounding box center [86, 173] width 109 height 25
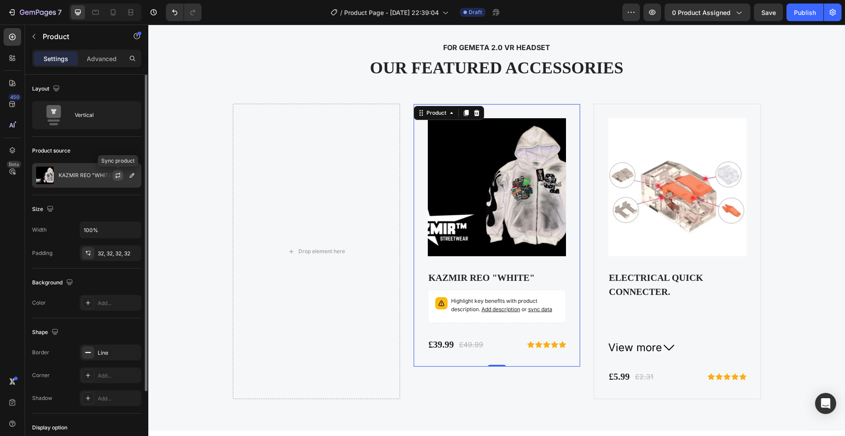
click at [118, 176] on icon "button" at bounding box center [117, 175] width 7 height 7
click at [130, 178] on icon "button" at bounding box center [131, 175] width 7 height 7
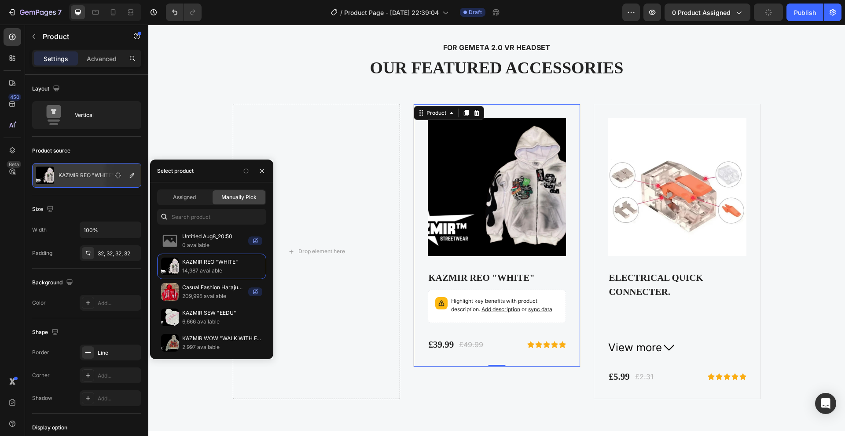
click at [171, 155] on div "FOR GEMETA 2.0 VR HEADSET Text block OUR FEATURED ACCESSORIES Heading Drop elem…" at bounding box center [496, 220] width 683 height 358
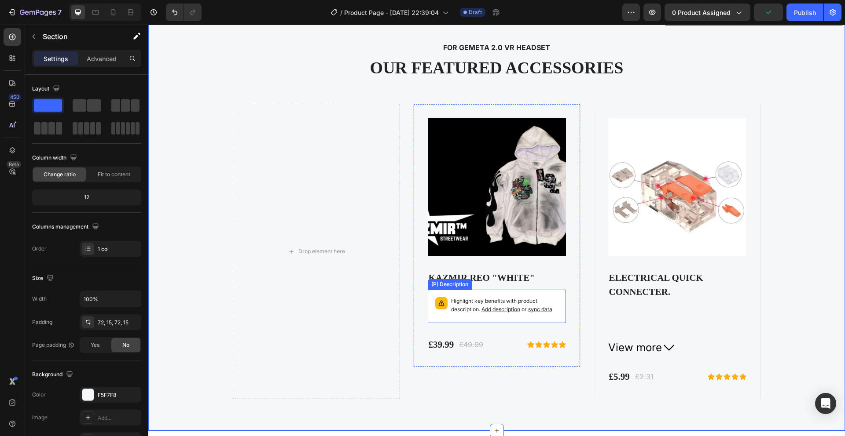
drag, startPoint x: 478, startPoint y: 297, endPoint x: 463, endPoint y: 292, distance: 15.6
click at [477, 296] on div "Highlight key benefits with product description. Add description or sync data" at bounding box center [497, 307] width 130 height 26
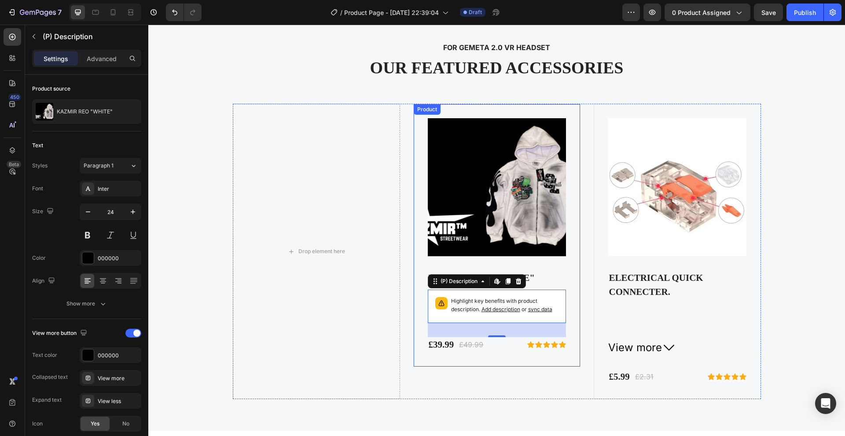
click at [428, 172] on img at bounding box center [497, 187] width 138 height 138
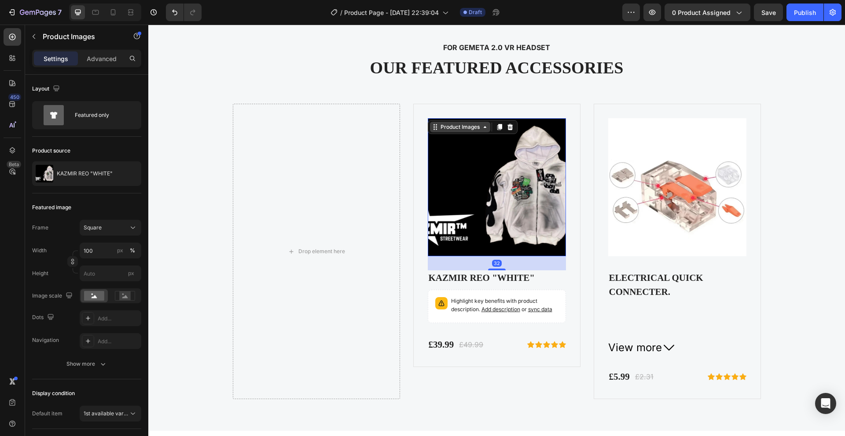
click at [484, 127] on icon at bounding box center [484, 127] width 7 height 7
click at [474, 253] on img at bounding box center [497, 187] width 138 height 138
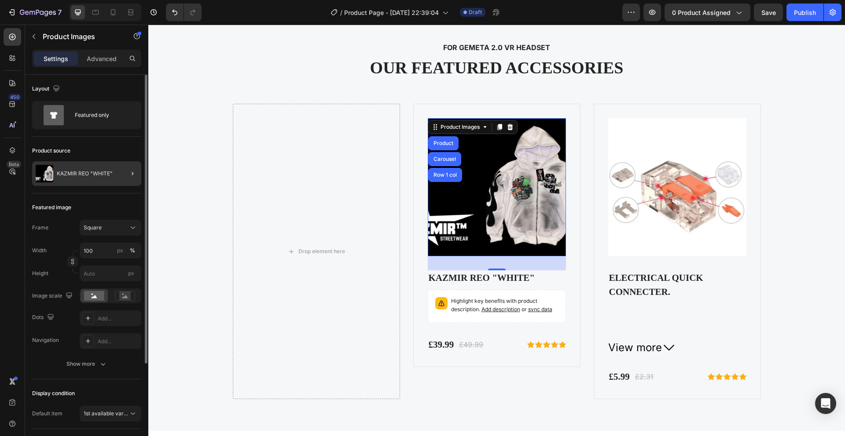
click at [122, 175] on div at bounding box center [129, 173] width 25 height 25
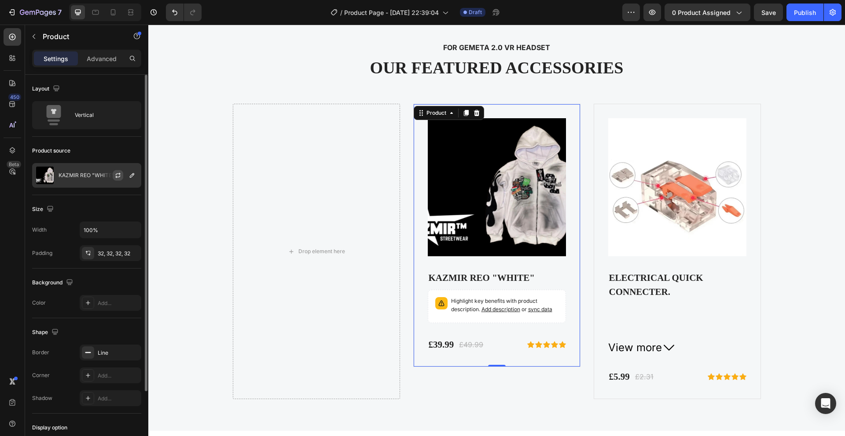
click at [118, 176] on icon "button" at bounding box center [117, 175] width 7 height 7
click at [115, 178] on icon "button" at bounding box center [117, 175] width 7 height 7
click at [130, 180] on button "button" at bounding box center [132, 175] width 11 height 11
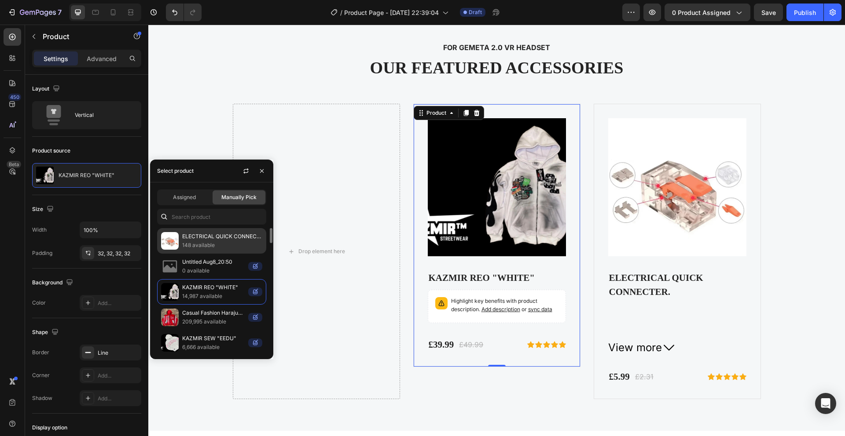
click at [206, 243] on p "148 available" at bounding box center [222, 245] width 80 height 9
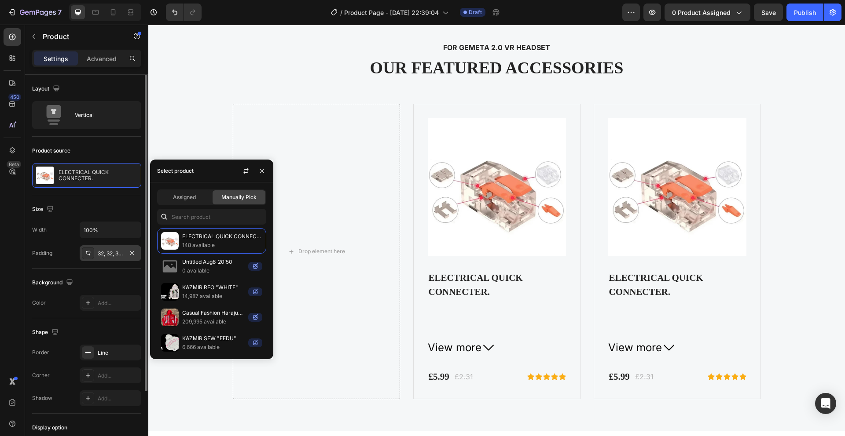
click at [105, 253] on div "32, 32, 32, 32" at bounding box center [111, 254] width 26 height 8
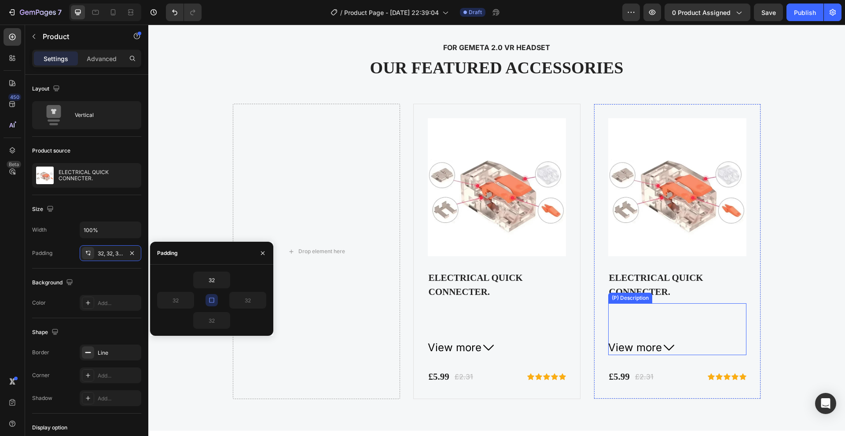
click at [649, 319] on div "Brand Name : KAZMIR Hign-concerned Chemical : None Voltage : 380 V" at bounding box center [677, 319] width 138 height 30
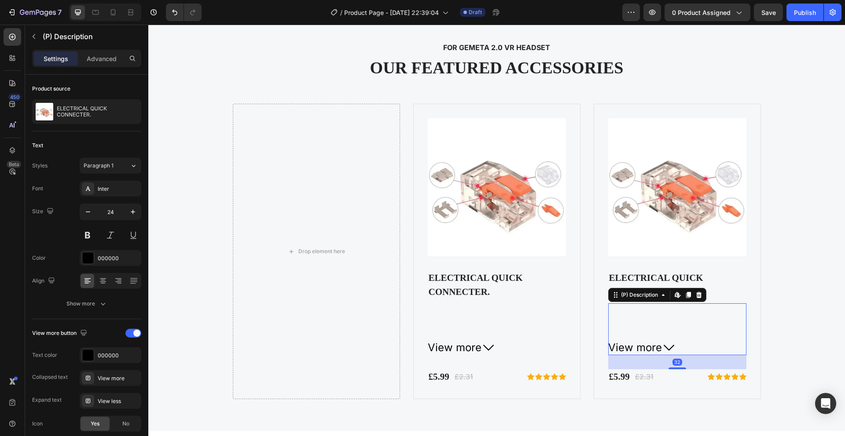
click at [649, 346] on span "View more" at bounding box center [635, 348] width 54 height 15
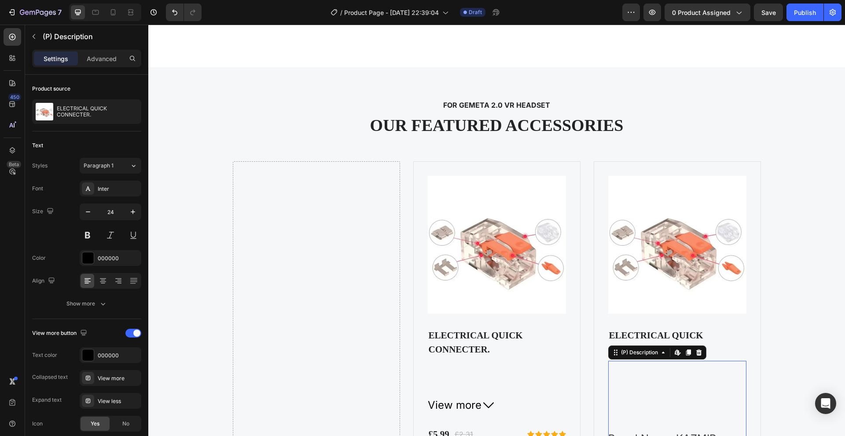
scroll to position [2901, 0]
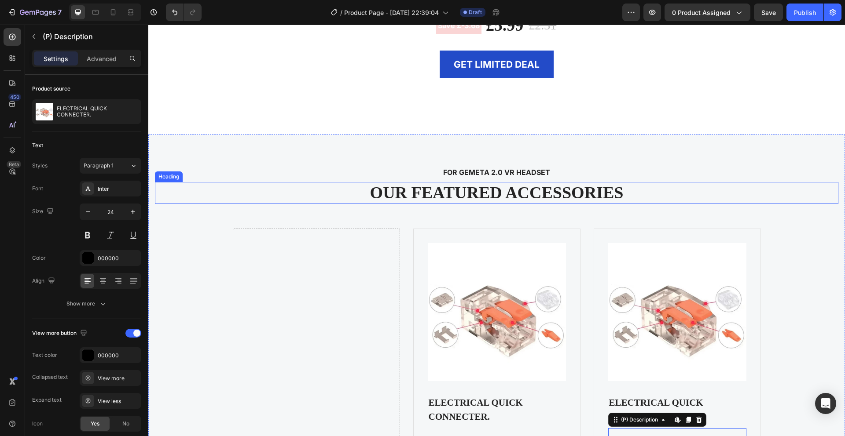
click at [585, 194] on p "OUR FEATURED ACCESSORIES" at bounding box center [497, 193] width 682 height 20
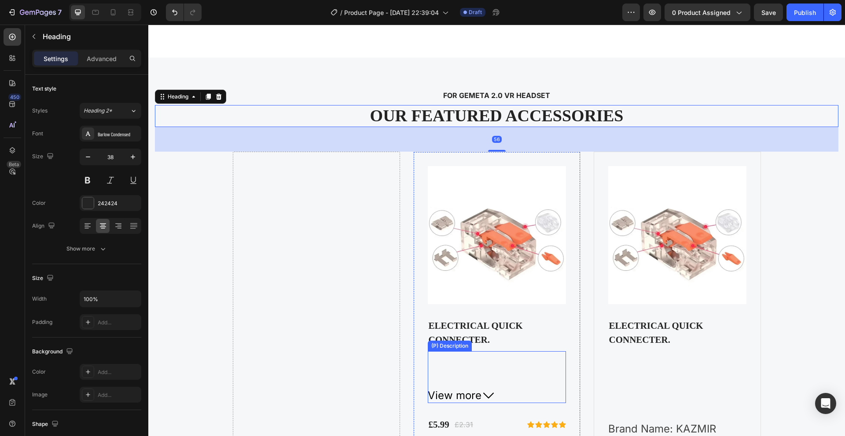
scroll to position [3073, 0]
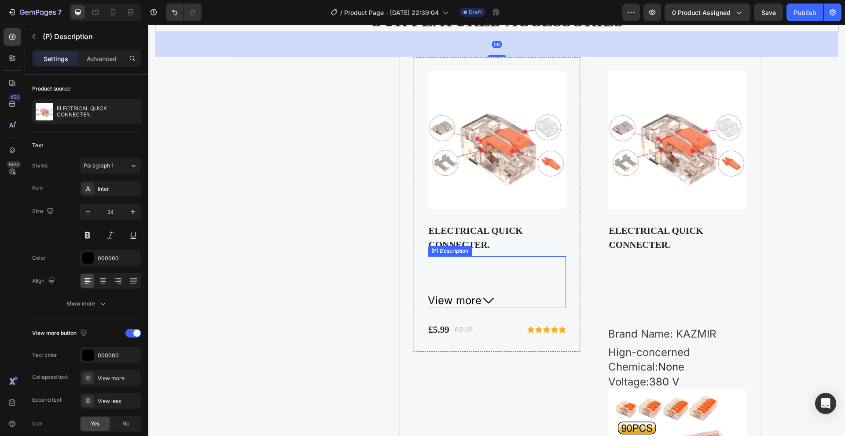
click at [510, 275] on div "Brand Name : KAZMIR Hign-concerned Chemical : None Voltage : 380 V" at bounding box center [497, 272] width 138 height 30
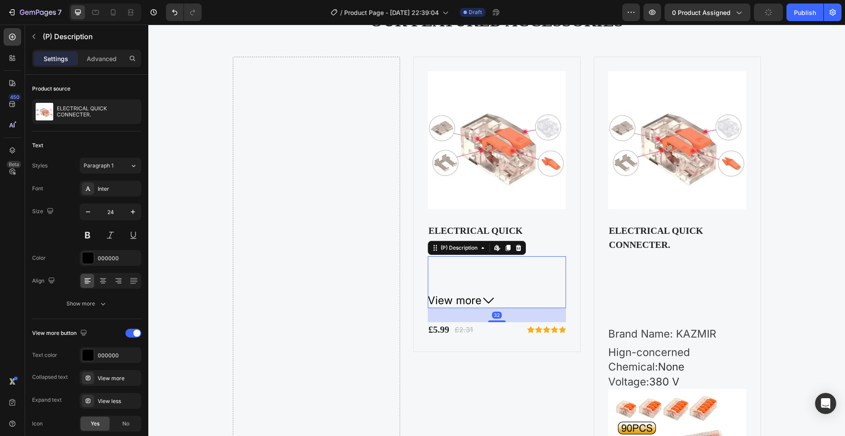
click at [521, 253] on div "(P) Description Edit content in Shopify" at bounding box center [477, 248] width 98 height 14
click at [515, 247] on icon at bounding box center [518, 248] width 6 height 6
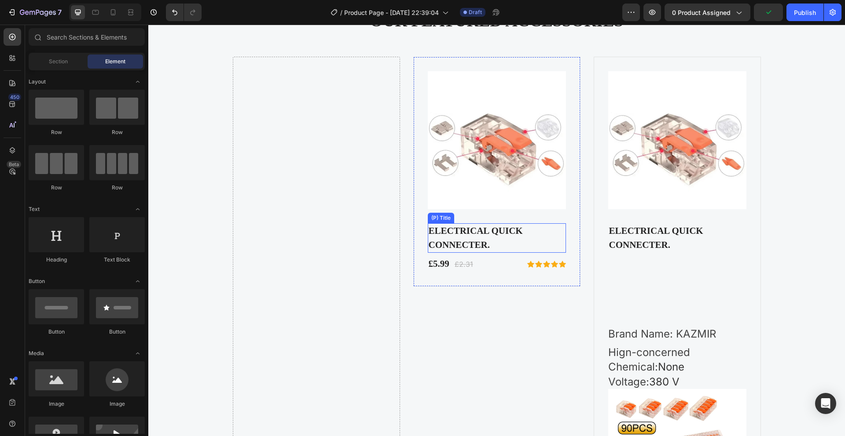
click at [509, 209] on div "Product Images" at bounding box center [497, 140] width 138 height 138
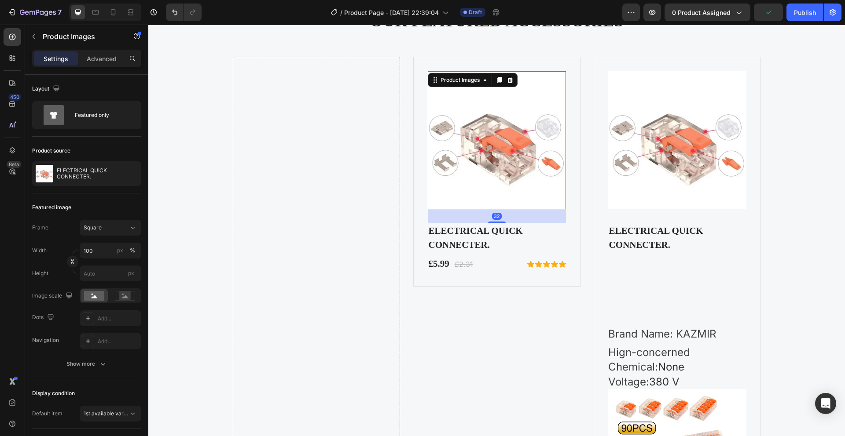
click at [506, 83] on icon at bounding box center [509, 80] width 7 height 7
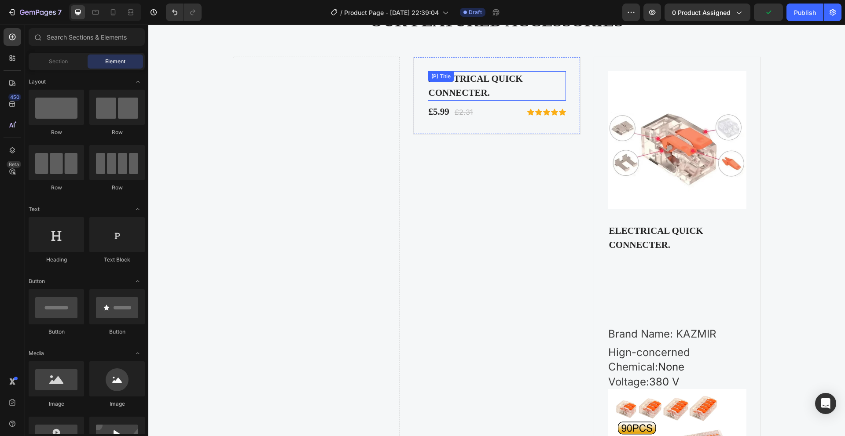
click at [507, 81] on h2 "ELECTRICAL QUICK CONNECTER." at bounding box center [497, 85] width 138 height 29
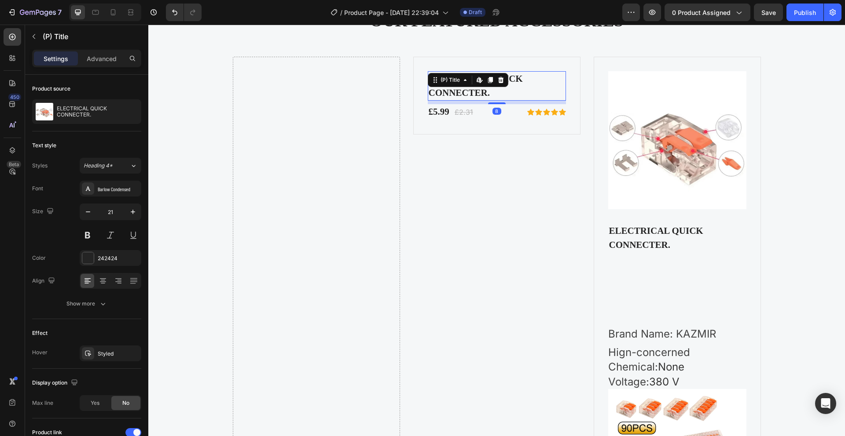
drag, startPoint x: 498, startPoint y: 79, endPoint x: 500, endPoint y: 75, distance: 4.5
click at [498, 79] on icon at bounding box center [501, 80] width 6 height 6
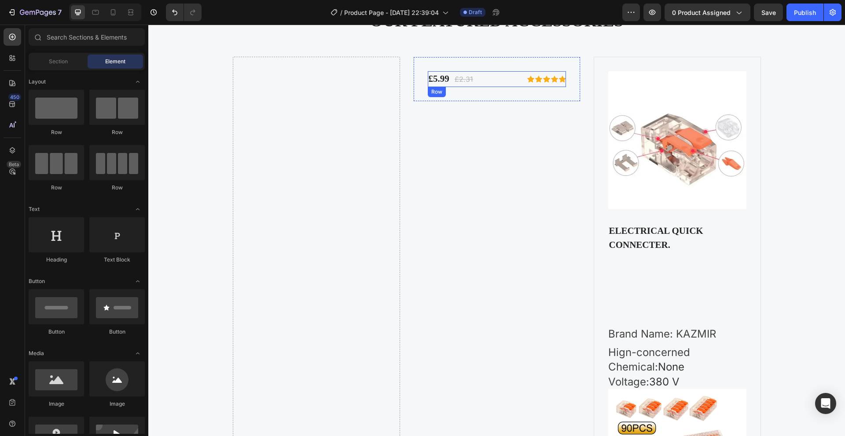
click at [500, 71] on div "£5.99 (P) Price (P) Price £2.31 (P) Price (P) Price Row Icon Icon Icon Icon Ico…" at bounding box center [497, 79] width 138 height 16
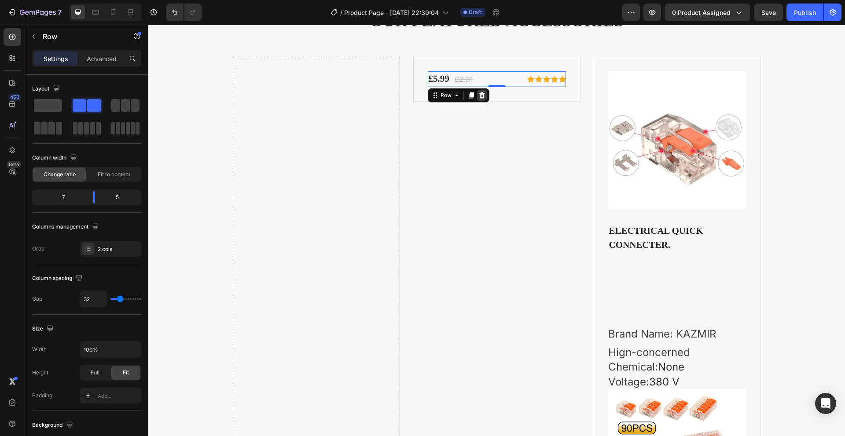
click at [480, 97] on icon at bounding box center [482, 95] width 6 height 6
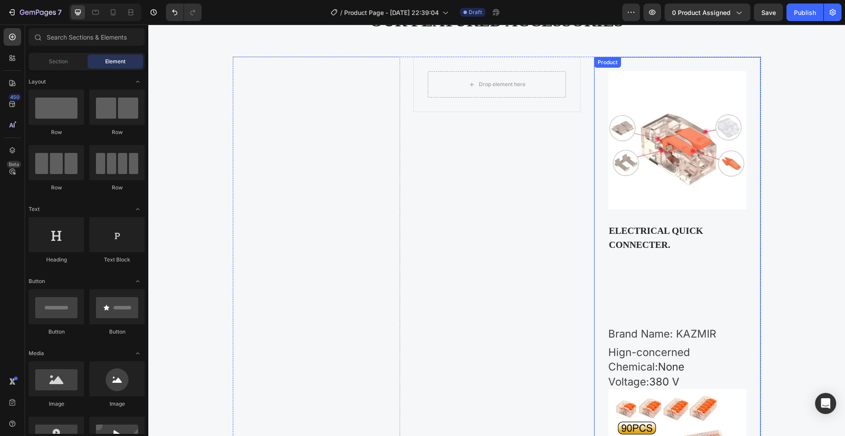
click at [613, 114] on img at bounding box center [677, 140] width 138 height 138
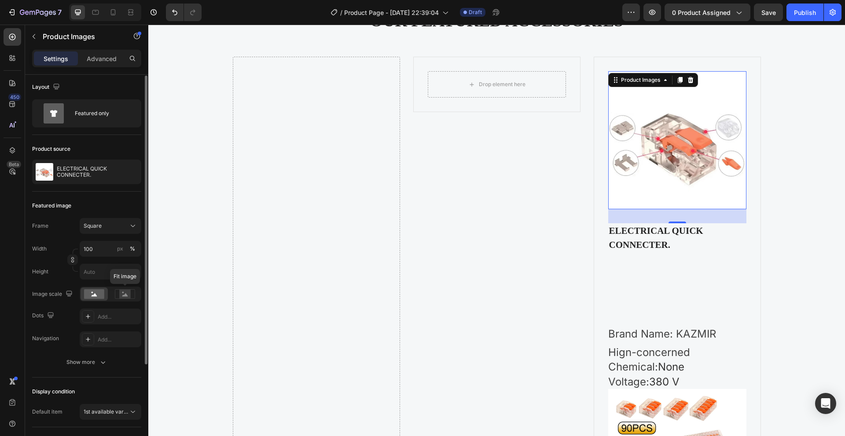
scroll to position [4, 0]
click at [122, 293] on rect at bounding box center [124, 292] width 11 height 9
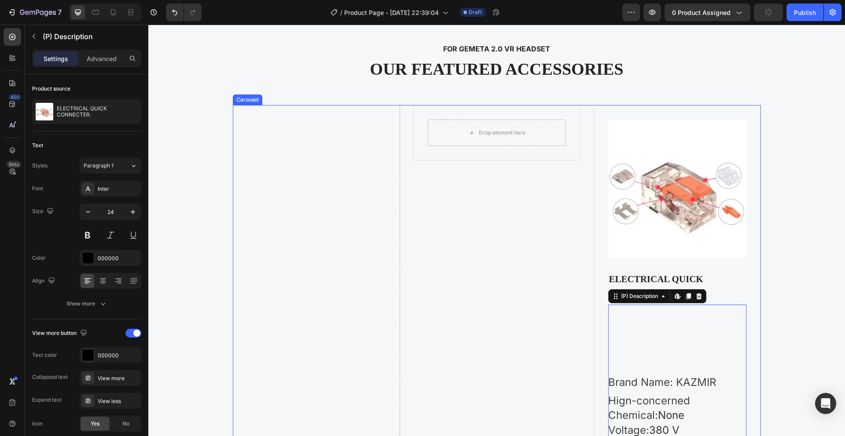
scroll to position [2993, 0]
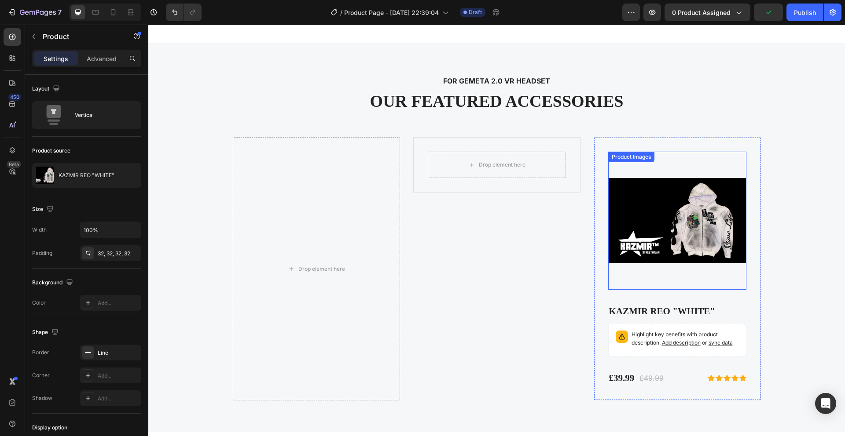
click at [654, 203] on img at bounding box center [677, 221] width 138 height 138
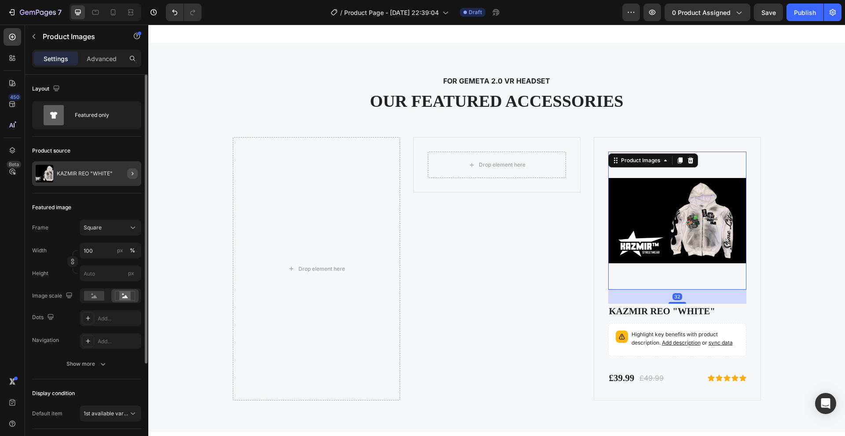
click at [131, 170] on icon "button" at bounding box center [132, 173] width 7 height 7
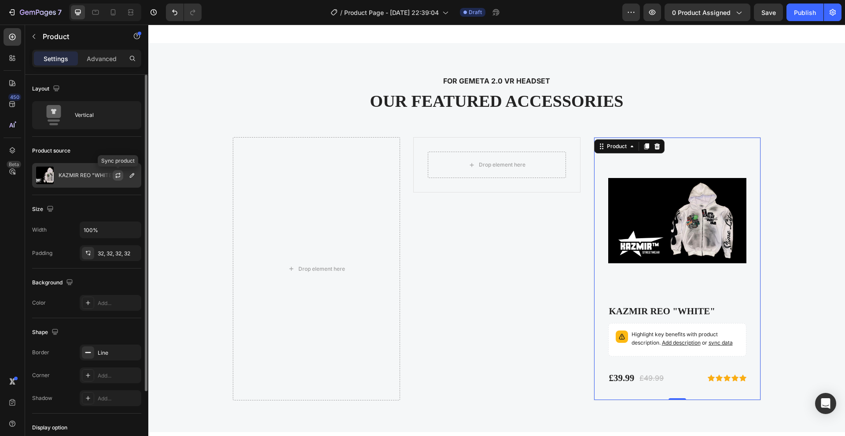
click at [122, 177] on button "button" at bounding box center [118, 175] width 11 height 11
click at [132, 176] on icon "button" at bounding box center [131, 175] width 7 height 7
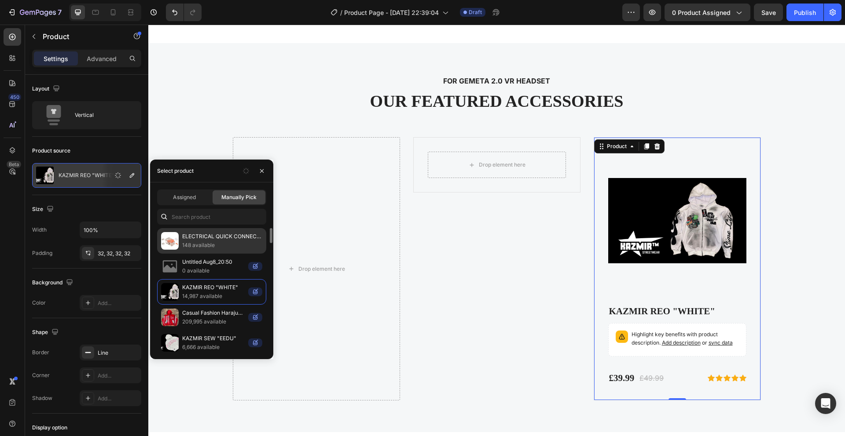
click at [207, 238] on p "ELECTRICAL QUICK CONNECTER." at bounding box center [222, 236] width 80 height 9
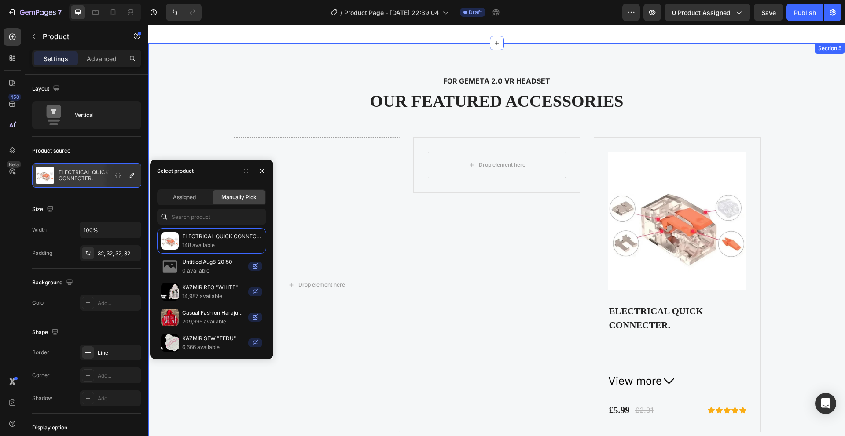
click at [653, 119] on div "FOR GEMETA 2.0 VR HEADSET Text block OUR FEATURED ACCESSORIES Heading Drop elem…" at bounding box center [496, 254] width 683 height 358
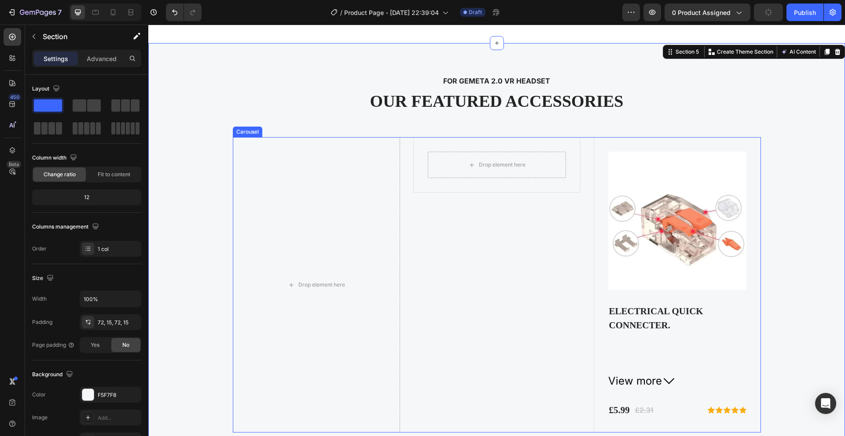
scroll to position [2991, 0]
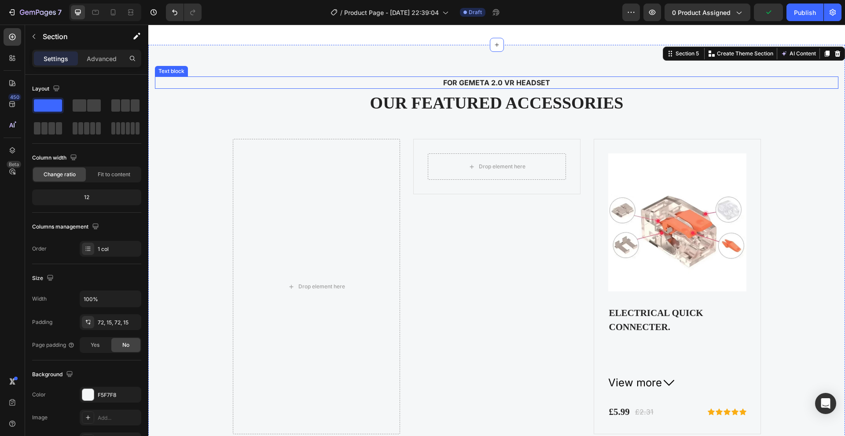
click at [465, 84] on p "FOR GEMETA 2.0 VR HEADSET" at bounding box center [496, 82] width 667 height 11
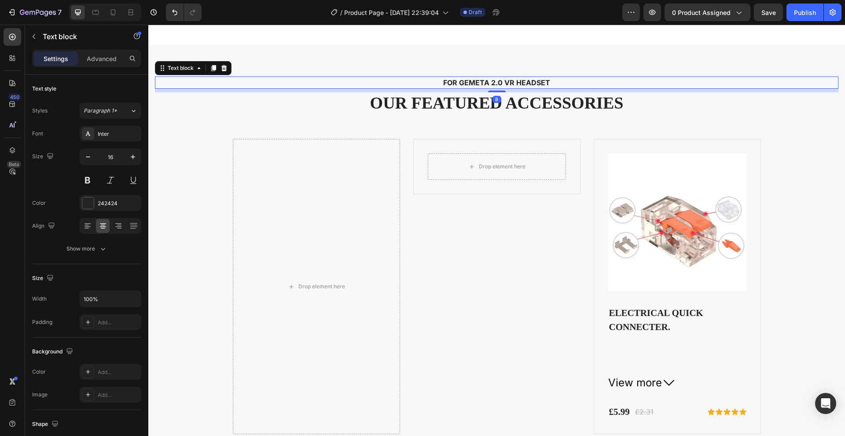
click at [495, 81] on p "FOR GEMETA 2.0 VR HEADSET" at bounding box center [496, 82] width 667 height 11
click at [496, 81] on p "FOR GEMETA 2.0 VR HEADSET" at bounding box center [496, 82] width 667 height 11
drag, startPoint x: 536, startPoint y: 83, endPoint x: 432, endPoint y: 83, distance: 104.3
click at [428, 84] on p "FOR GEMETA VR HEADSET" at bounding box center [496, 82] width 667 height 11
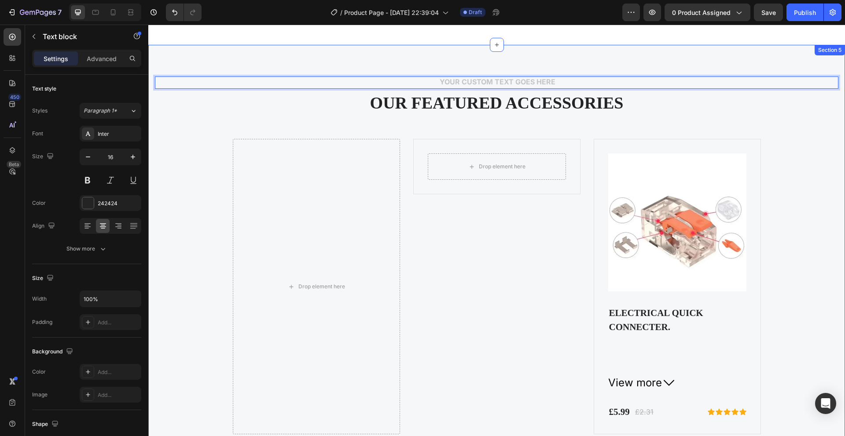
click at [326, 134] on div "Text block 8 OUR FEATURED ACCESSORIES Heading Drop element here Drop element he…" at bounding box center [496, 256] width 683 height 358
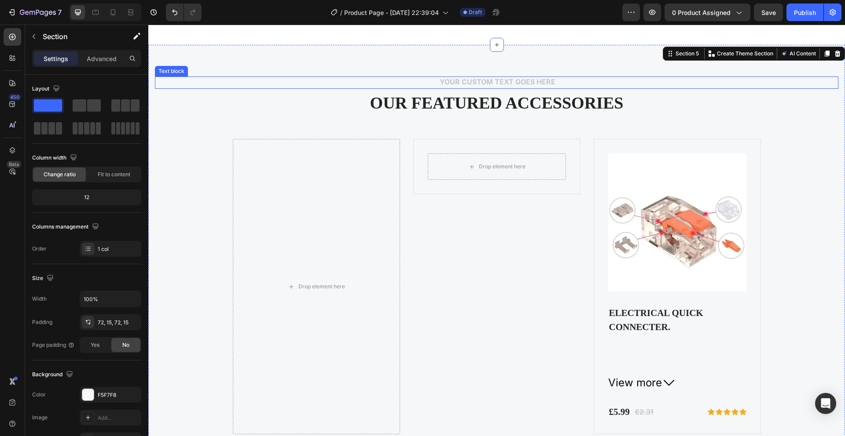
click at [462, 83] on div "Rich Text Editor. Editing area: main" at bounding box center [496, 83] width 669 height 12
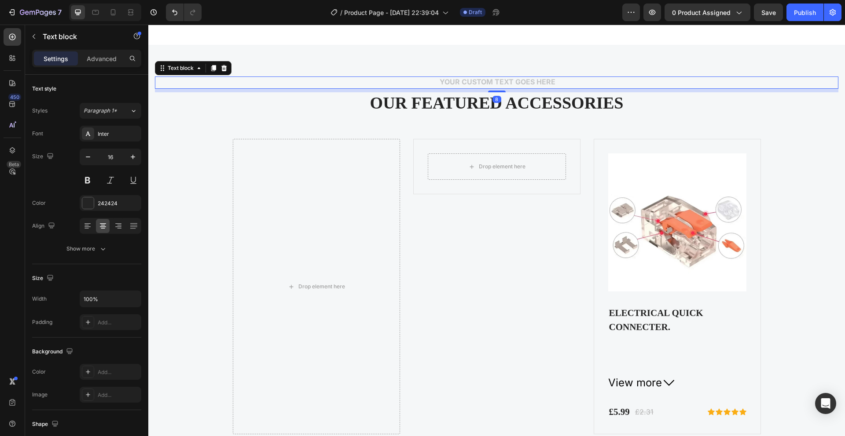
click at [474, 81] on div "Rich Text Editor. Editing area: main" at bounding box center [496, 83] width 669 height 12
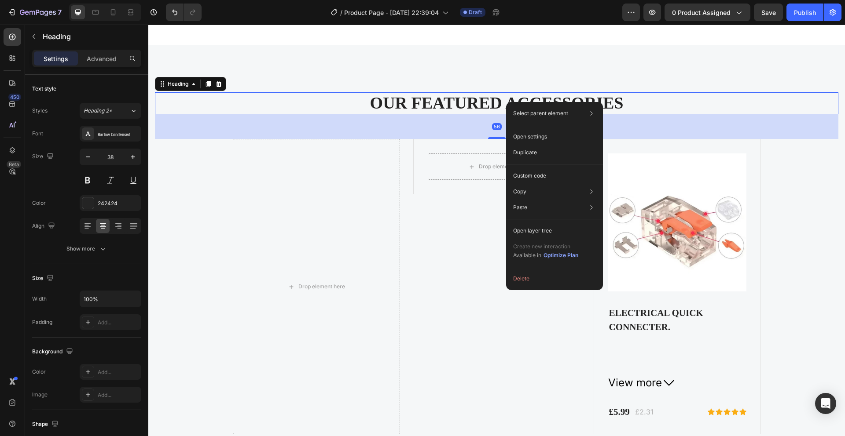
drag, startPoint x: 506, startPoint y: 102, endPoint x: 488, endPoint y: 105, distance: 18.7
click at [490, 89] on div "Text block OUR FEATURED ACCESSORIES Heading 56 Drop element here Drop element h…" at bounding box center [496, 256] width 683 height 358
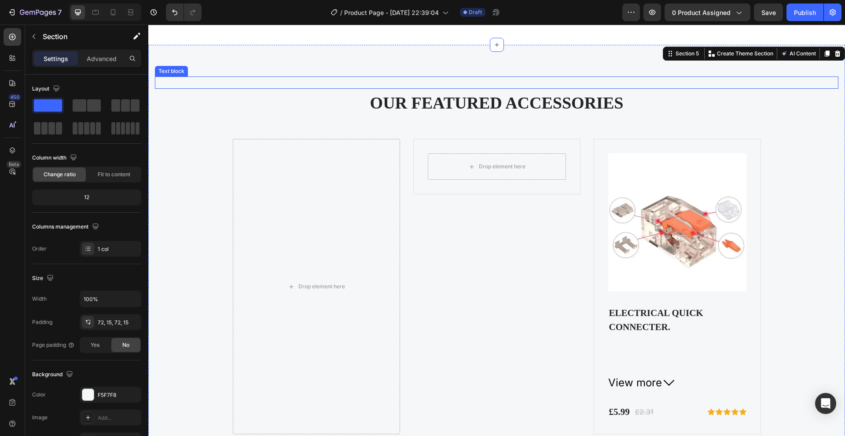
click at [503, 83] on p "Rich Text Editor. Editing area: main" at bounding box center [496, 82] width 667 height 11
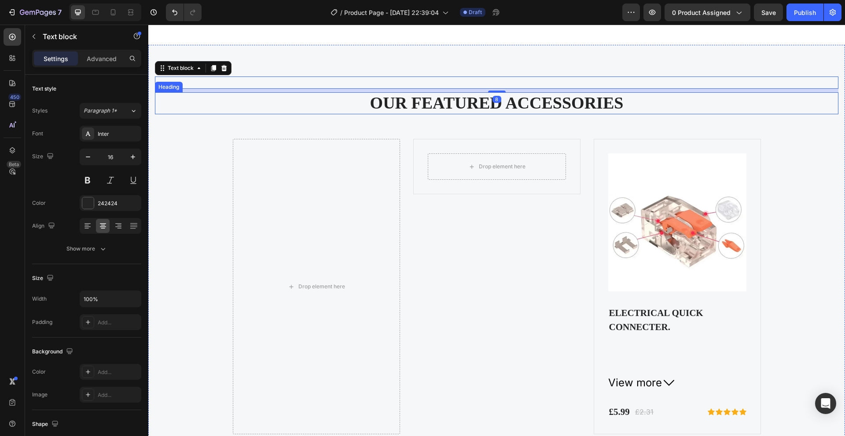
click at [508, 102] on p "OUR FEATURED ACCESSORIES" at bounding box center [497, 103] width 682 height 20
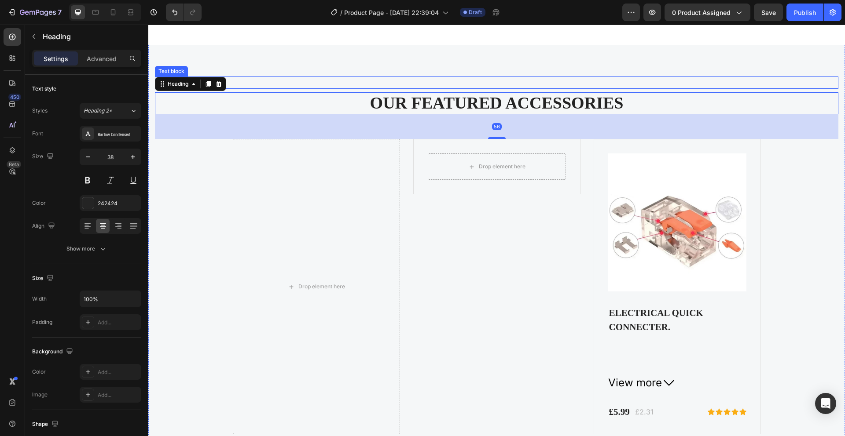
click at [503, 86] on p "Rich Text Editor. Editing area: main" at bounding box center [496, 82] width 667 height 11
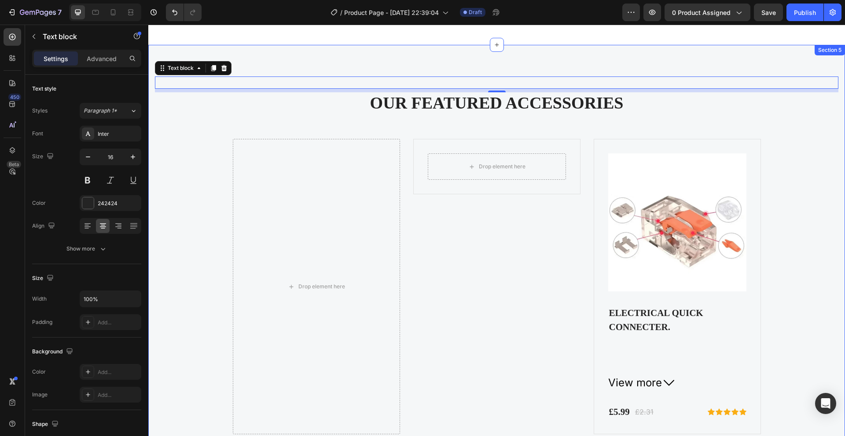
click at [436, 105] on p "OUR FEATURED ACCESSORIES" at bounding box center [497, 103] width 682 height 20
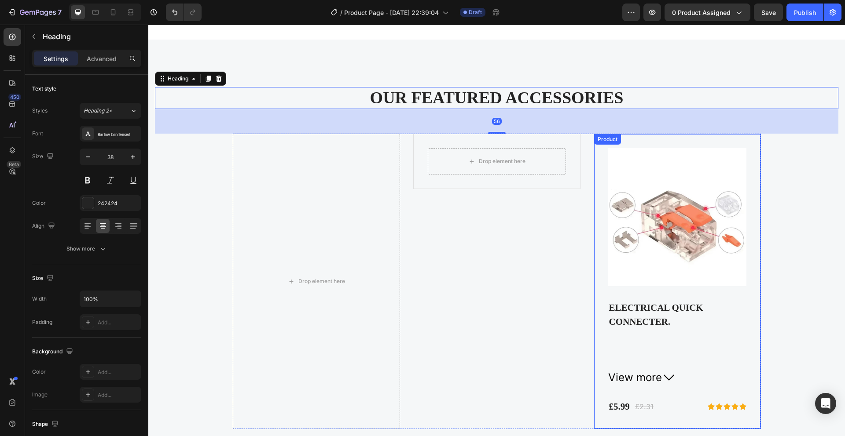
scroll to position [3003, 0]
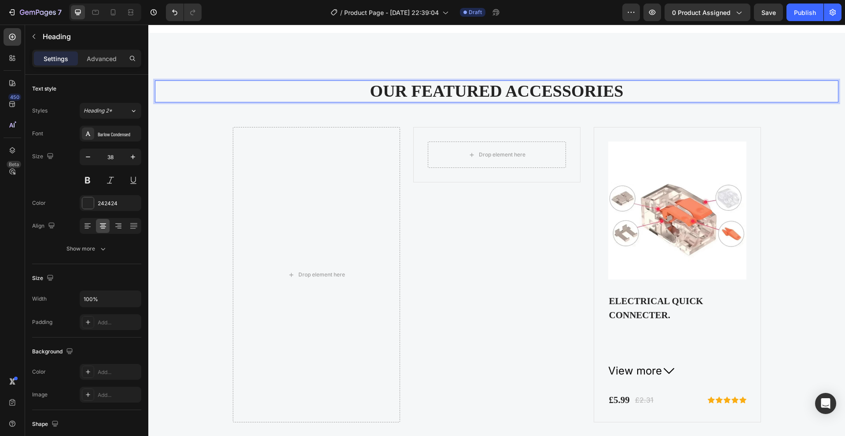
click at [622, 93] on p "OUR FEATURED ACCESSORIES" at bounding box center [497, 91] width 682 height 20
click at [623, 92] on p "OUR FEATURED ACCESSORIES" at bounding box center [497, 91] width 682 height 20
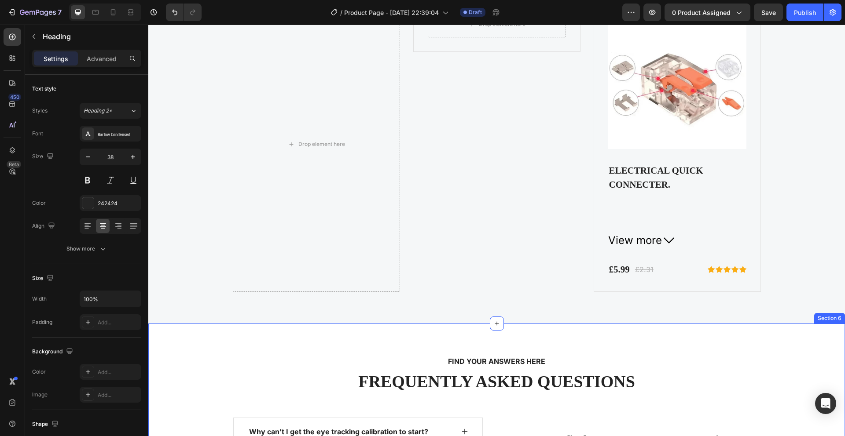
scroll to position [3013, 0]
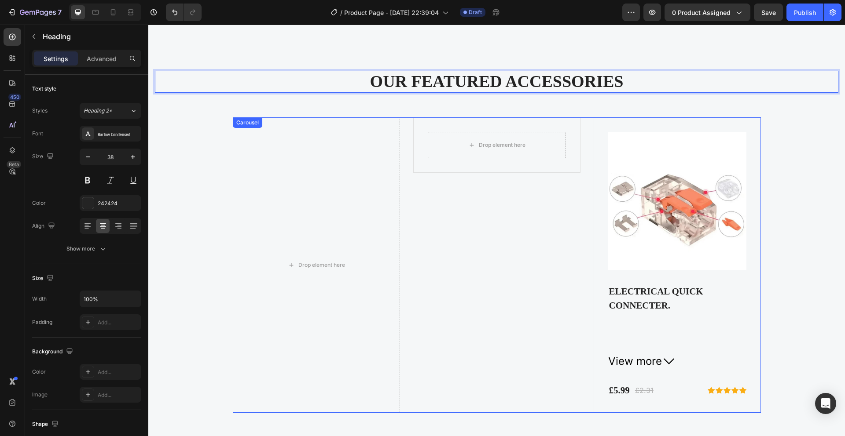
click at [449, 231] on div "Drop element here Product" at bounding box center [496, 265] width 167 height 296
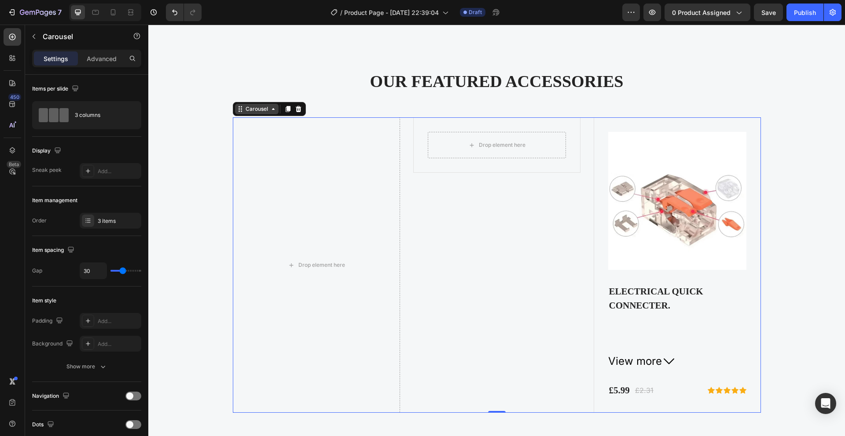
click at [262, 114] on div "Carousel" at bounding box center [257, 109] width 44 height 11
click at [251, 97] on div "Row 1 col" at bounding box center [250, 94] width 34 height 14
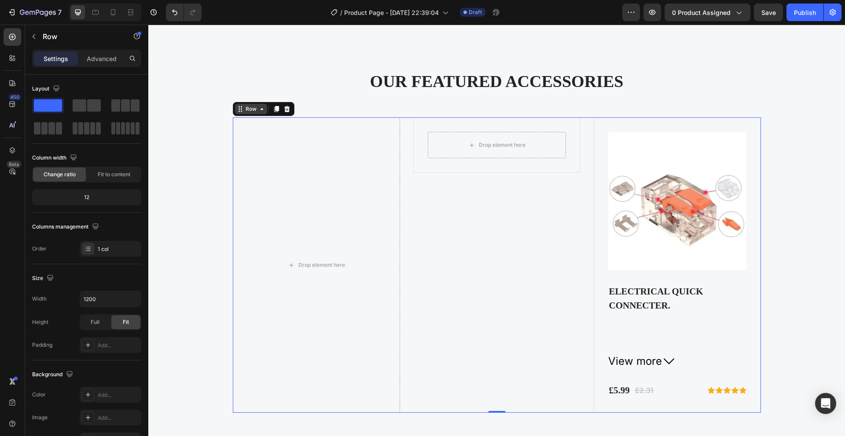
click at [258, 110] on icon at bounding box center [261, 109] width 7 height 7
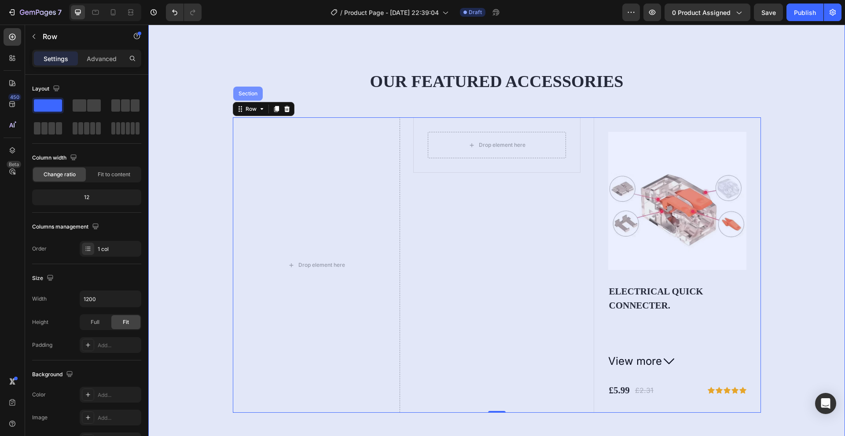
click at [250, 98] on div "Section" at bounding box center [247, 94] width 29 height 14
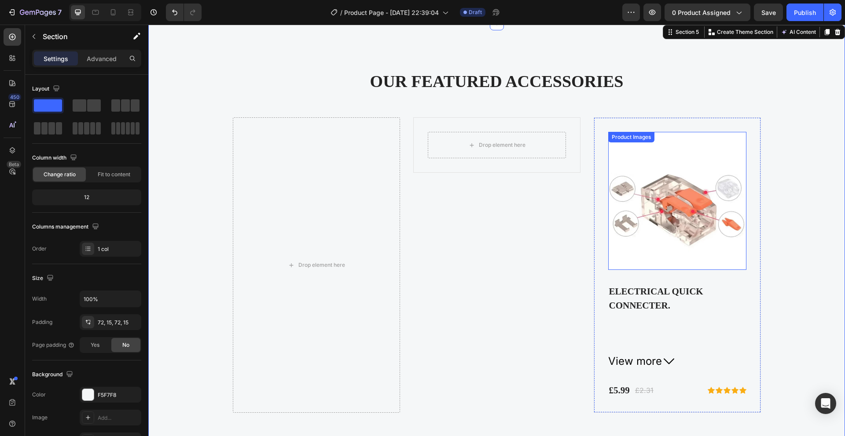
click at [649, 262] on img at bounding box center [677, 201] width 138 height 138
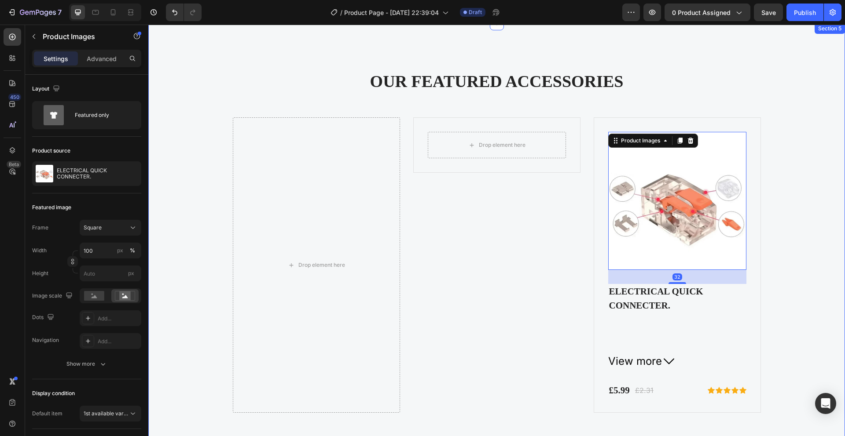
drag, startPoint x: 793, startPoint y: 207, endPoint x: 771, endPoint y: 219, distance: 25.2
click at [793, 207] on div "Text block OUR FEATURED ACCESSORIES Heading Drop element here Drop element here…" at bounding box center [496, 234] width 683 height 358
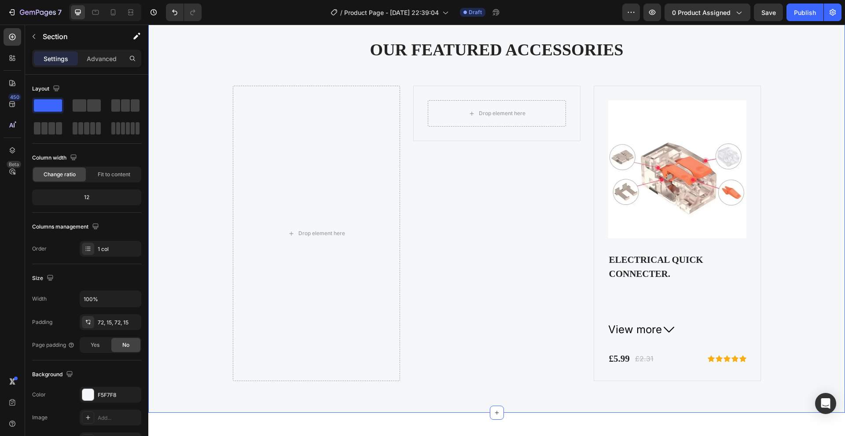
scroll to position [3040, 0]
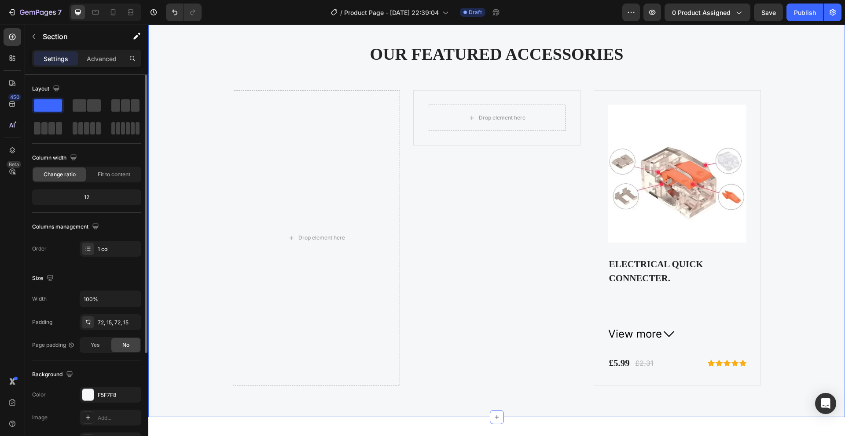
click at [53, 102] on span at bounding box center [48, 105] width 28 height 12
drag, startPoint x: 74, startPoint y: 106, endPoint x: 56, endPoint y: 109, distance: 17.9
click at [74, 106] on span at bounding box center [80, 105] width 14 height 12
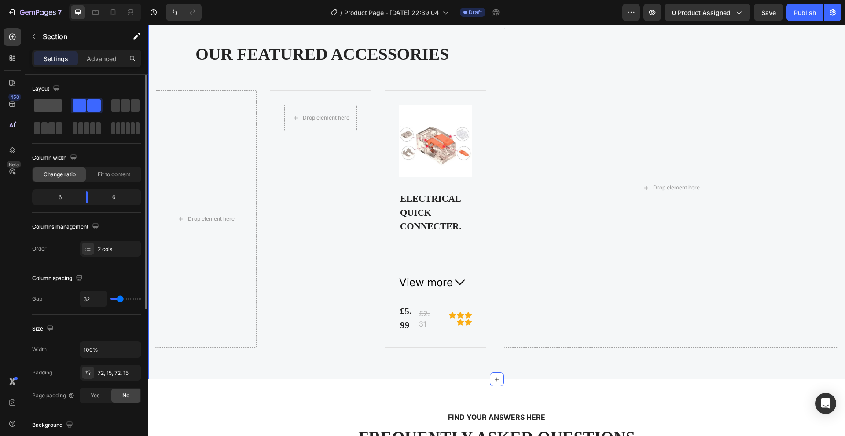
click at [53, 106] on span at bounding box center [48, 105] width 28 height 12
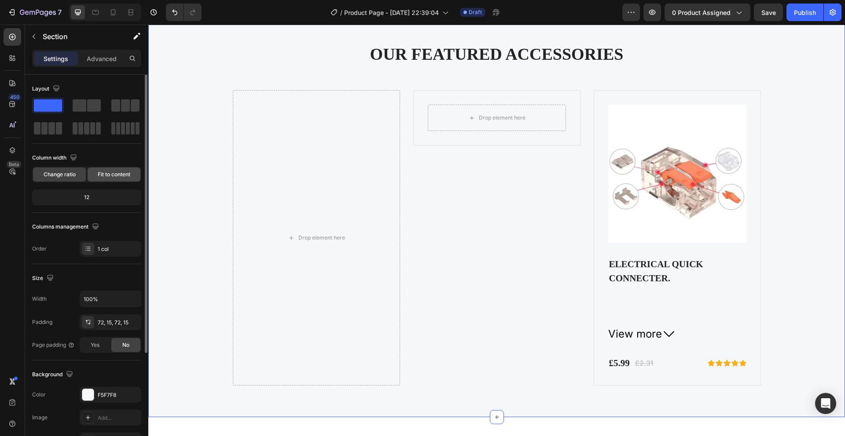
click at [111, 178] on span "Fit to content" at bounding box center [114, 175] width 33 height 8
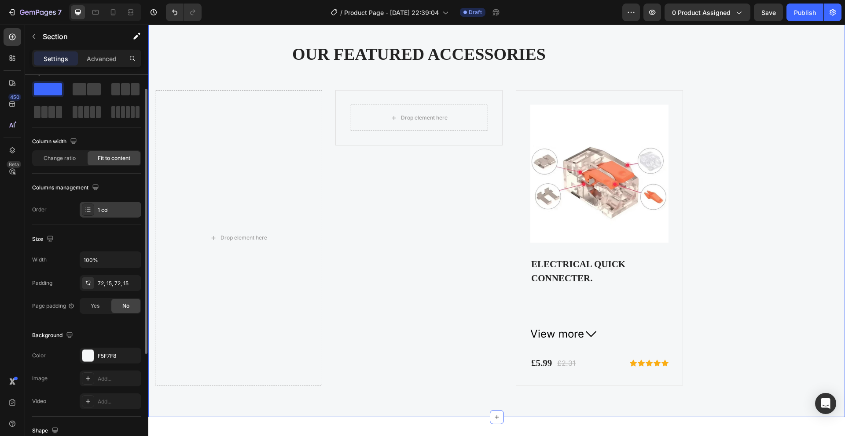
scroll to position [18, 0]
click at [115, 211] on div "1 col" at bounding box center [118, 209] width 41 height 8
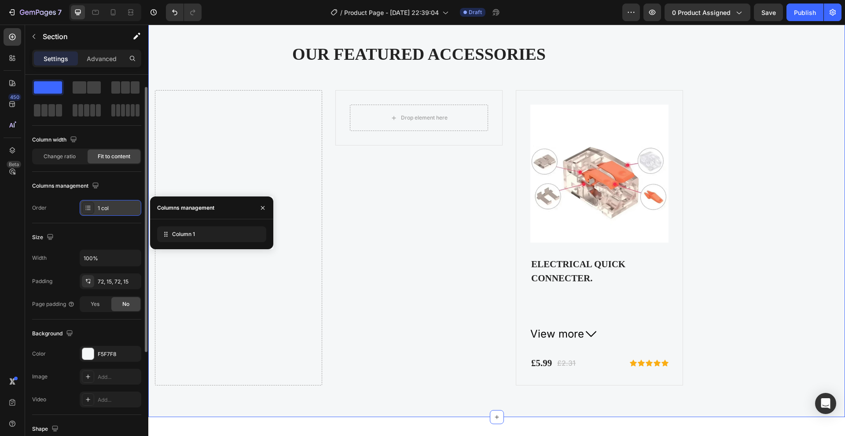
click at [114, 210] on div "1 col" at bounding box center [118, 209] width 41 height 8
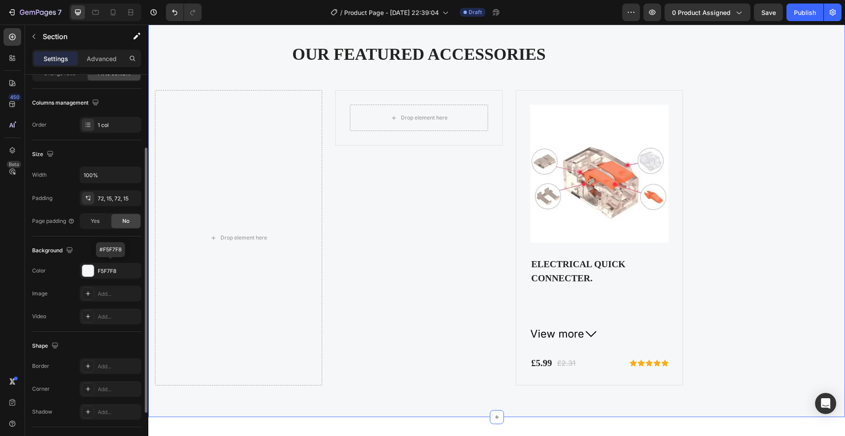
scroll to position [103, 0]
drag, startPoint x: 114, startPoint y: 273, endPoint x: 84, endPoint y: 253, distance: 35.9
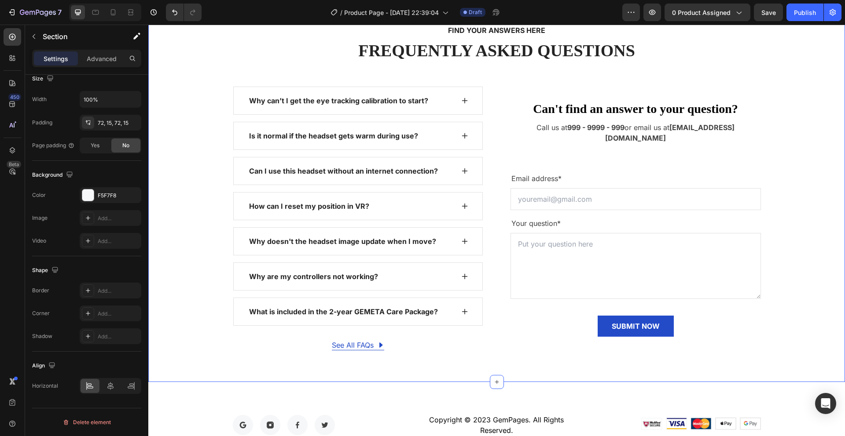
scroll to position [3457, 0]
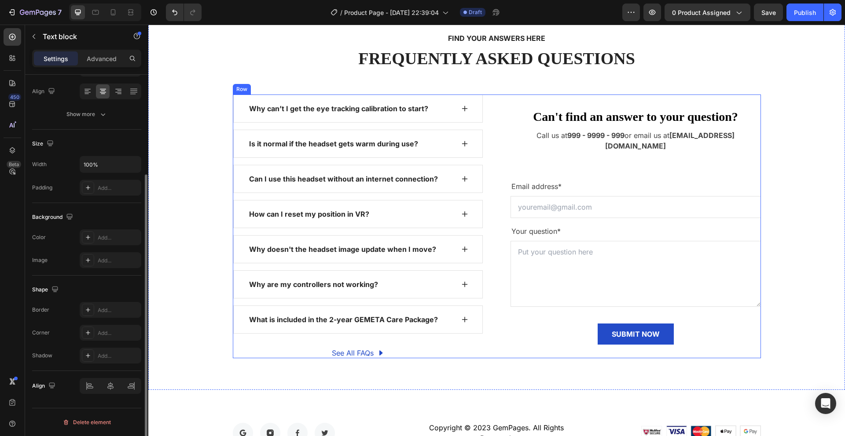
click at [690, 140] on strong "support@gempages.net" at bounding box center [669, 140] width 129 height 19
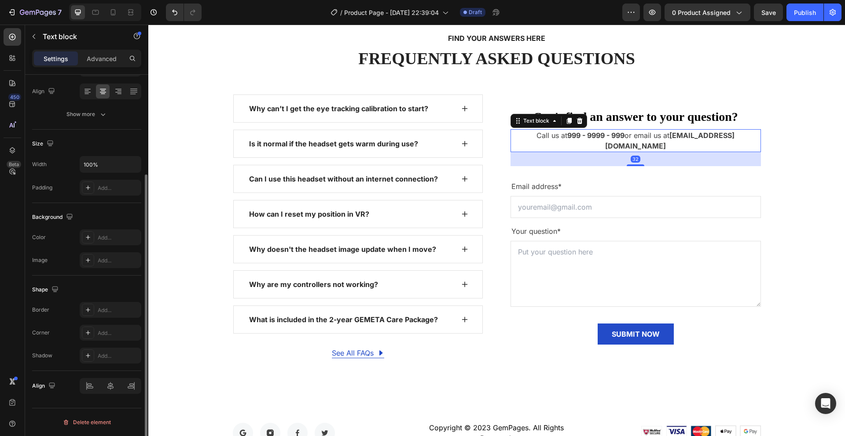
scroll to position [0, 0]
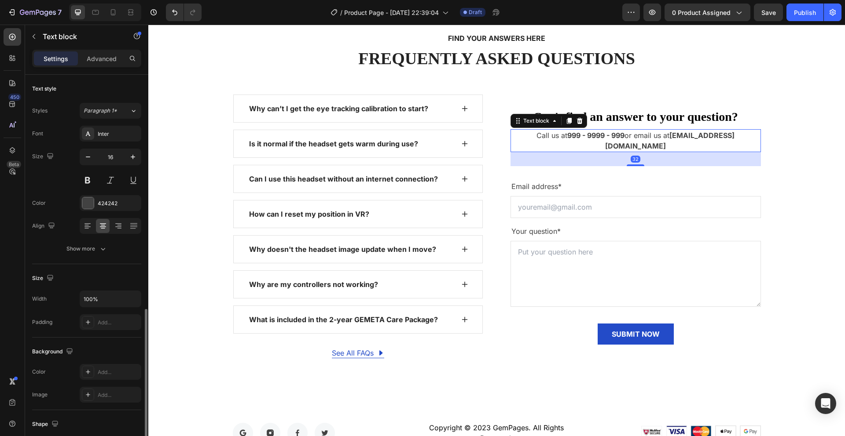
click at [690, 140] on strong "support@gempages.net" at bounding box center [669, 140] width 129 height 19
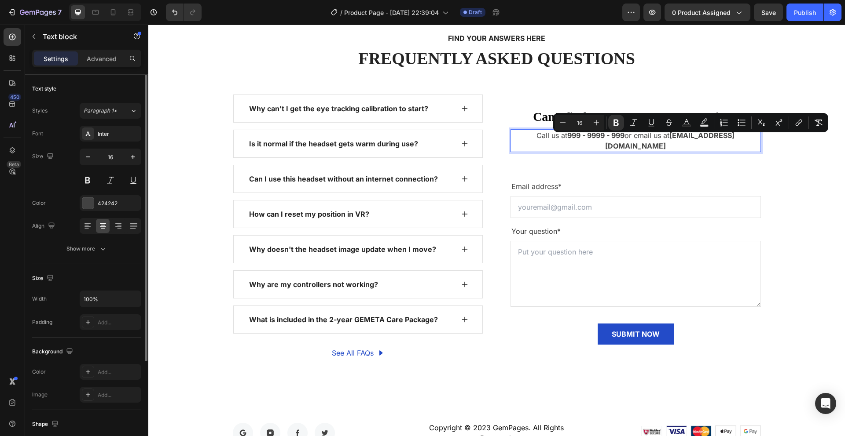
click at [716, 141] on strong "support@gempages.net" at bounding box center [669, 140] width 129 height 19
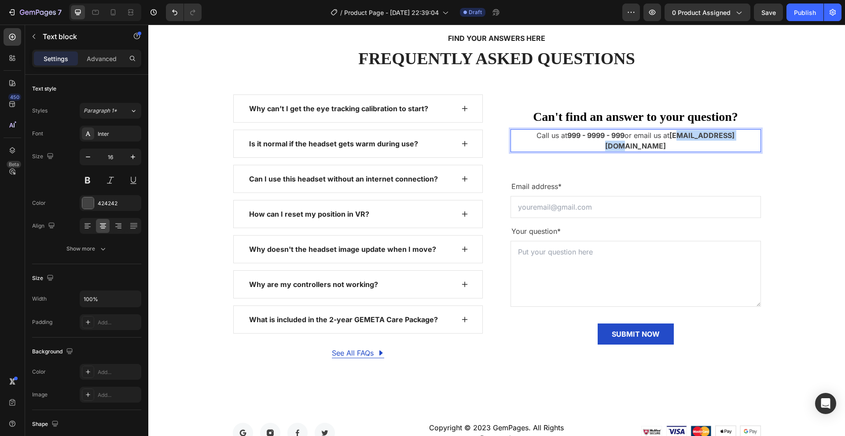
drag, startPoint x: 743, startPoint y: 139, endPoint x: 669, endPoint y: 144, distance: 73.7
click at [669, 144] on strong "support@gempages.net" at bounding box center [669, 140] width 129 height 19
click at [616, 141] on p "Call us at 999 - 9999 - 999 or email us at Kazmirinfo@gmail.com" at bounding box center [635, 140] width 249 height 21
drag, startPoint x: 626, startPoint y: 141, endPoint x: 530, endPoint y: 143, distance: 95.9
click at [530, 143] on p "Call us at 999 - 9999 - 999 or email us at Kazmirinfo@gmail.com" at bounding box center [635, 140] width 249 height 21
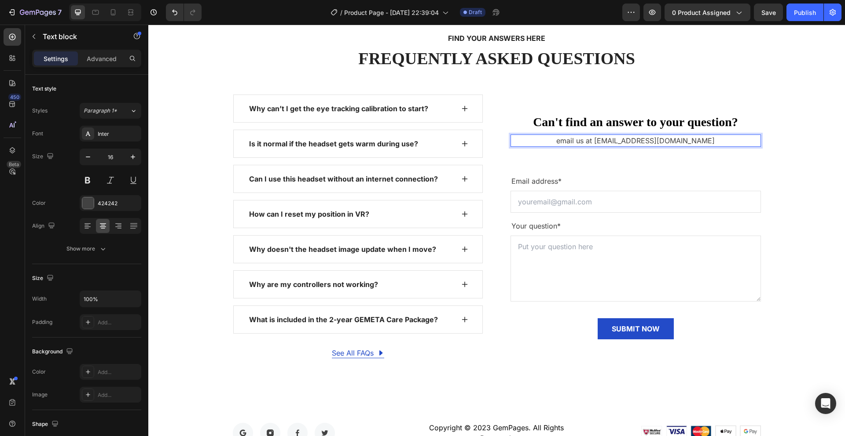
click at [579, 143] on p "email us at Kazmirinfo@gmail.com" at bounding box center [635, 141] width 249 height 11
click at [389, 114] on div "Why can’t I get the eye tracking calibration to start?" at bounding box center [339, 108] width 182 height 13
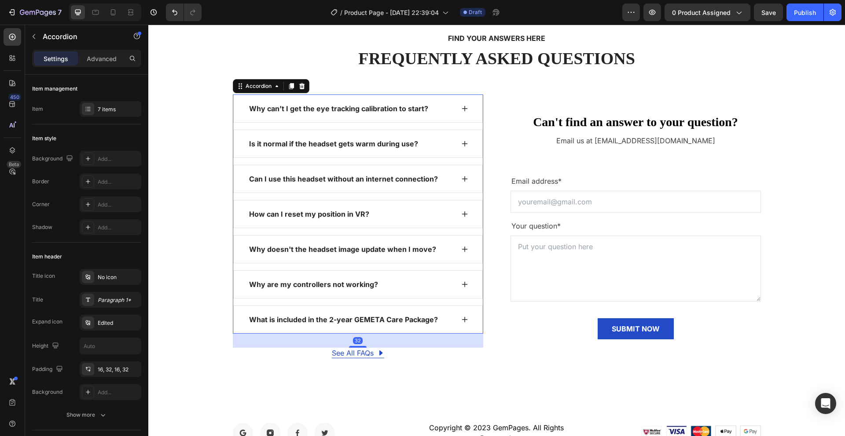
click at [432, 112] on div "Why can’t I get the eye tracking calibration to start?" at bounding box center [351, 108] width 206 height 13
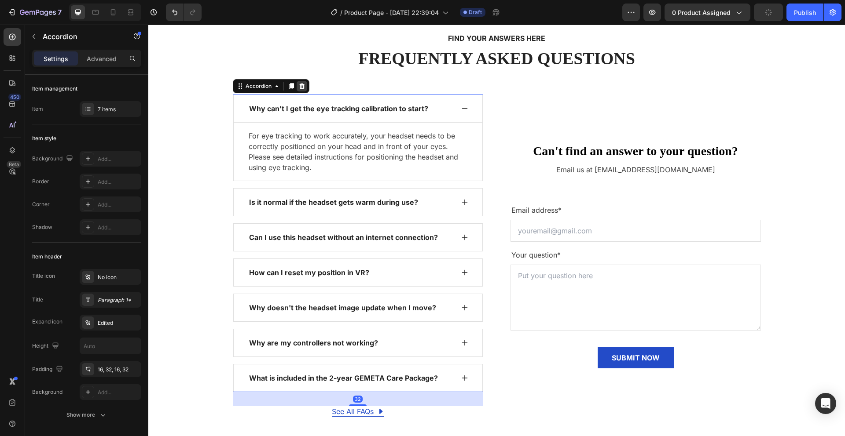
click at [299, 87] on icon at bounding box center [302, 86] width 6 height 6
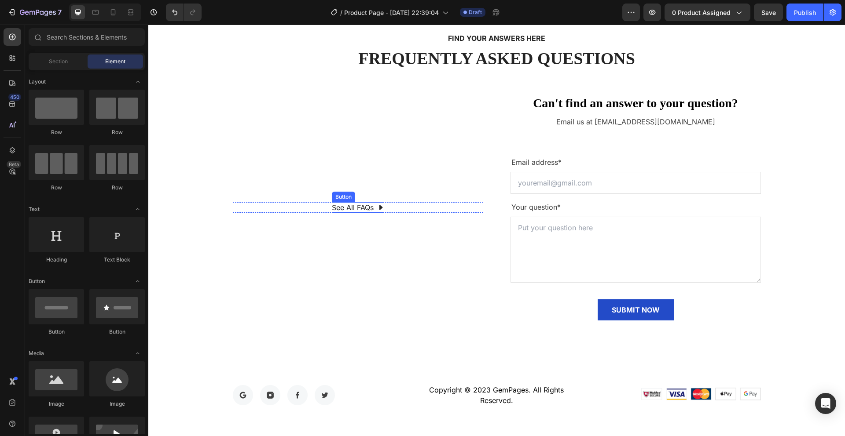
click at [371, 209] on div "See All FAQs" at bounding box center [358, 207] width 52 height 11
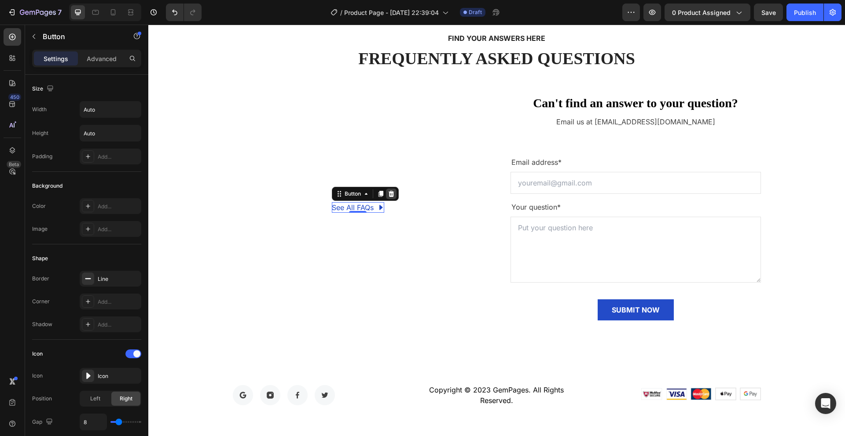
click at [388, 194] on icon at bounding box center [391, 194] width 6 height 6
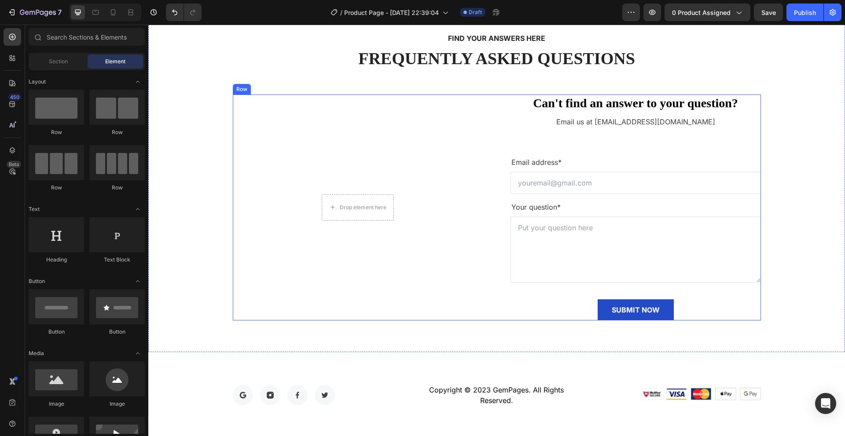
drag, startPoint x: 481, startPoint y: 180, endPoint x: 487, endPoint y: 180, distance: 5.7
click at [481, 180] on div "Drop element here Row Can't find an answer to your question? Heading Email us a…" at bounding box center [497, 208] width 528 height 226
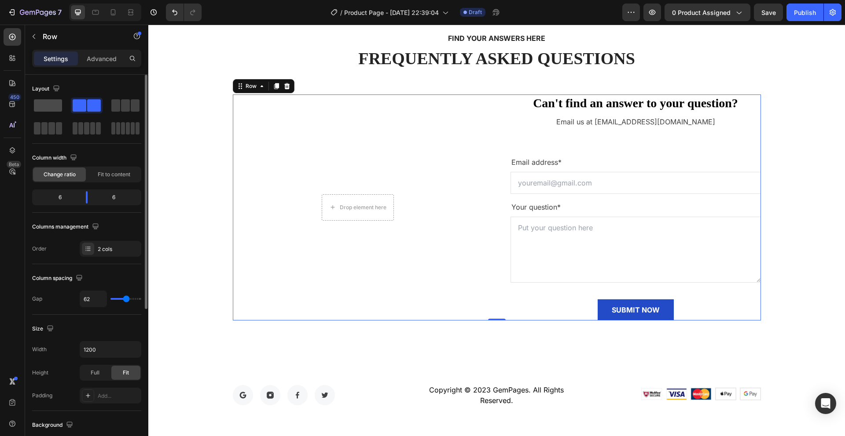
click at [71, 113] on div at bounding box center [87, 106] width 32 height 16
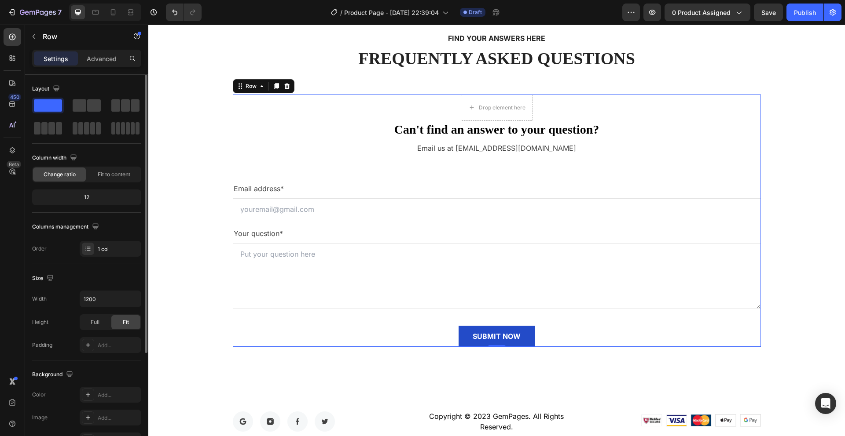
click at [50, 107] on span at bounding box center [48, 105] width 28 height 12
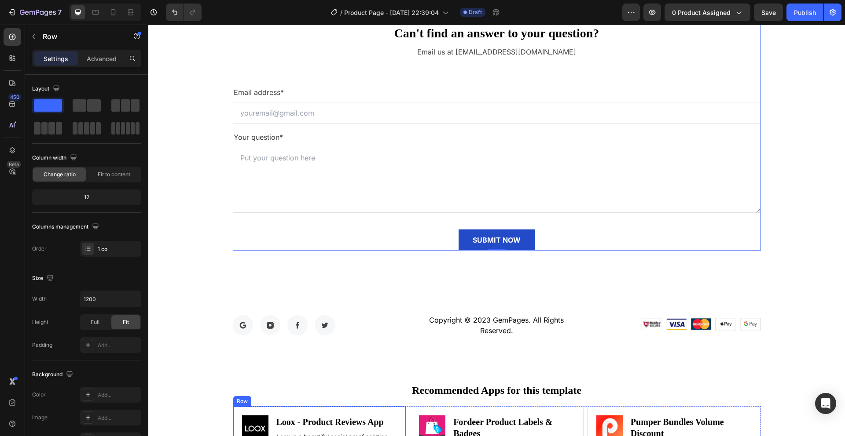
scroll to position [3342, 0]
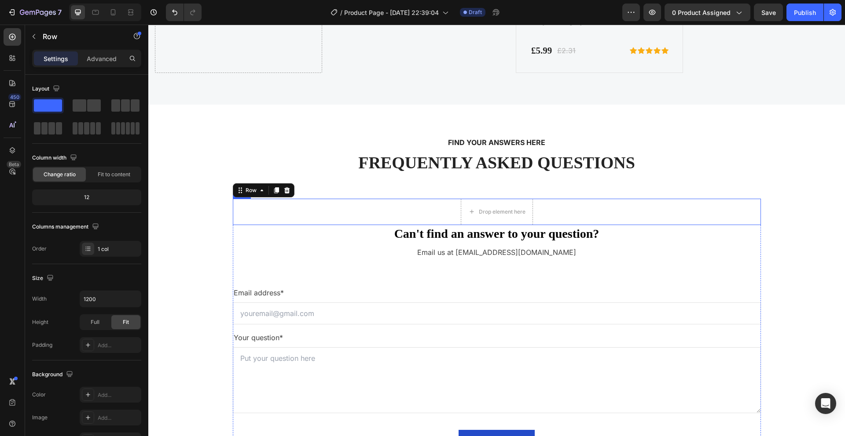
click at [465, 173] on div "FREQUENTLY ASKED QUESTIONS Heading" at bounding box center [497, 163] width 528 height 22
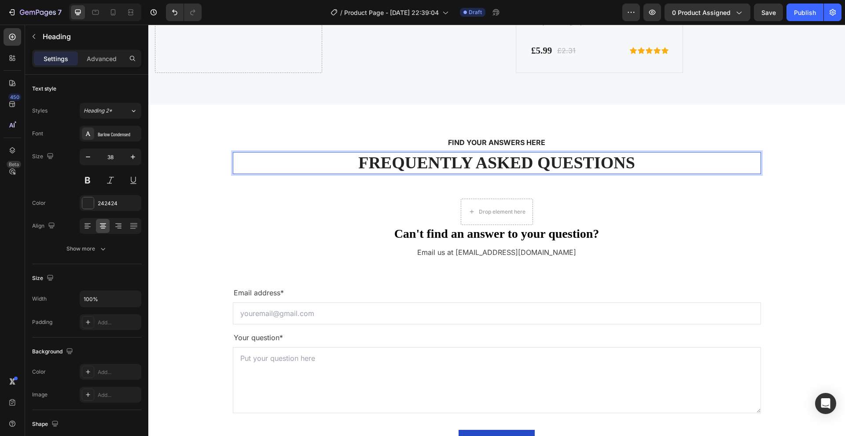
click at [481, 162] on p "FREQUENTLY ASKED QUESTIONS" at bounding box center [497, 163] width 526 height 20
drag, startPoint x: 481, startPoint y: 162, endPoint x: 532, endPoint y: 169, distance: 51.5
click at [481, 162] on p "FREQUENTLY ASKED QUESTIONS" at bounding box center [497, 163] width 526 height 20
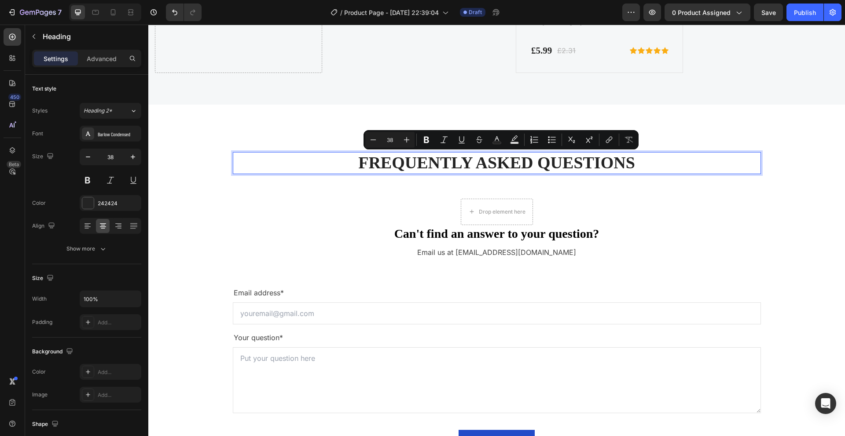
click at [653, 171] on p "FREQUENTLY ASKED QUESTIONS" at bounding box center [497, 163] width 526 height 20
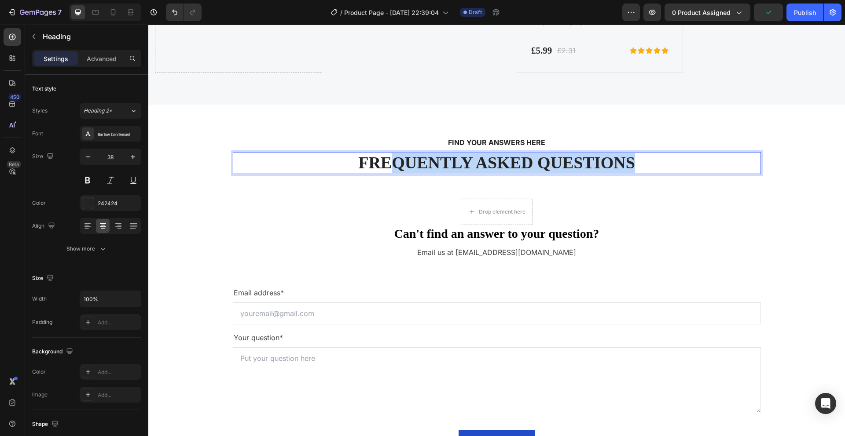
drag, startPoint x: 624, startPoint y: 161, endPoint x: 389, endPoint y: 155, distance: 235.5
click at [389, 155] on p "FREQUENTLY ASKED QUESTIONS" at bounding box center [497, 163] width 526 height 20
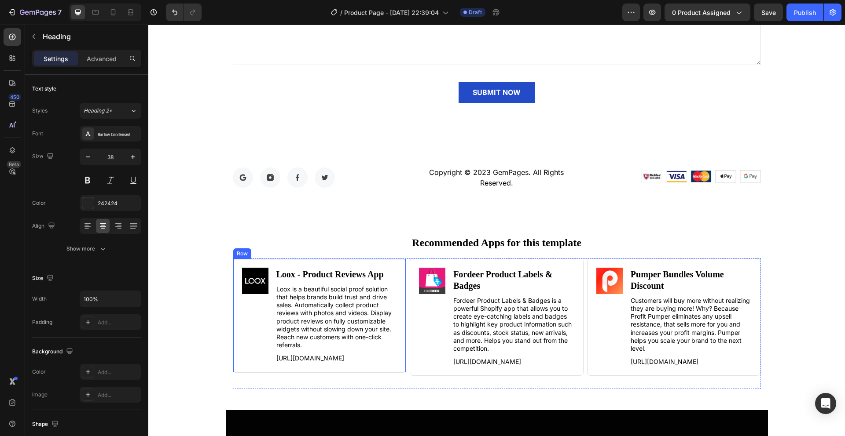
scroll to position [3696, 0]
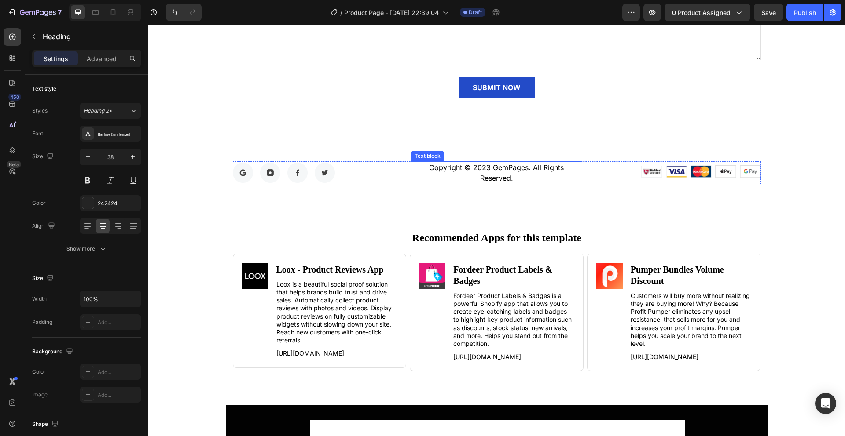
click at [495, 172] on p "Copyright © 2023 GemPages. All Rights Reserved." at bounding box center [496, 172] width 169 height 21
click at [501, 171] on p "Copyright © 2023 GemPages. All Rights Reserved." at bounding box center [496, 172] width 169 height 21
click at [507, 172] on p "Copyright © 2023 GemPages. All Rights Reserved." at bounding box center [496, 172] width 169 height 21
click at [510, 173] on p "Copyright © 2023 GemPages. All Rights Reserved." at bounding box center [496, 172] width 169 height 21
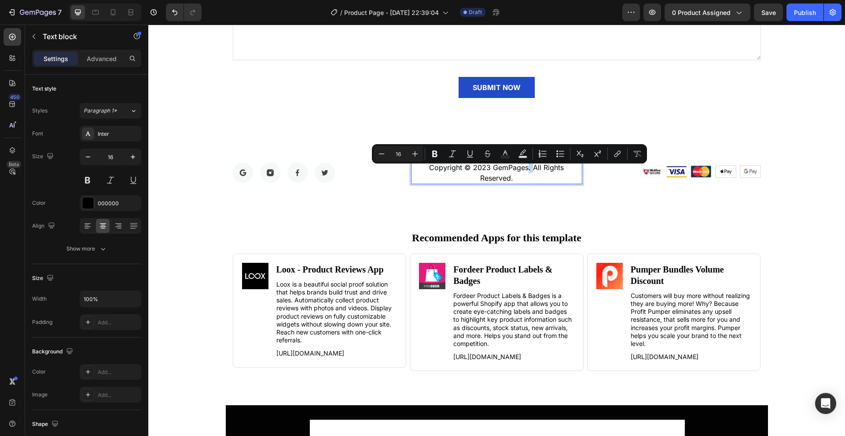
click at [506, 172] on p "Copyright © 2023 GemPages. All Rights Reserved." at bounding box center [496, 172] width 169 height 21
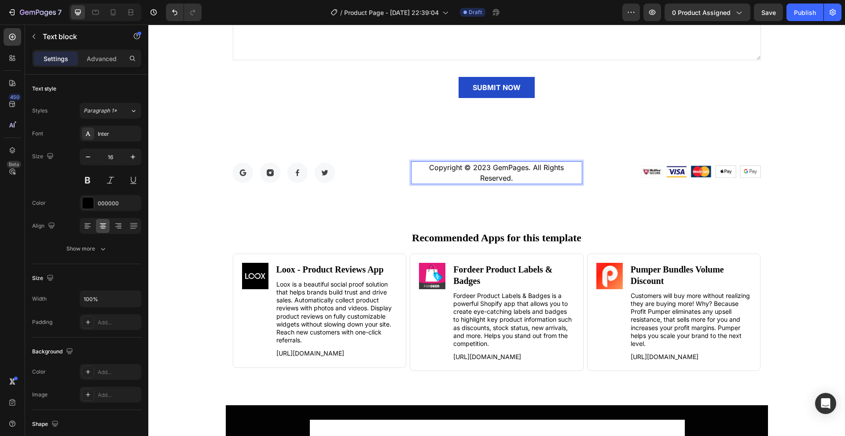
click at [508, 173] on p "Copyright © 2023 GemPages. All Rights Reserved." at bounding box center [496, 172] width 169 height 21
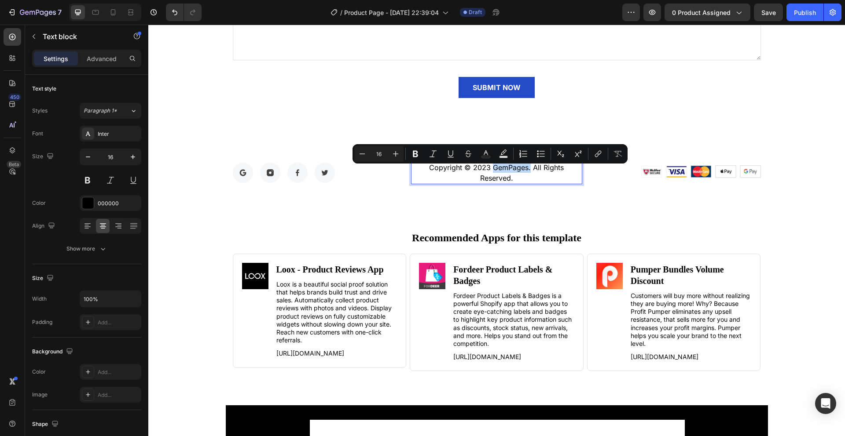
drag, startPoint x: 504, startPoint y: 175, endPoint x: 473, endPoint y: 171, distance: 31.1
click at [473, 172] on p "Copyright © 2023 GemPages. All Rights Reserved." at bounding box center [496, 172] width 169 height 21
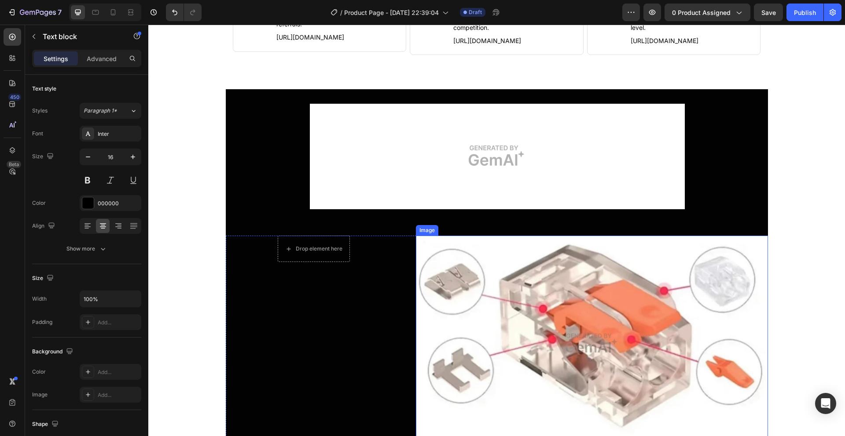
scroll to position [4011, 0]
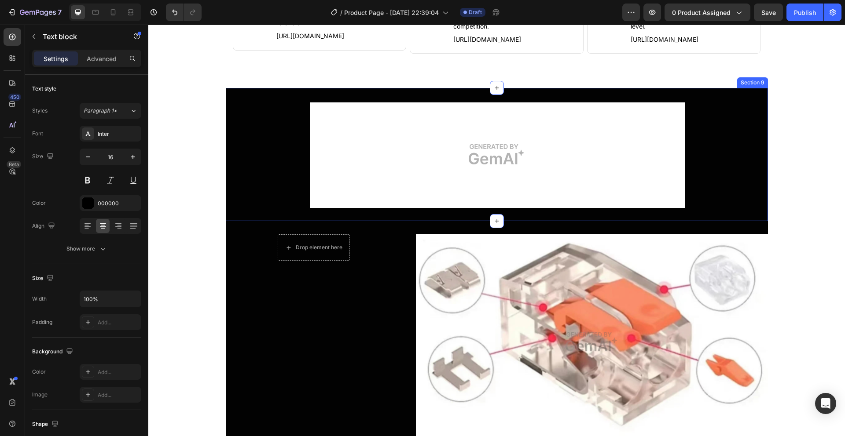
click at [713, 187] on div "Image Row" at bounding box center [497, 154] width 542 height 107
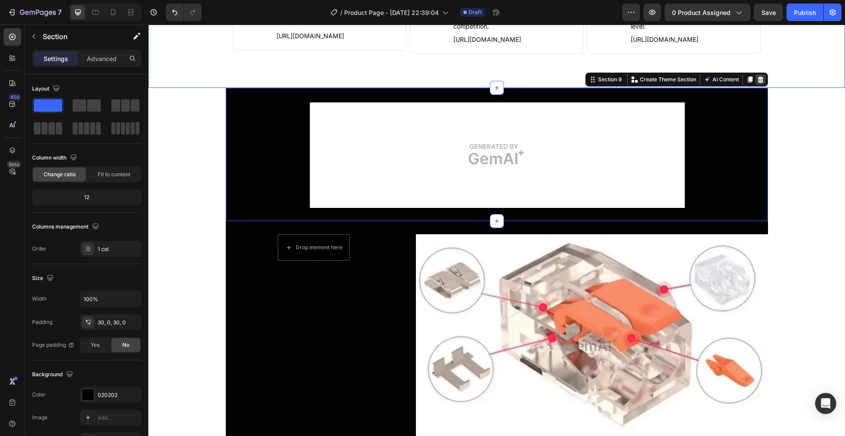
click at [757, 83] on icon at bounding box center [760, 80] width 6 height 6
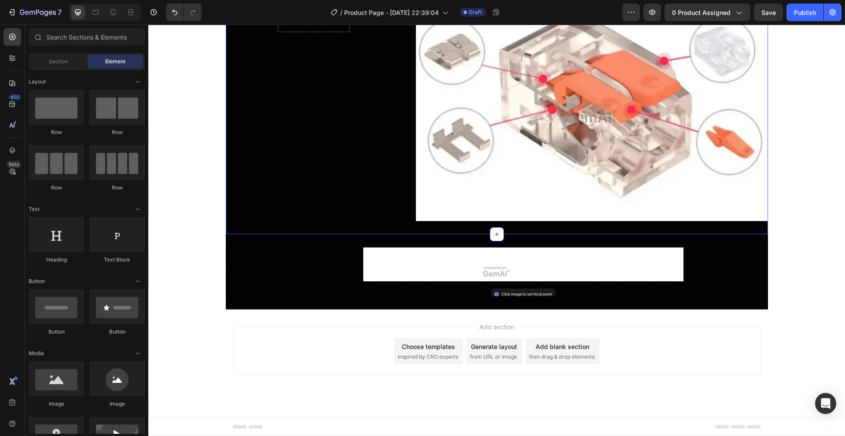
scroll to position [4114, 0]
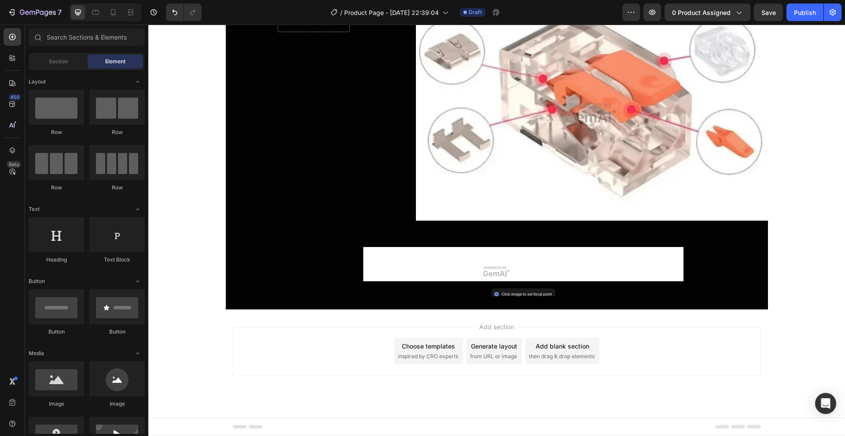
click at [749, 263] on img at bounding box center [497, 271] width 542 height 49
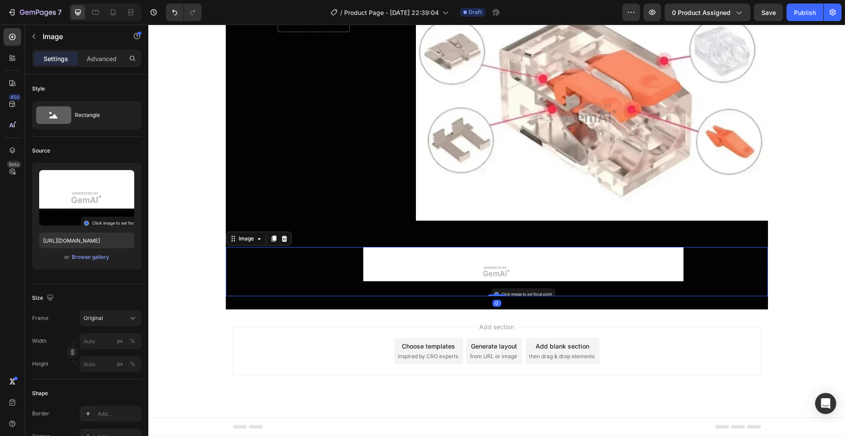
click at [283, 238] on icon at bounding box center [284, 238] width 7 height 7
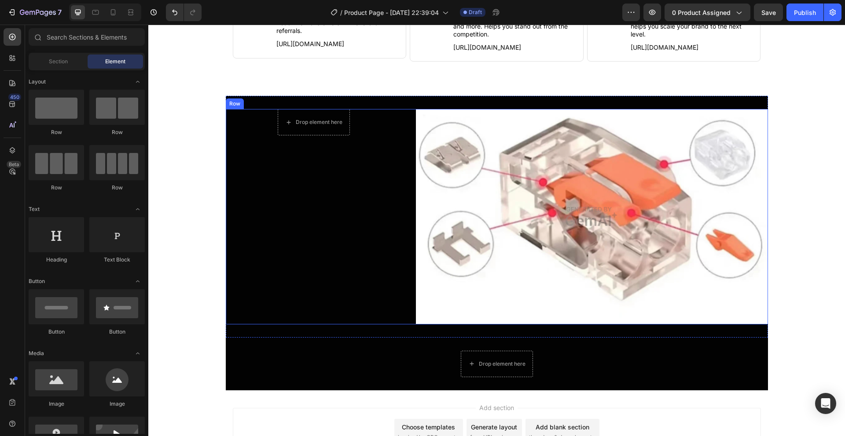
scroll to position [4002, 0]
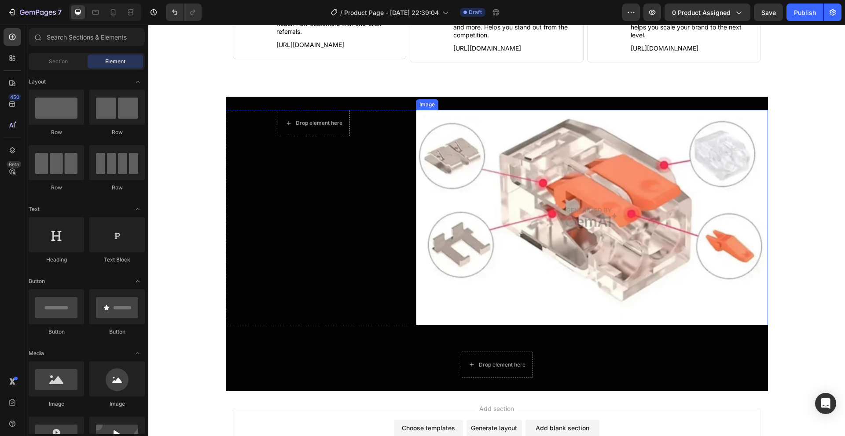
click at [508, 274] on img at bounding box center [592, 217] width 352 height 215
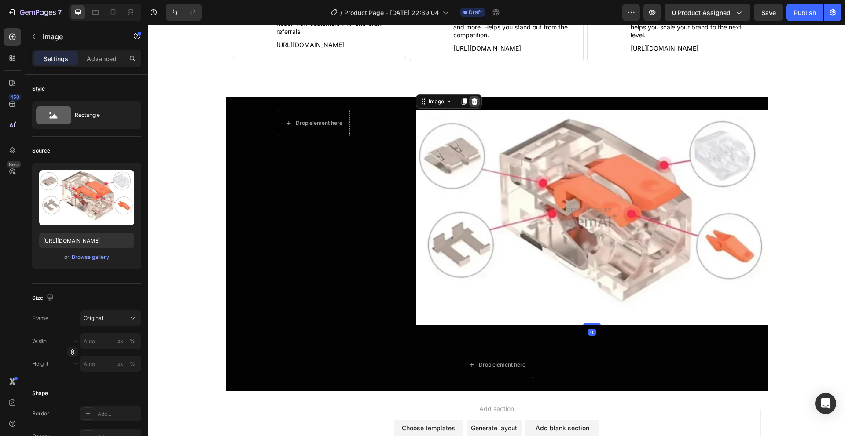
click at [471, 105] on icon at bounding box center [474, 101] width 7 height 7
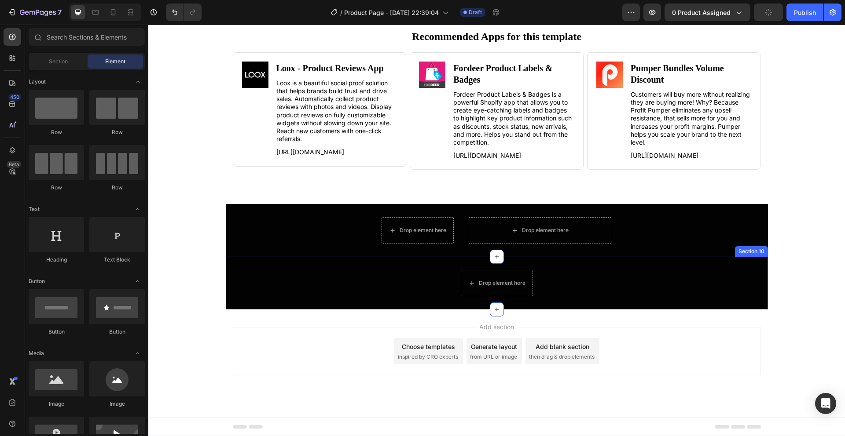
click at [763, 286] on div "Drop element here Row" at bounding box center [497, 283] width 542 height 26
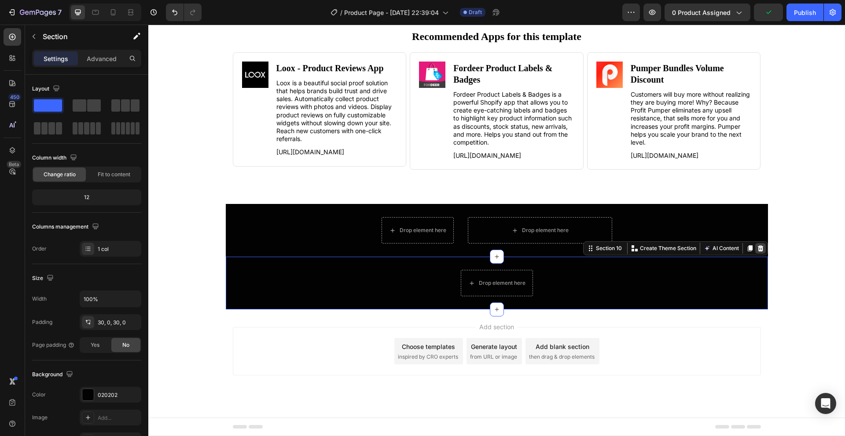
click at [762, 249] on div at bounding box center [760, 248] width 11 height 11
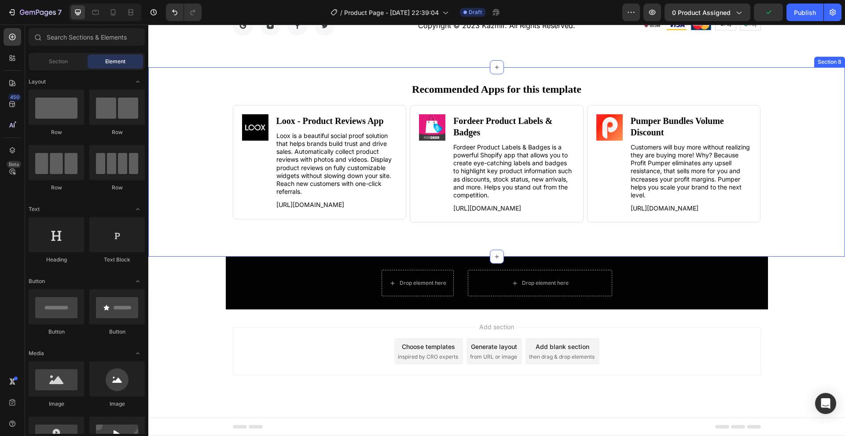
click at [755, 238] on div "Recommended Apps for this template Heading Image Loox ‑ Product Reviews App Hea…" at bounding box center [496, 161] width 697 height 161
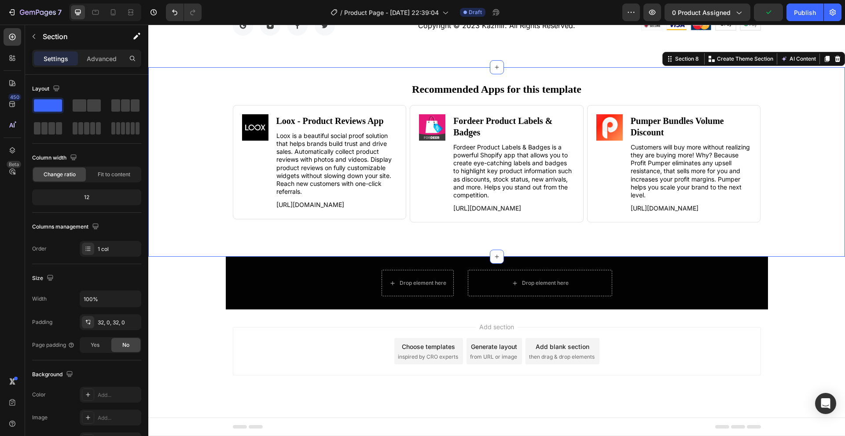
click at [754, 272] on div "Drop element here Row Drop element here Row" at bounding box center [497, 283] width 542 height 26
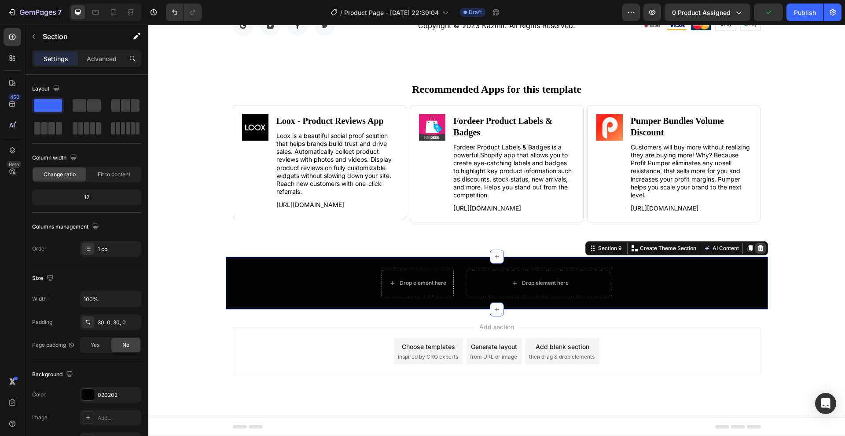
click at [757, 249] on icon at bounding box center [760, 248] width 7 height 7
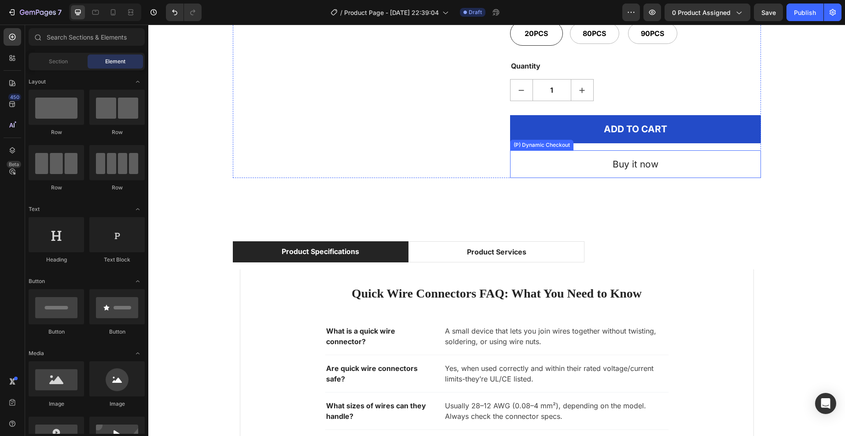
scroll to position [1584, 0]
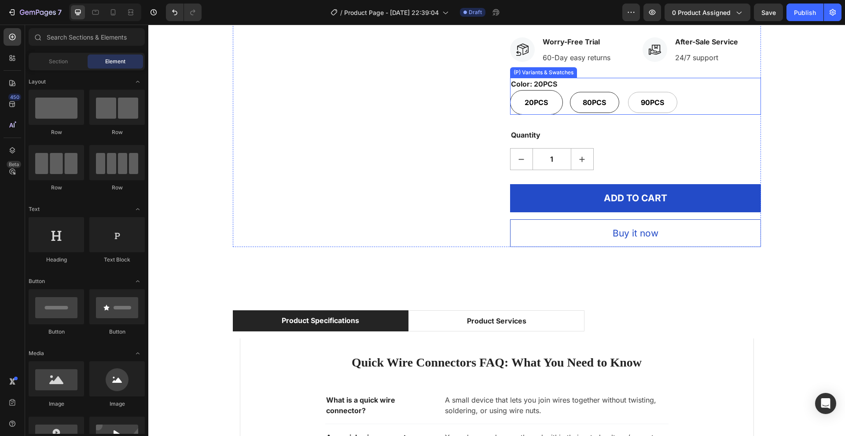
click at [588, 109] on div "80PCS" at bounding box center [594, 102] width 49 height 21
click at [568, 90] on input "80PCS 80PCS 80PCS" at bounding box center [568, 90] width 0 height 0
radio input "true"
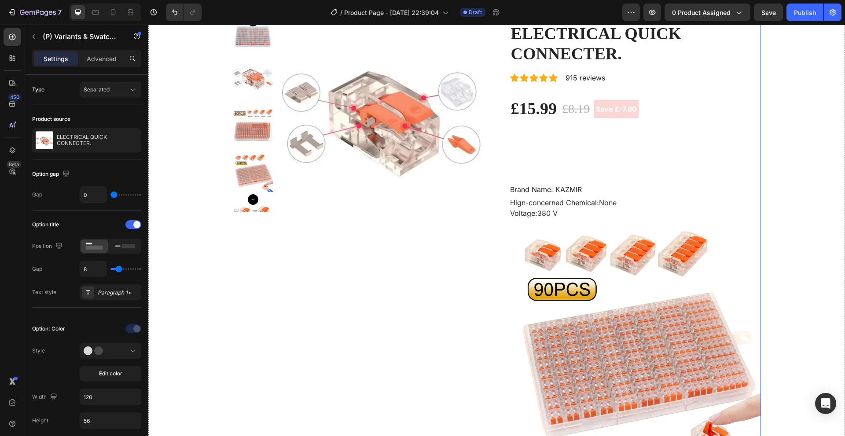
scroll to position [0, 0]
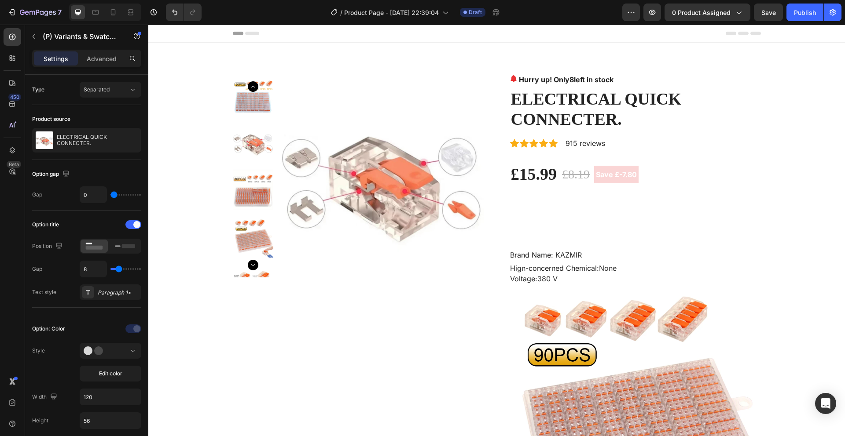
click at [177, 36] on span "Header" at bounding box center [174, 33] width 19 height 9
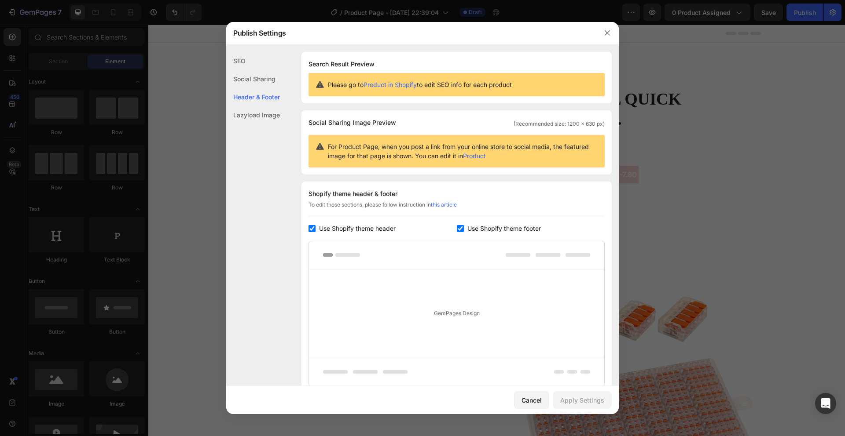
scroll to position [72, 0]
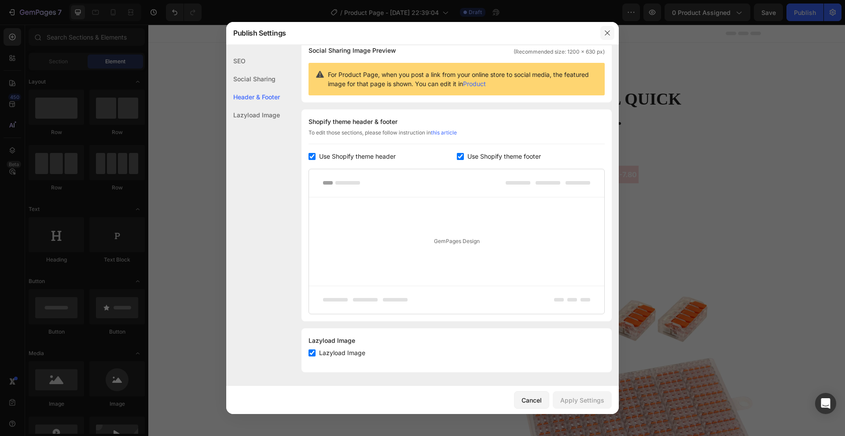
drag, startPoint x: 605, startPoint y: 35, endPoint x: 439, endPoint y: 22, distance: 166.8
click at [605, 35] on icon "button" at bounding box center [607, 32] width 5 height 5
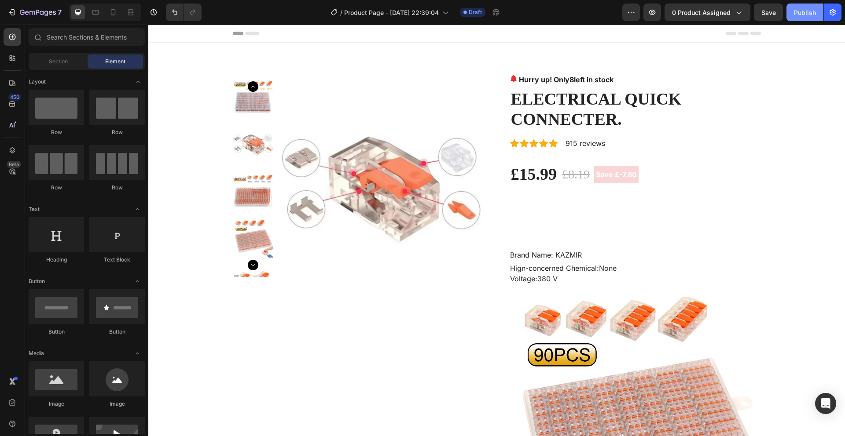
click at [814, 17] on button "Publish" at bounding box center [804, 13] width 37 height 18
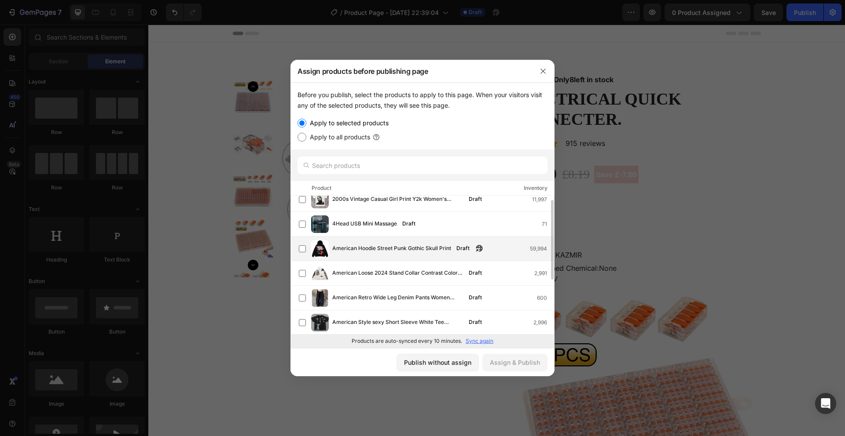
scroll to position [44, 0]
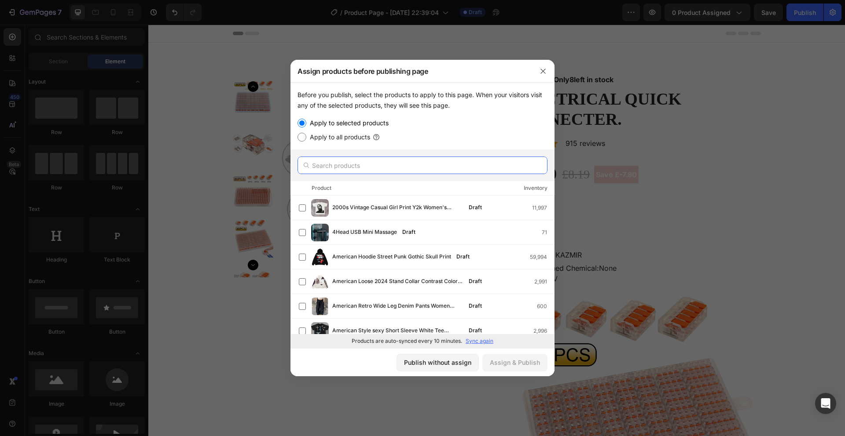
click at [343, 167] on input "text" at bounding box center [422, 166] width 250 height 18
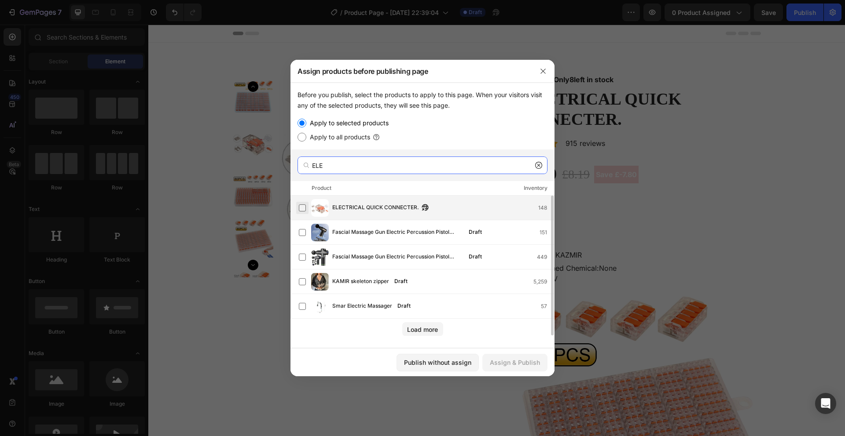
type input "ELE"
click at [304, 206] on label at bounding box center [302, 208] width 7 height 7
click at [526, 367] on div "Assign & Publish" at bounding box center [515, 362] width 50 height 9
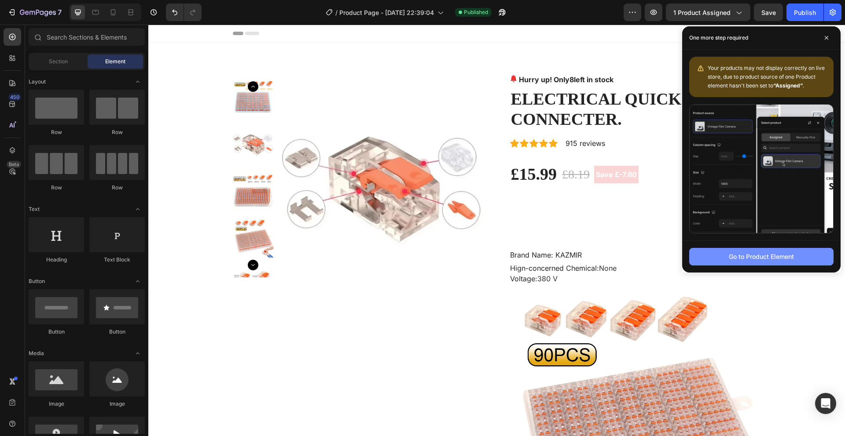
click at [733, 259] on div "Go to Product Element" at bounding box center [761, 256] width 65 height 9
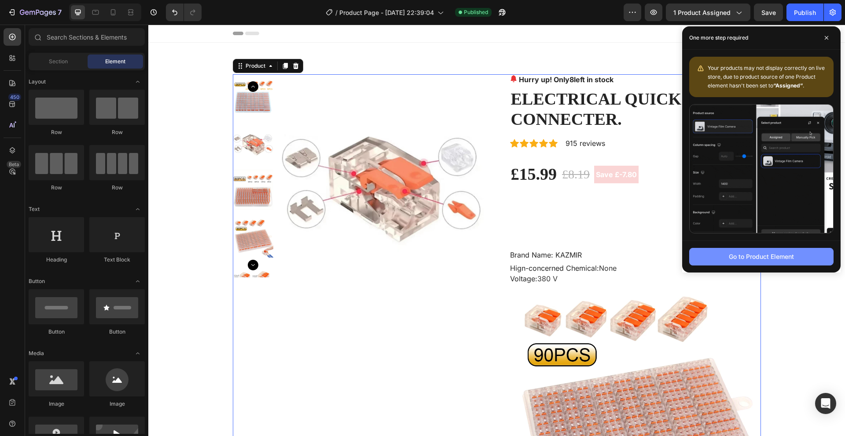
scroll to position [19, 0]
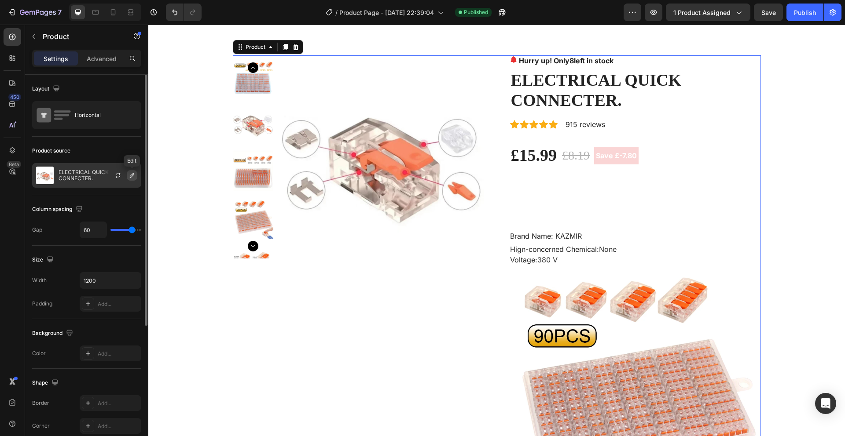
click at [134, 179] on icon "button" at bounding box center [131, 175] width 7 height 7
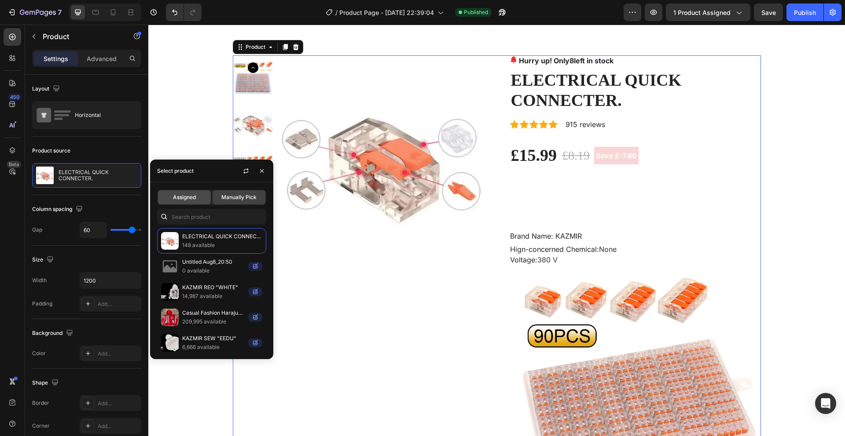
click at [191, 200] on span "Assigned" at bounding box center [184, 198] width 23 height 8
radio input "true"
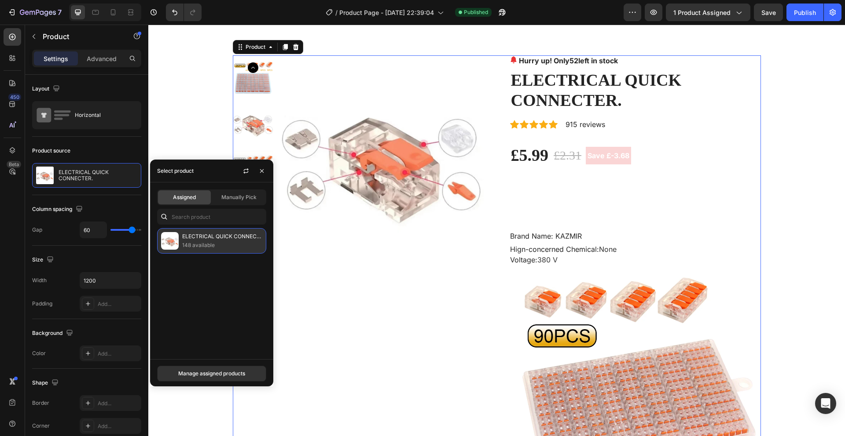
click at [205, 240] on p "ELECTRICAL QUICK CONNECTER." at bounding box center [222, 236] width 80 height 9
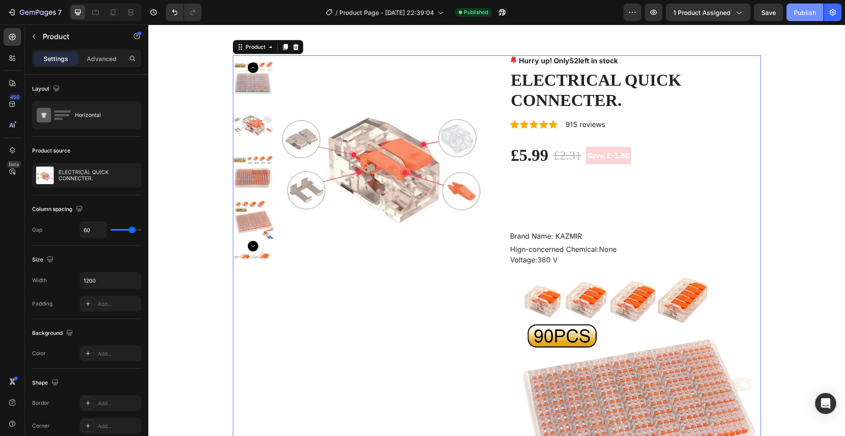
click at [799, 15] on div "Publish" at bounding box center [805, 12] width 22 height 9
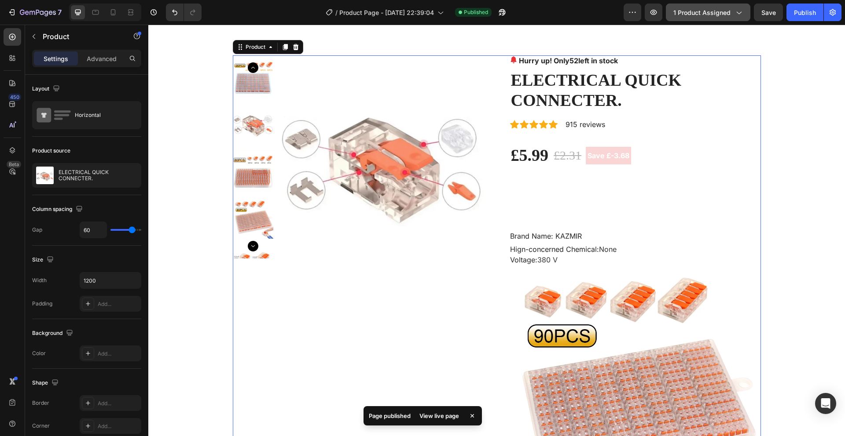
click at [738, 15] on icon "button" at bounding box center [738, 12] width 9 height 9
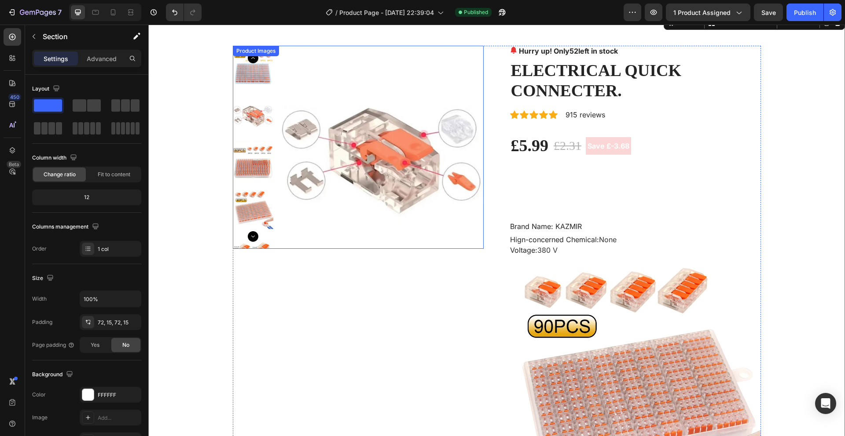
scroll to position [0, 0]
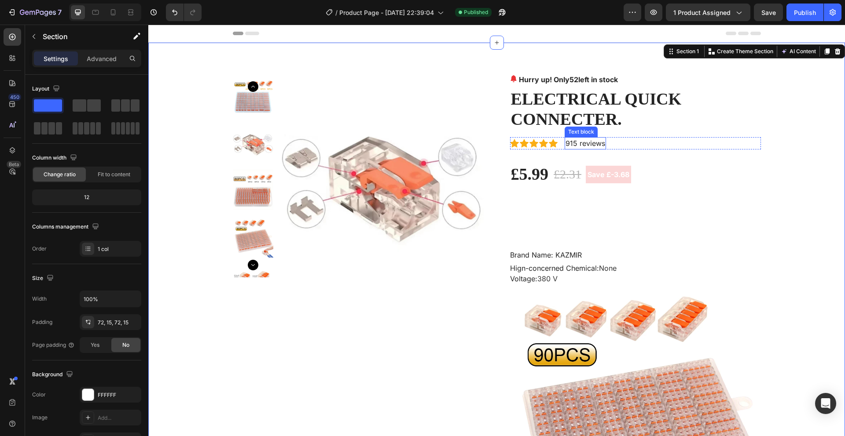
click at [576, 145] on p "915 reviews" at bounding box center [585, 143] width 40 height 11
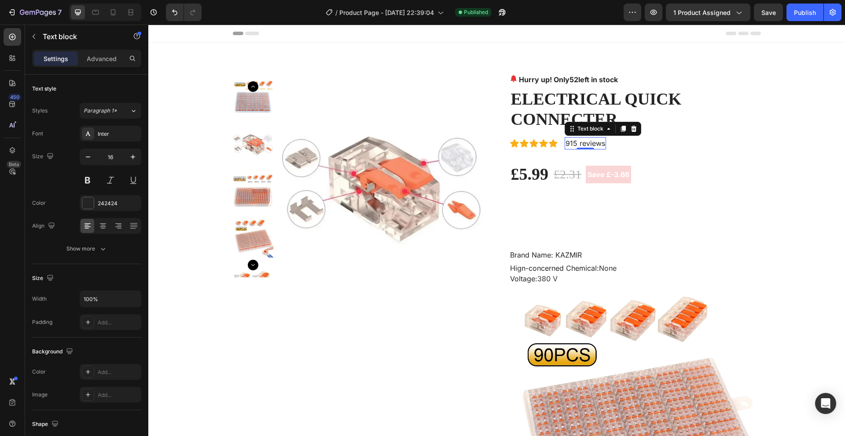
click at [571, 145] on p "915 reviews" at bounding box center [585, 143] width 40 height 11
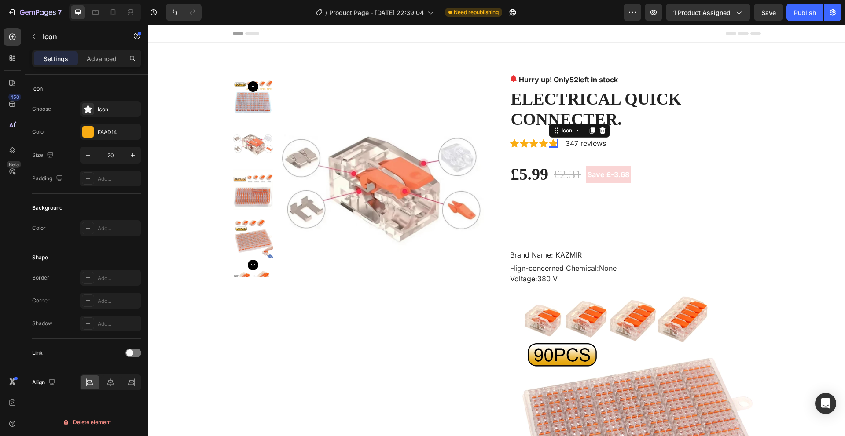
click at [551, 143] on icon at bounding box center [553, 143] width 9 height 8
click at [107, 114] on div "Icon" at bounding box center [111, 109] width 62 height 16
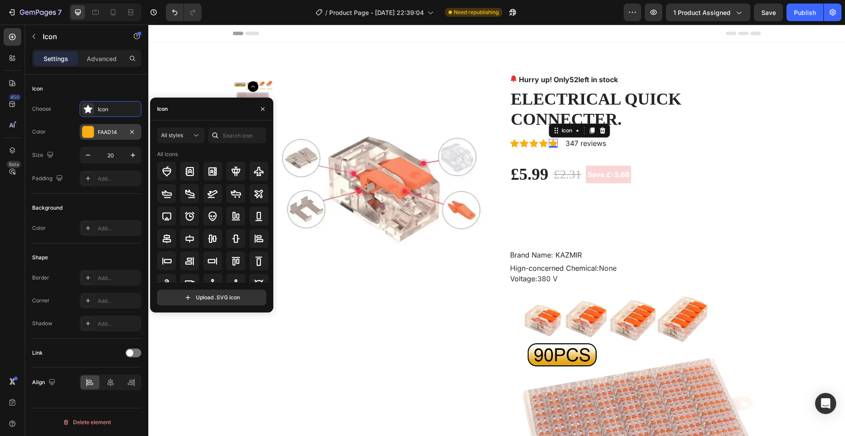
click at [108, 126] on div "FAAD14" at bounding box center [111, 132] width 62 height 16
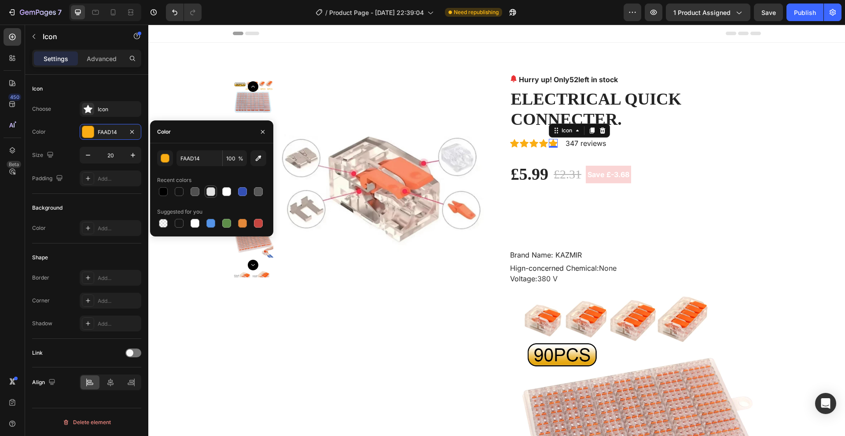
click at [206, 194] on div at bounding box center [210, 191] width 9 height 9
type input "E2E2E2"
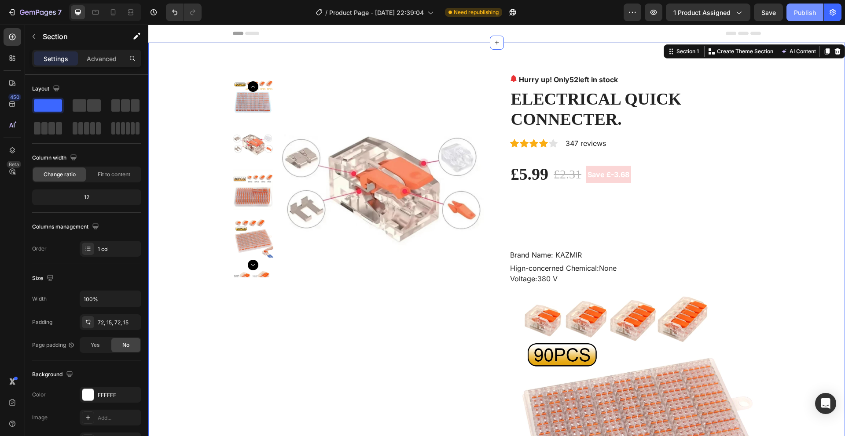
click at [806, 15] on div "Publish" at bounding box center [805, 12] width 22 height 9
click at [567, 174] on div "£2.31" at bounding box center [567, 175] width 29 height 20
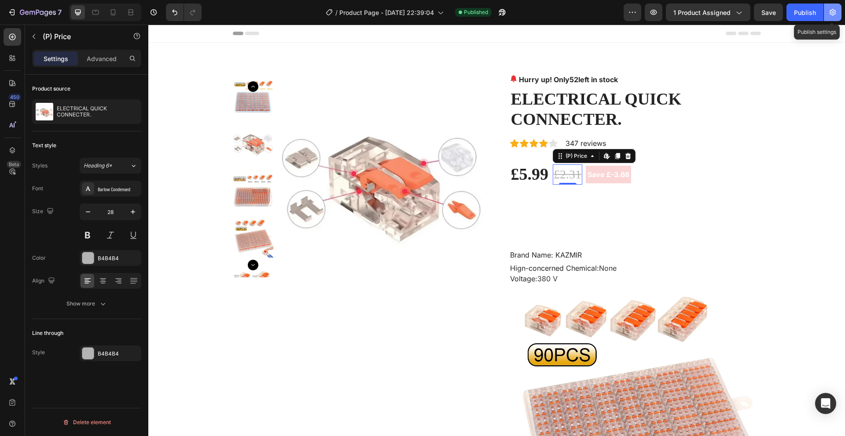
click at [826, 10] on button "button" at bounding box center [833, 13] width 18 height 18
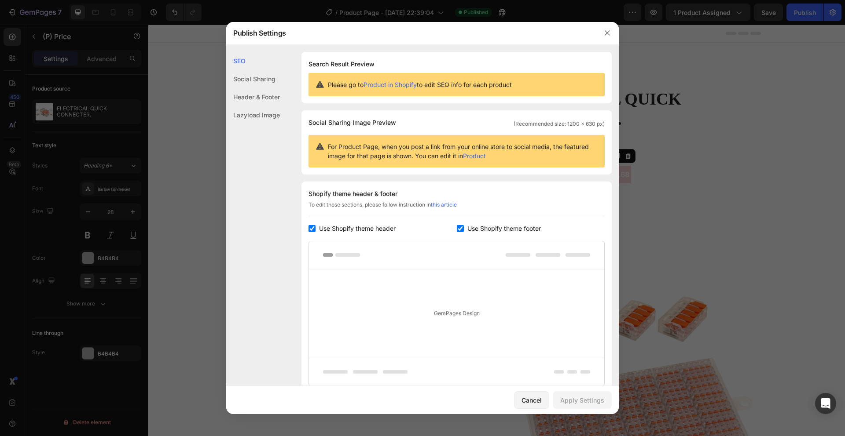
click at [605, 40] on div at bounding box center [607, 33] width 23 height 23
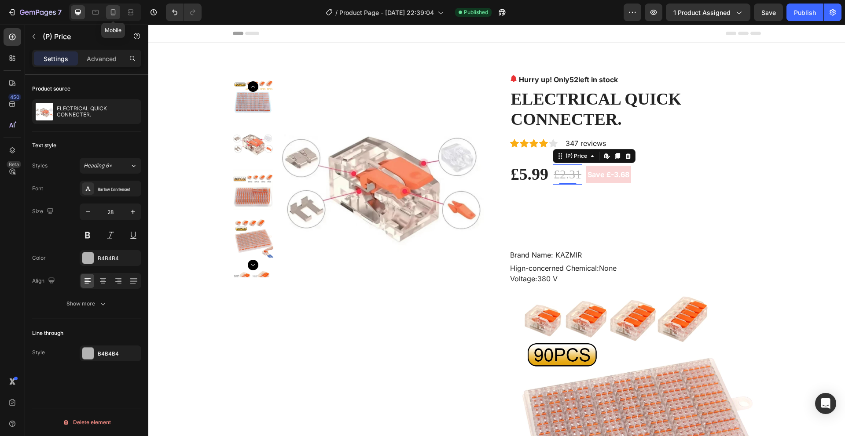
click at [115, 17] on div at bounding box center [113, 12] width 14 height 14
type input "24"
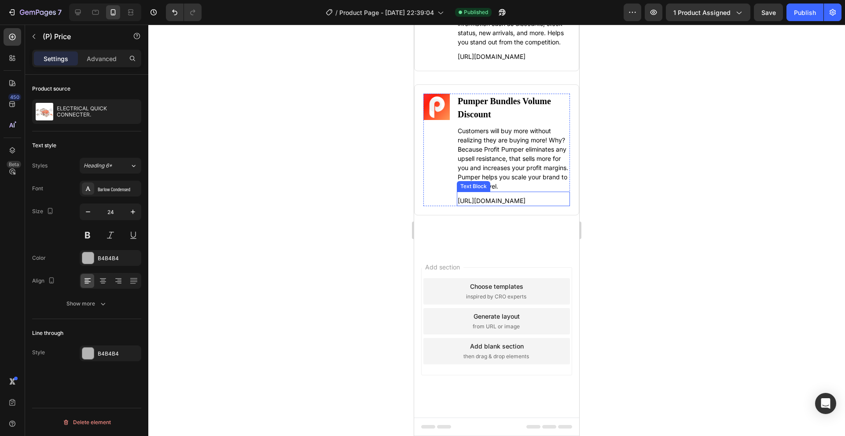
scroll to position [4164, 0]
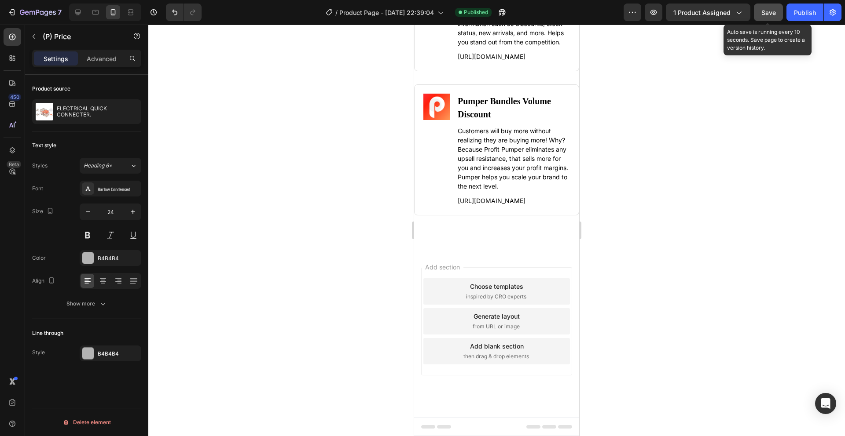
click at [758, 19] on button "Save" at bounding box center [768, 13] width 29 height 18
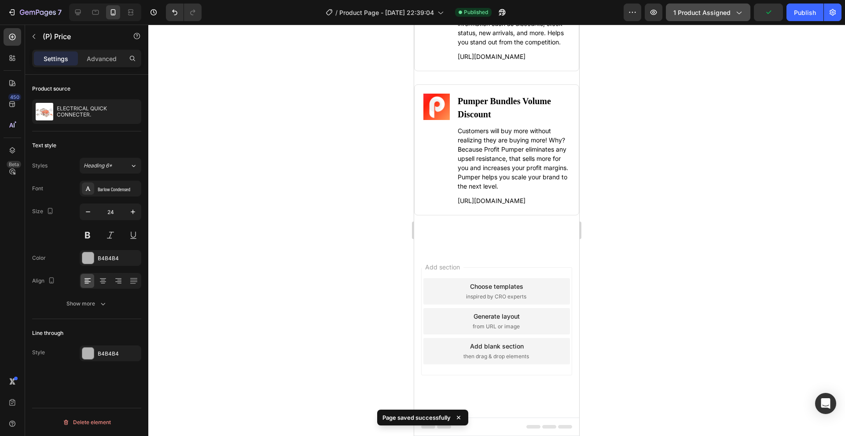
click at [723, 15] on span "1 product assigned" at bounding box center [701, 12] width 57 height 9
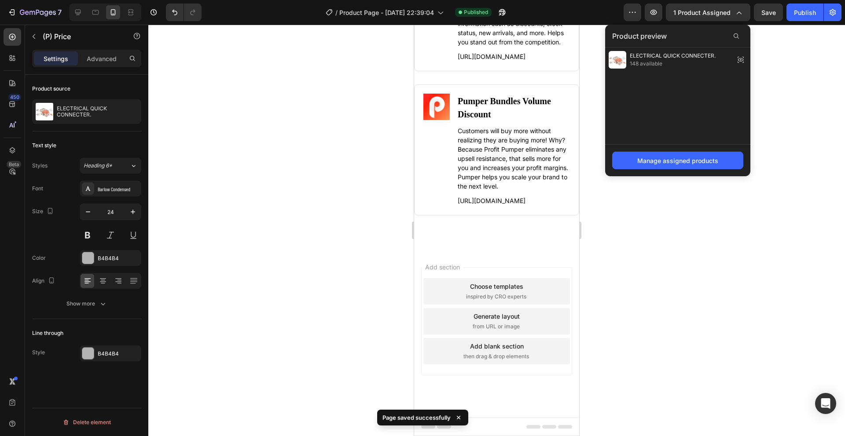
click at [768, 70] on div at bounding box center [496, 231] width 697 height 412
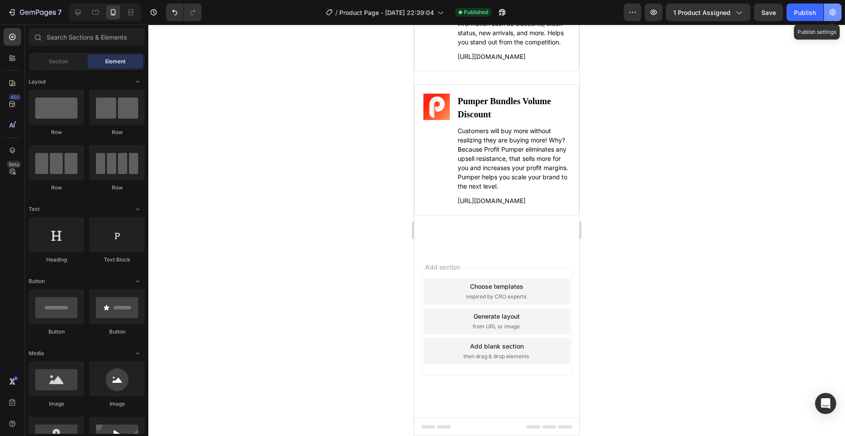
click at [836, 14] on icon "button" at bounding box center [832, 12] width 9 height 9
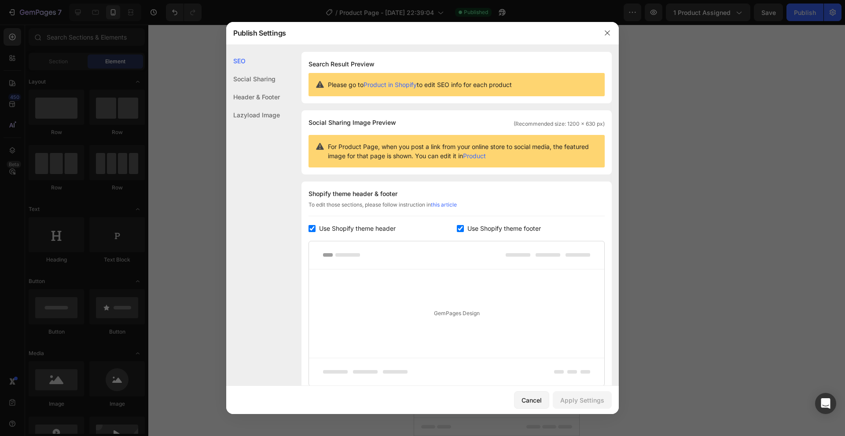
click at [822, 18] on div at bounding box center [422, 218] width 845 height 436
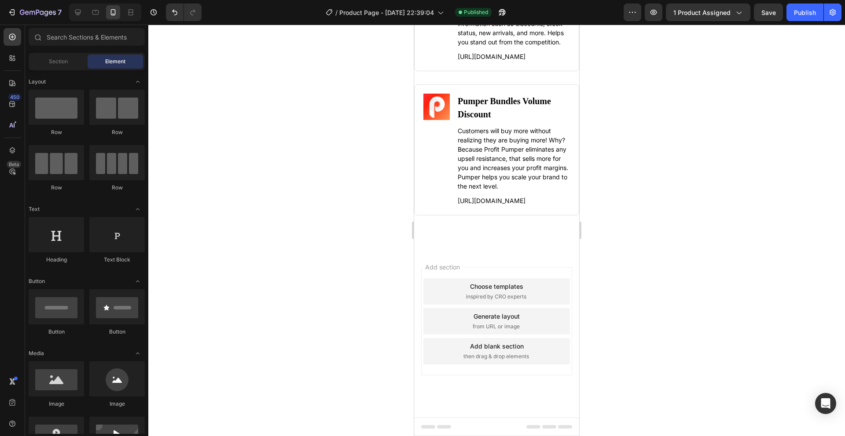
click at [822, 18] on button "Publish" at bounding box center [804, 13] width 37 height 18
click at [434, 416] on div "View live page" at bounding box center [439, 416] width 50 height 12
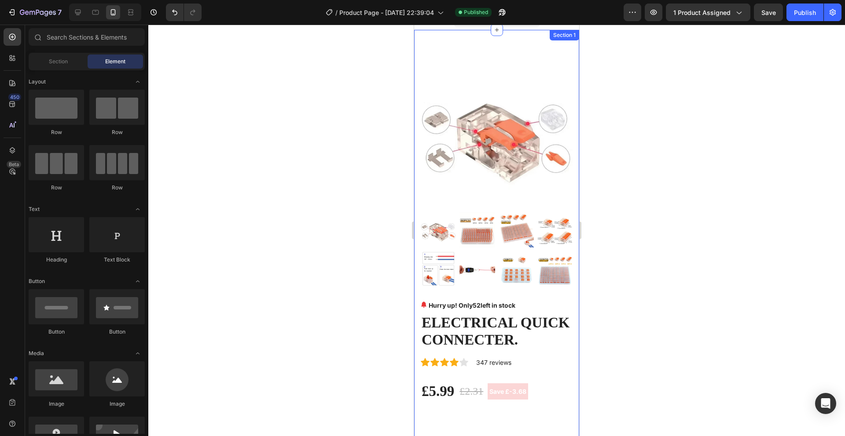
scroll to position [0, 0]
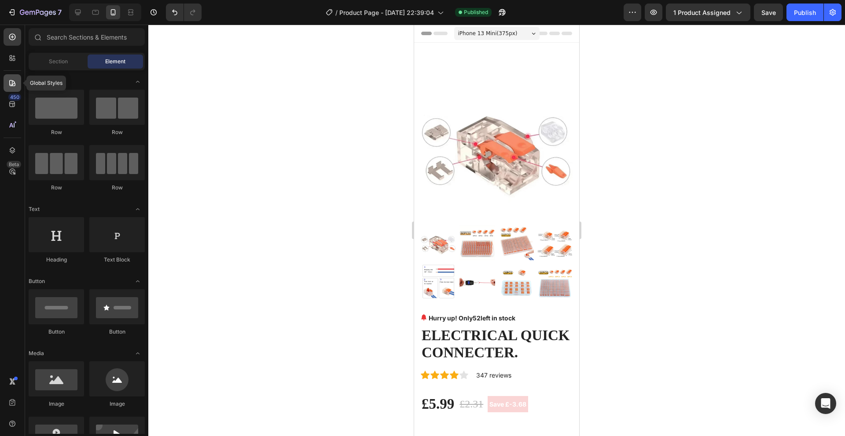
click at [15, 81] on icon at bounding box center [12, 83] width 9 height 9
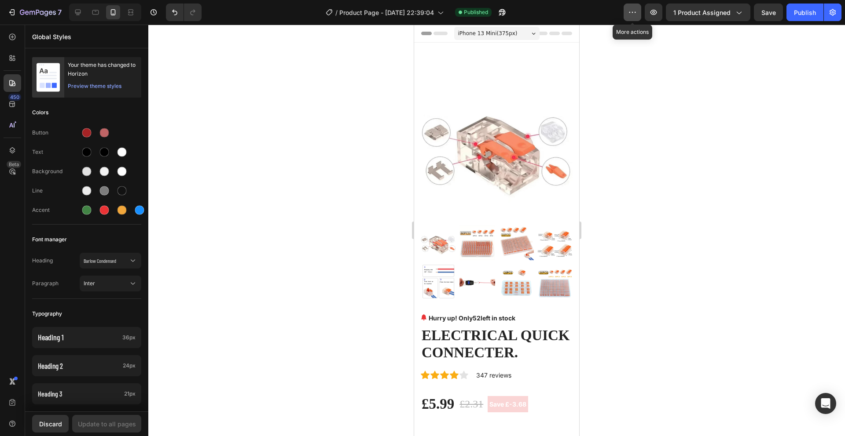
click at [631, 19] on button "button" at bounding box center [632, 13] width 18 height 18
click at [615, 50] on div at bounding box center [496, 231] width 697 height 412
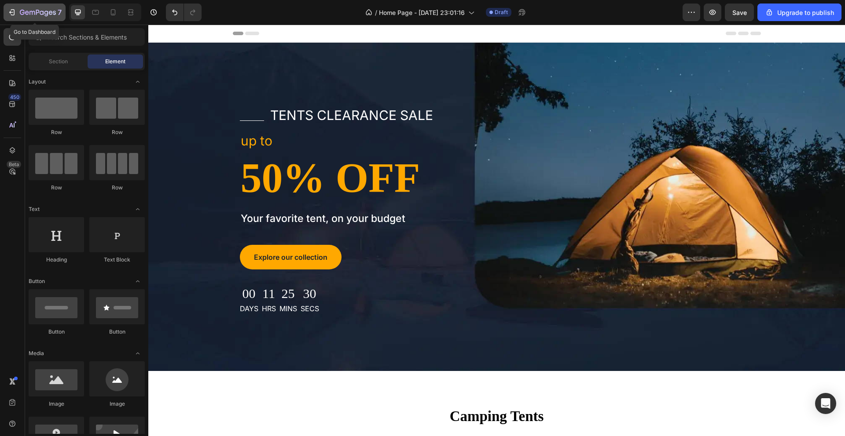
click at [33, 18] on button "7" at bounding box center [35, 13] width 62 height 18
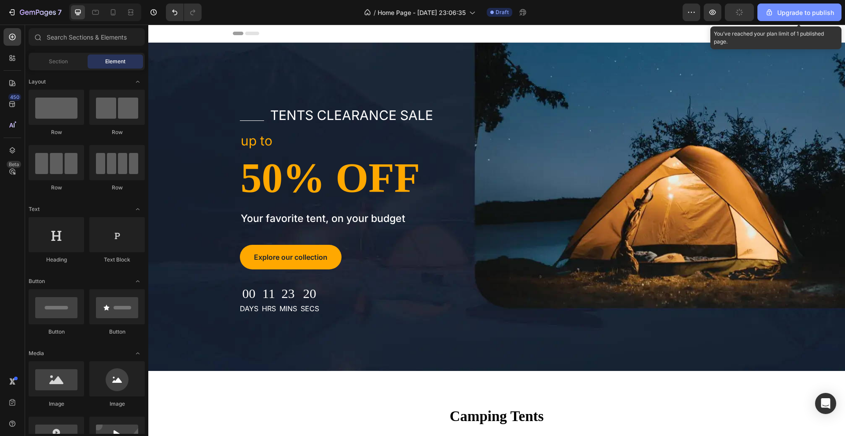
click at [803, 17] on button "Upgrade to publish" at bounding box center [799, 13] width 84 height 18
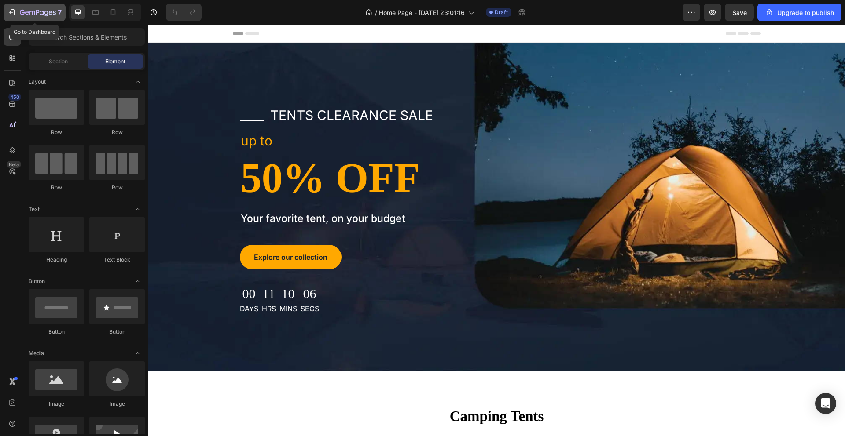
click at [17, 16] on div "7" at bounding box center [34, 12] width 54 height 11
